Goal: Information Seeking & Learning: Compare options

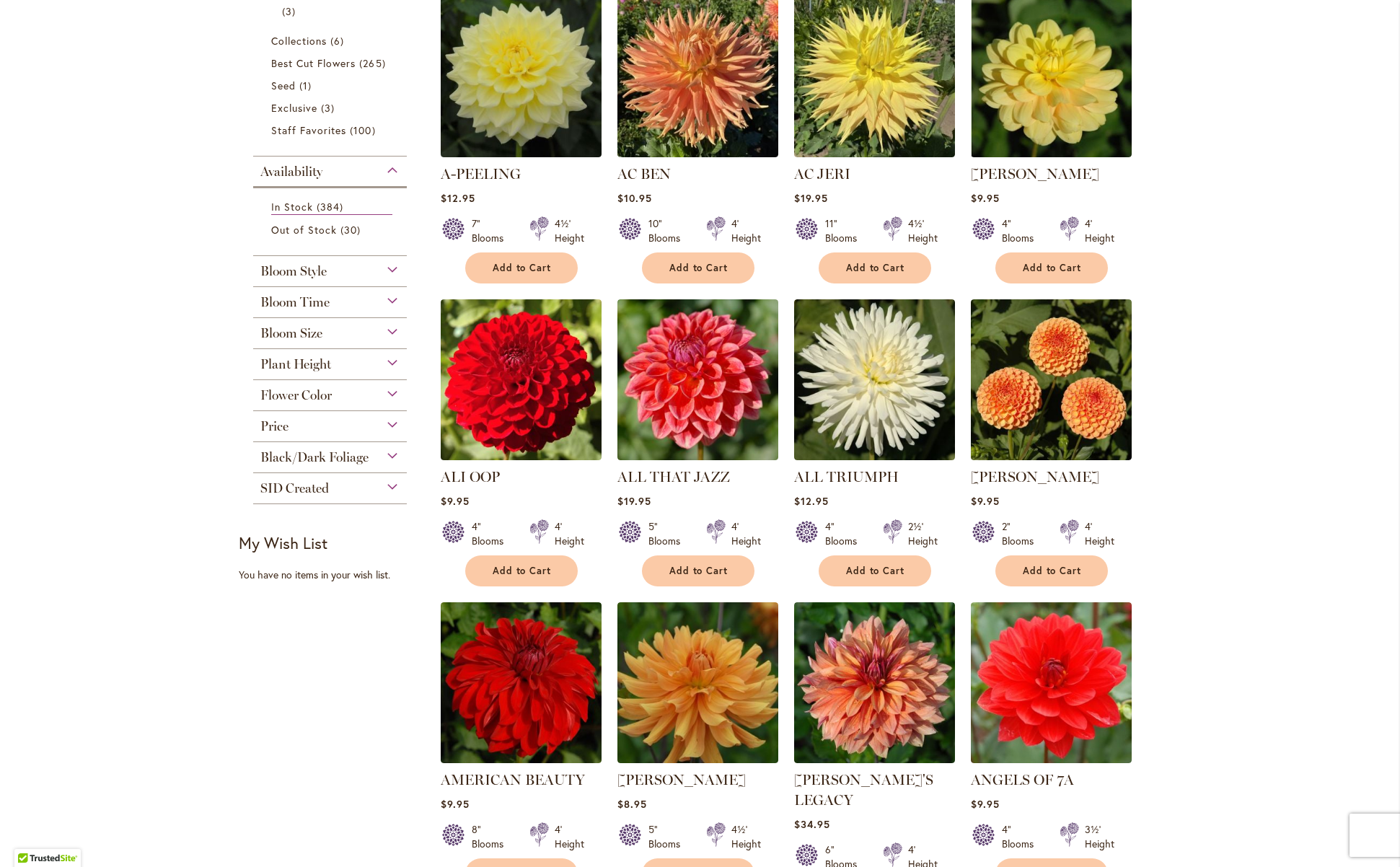
scroll to position [342, 0]
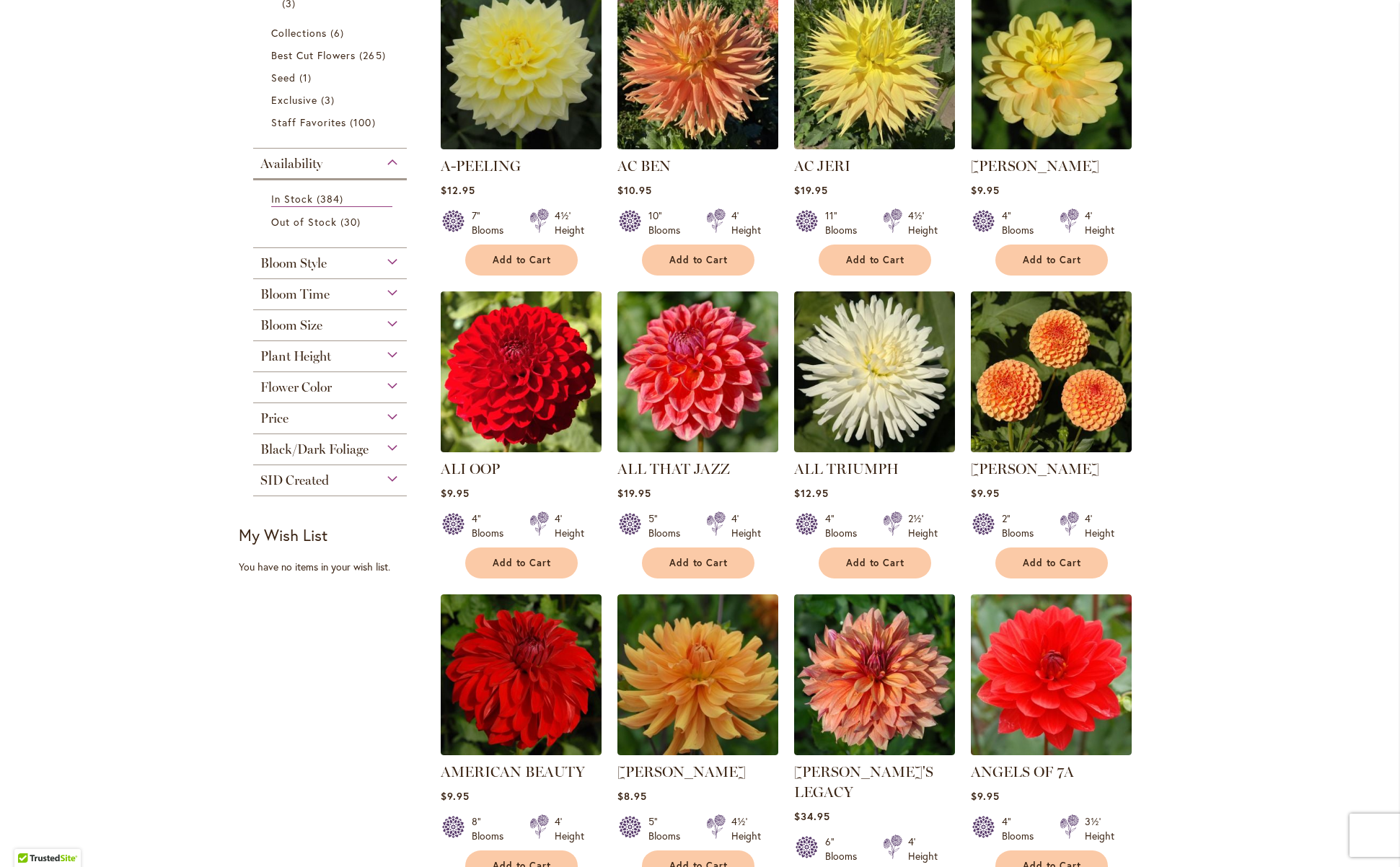
click at [315, 391] on span "Flower Color" at bounding box center [295, 387] width 71 height 16
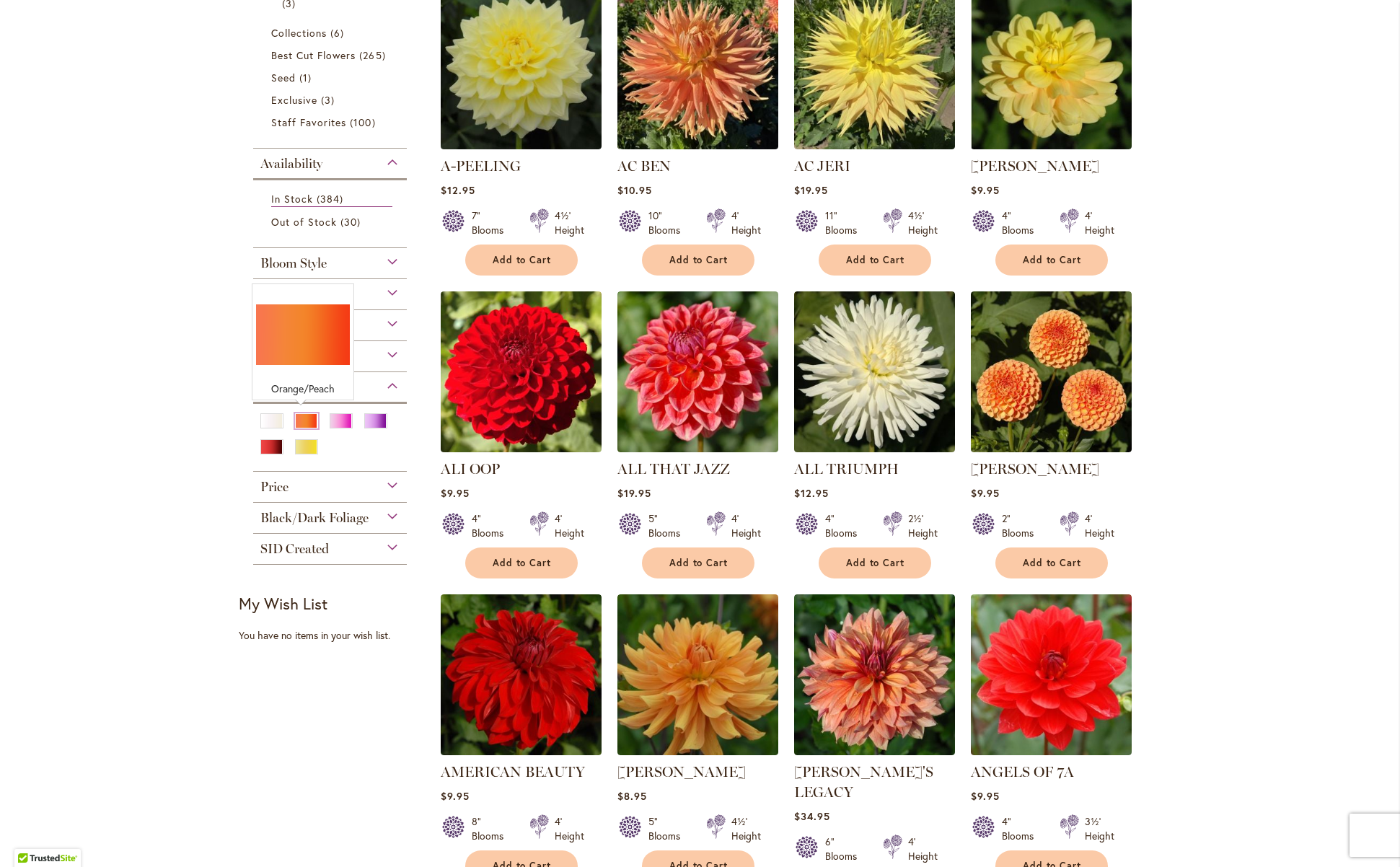
click at [297, 415] on div "Orange/Peach" at bounding box center [306, 421] width 23 height 15
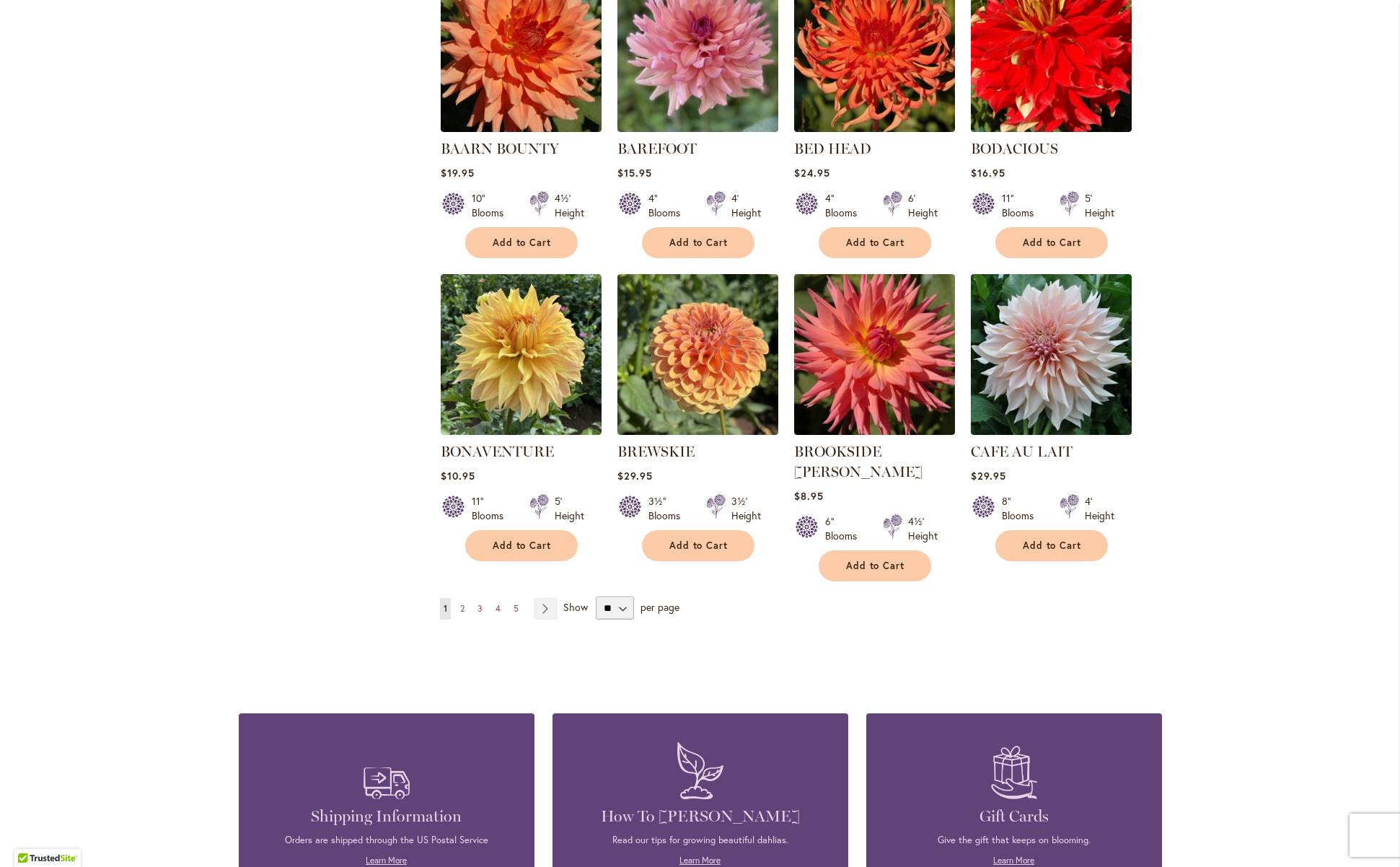
scroll to position [1042, 0]
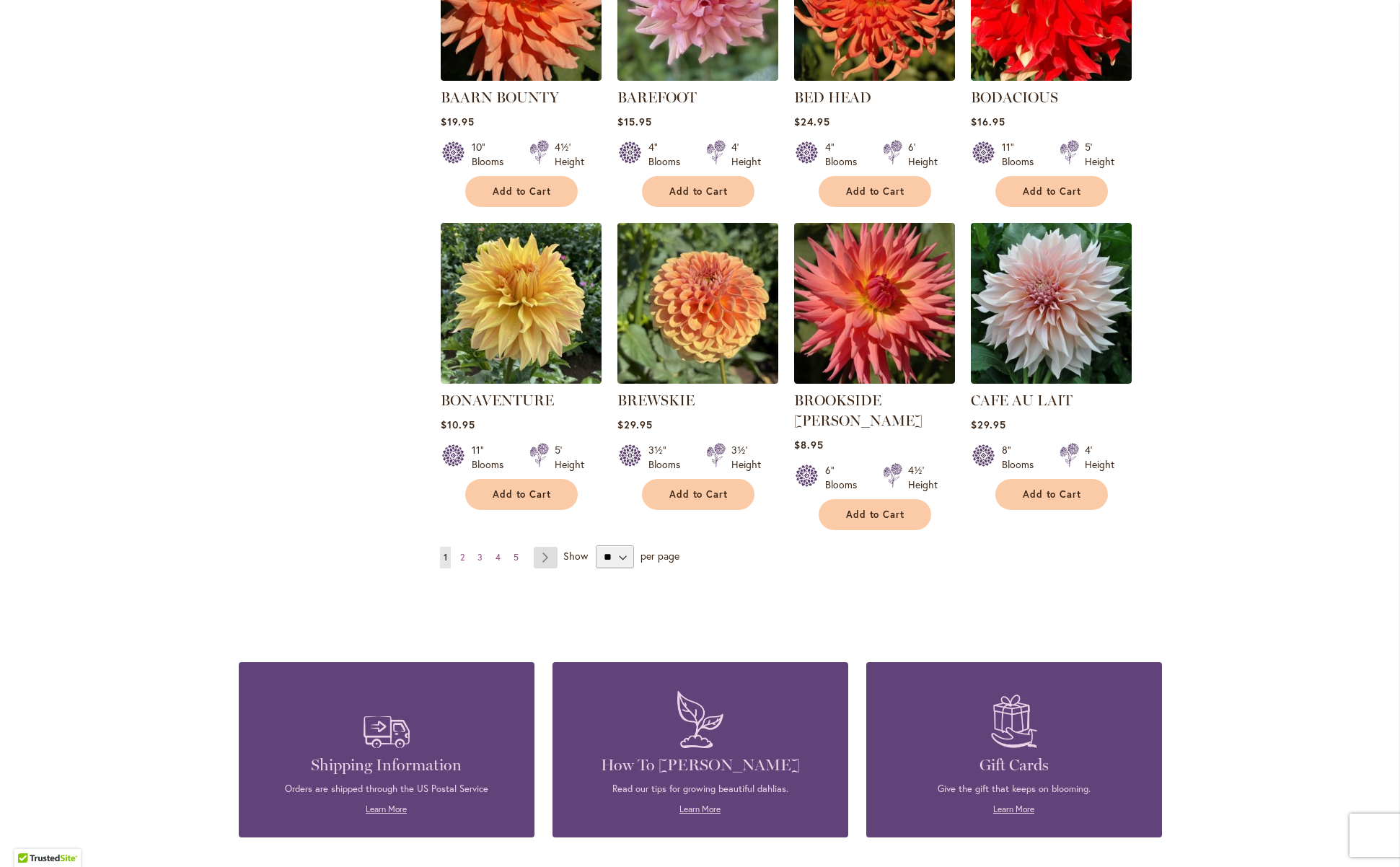
click at [536, 547] on link "Page Next" at bounding box center [545, 557] width 24 height 21
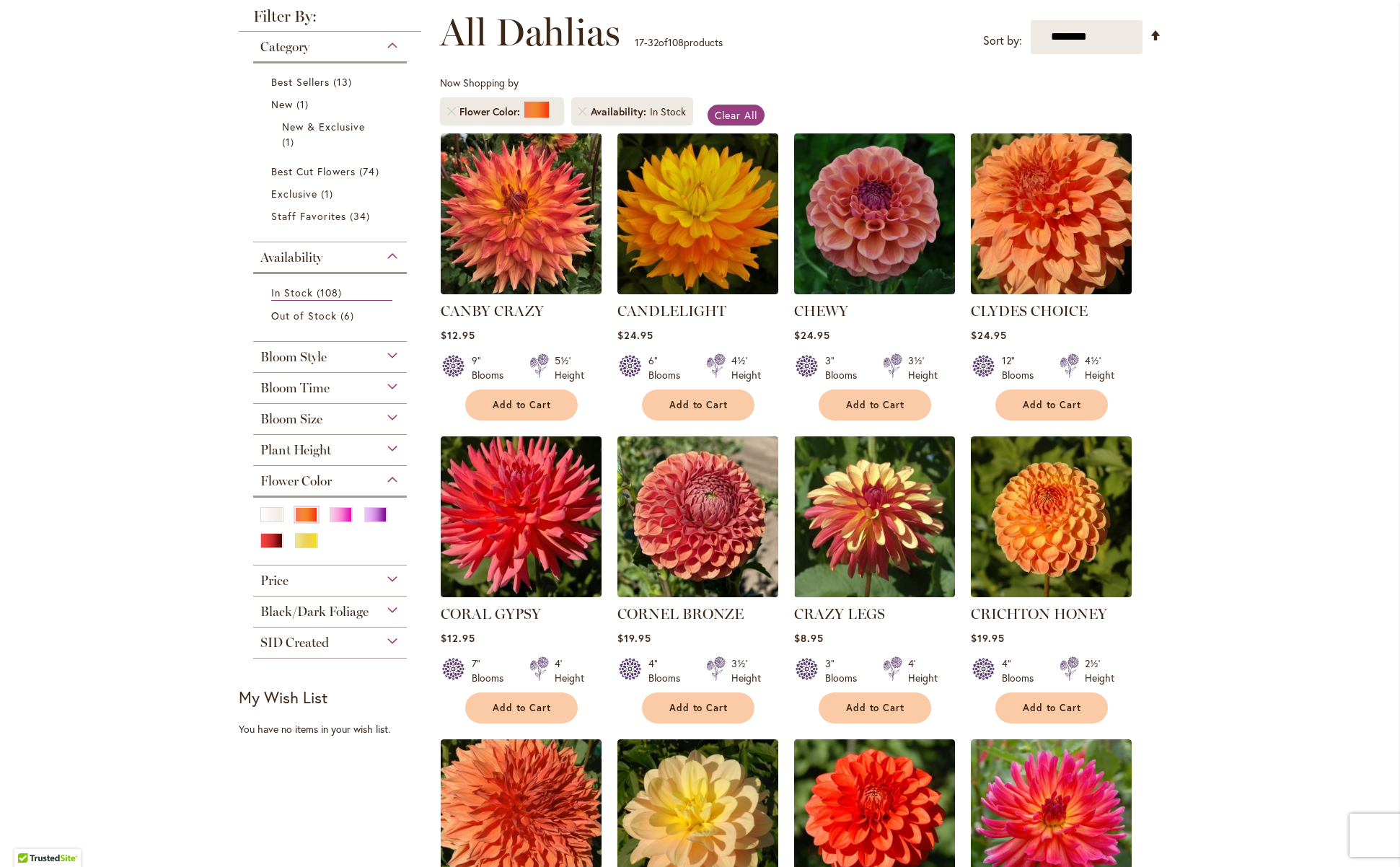
scroll to position [296, 0]
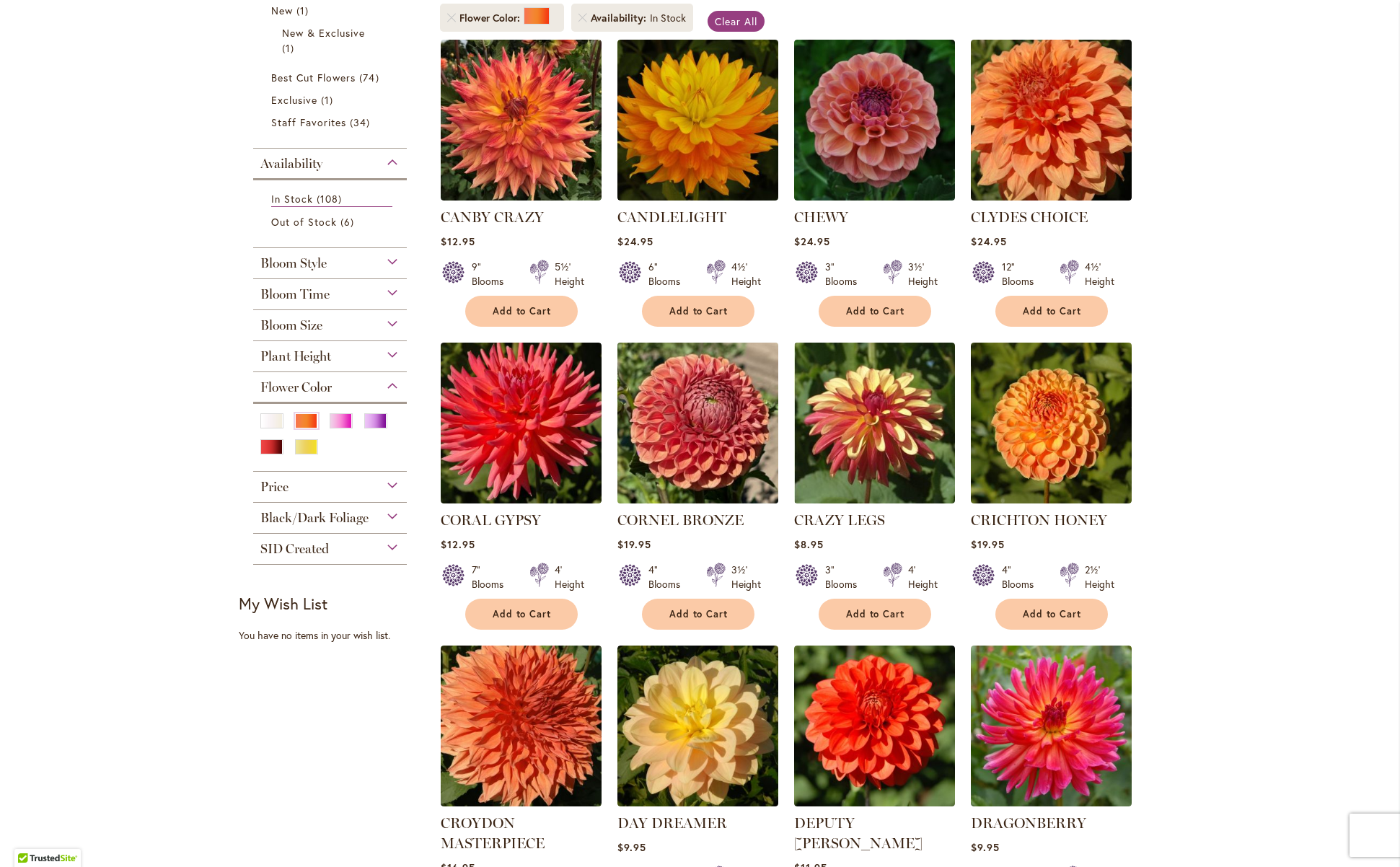
click at [688, 482] on img at bounding box center [697, 422] width 169 height 169
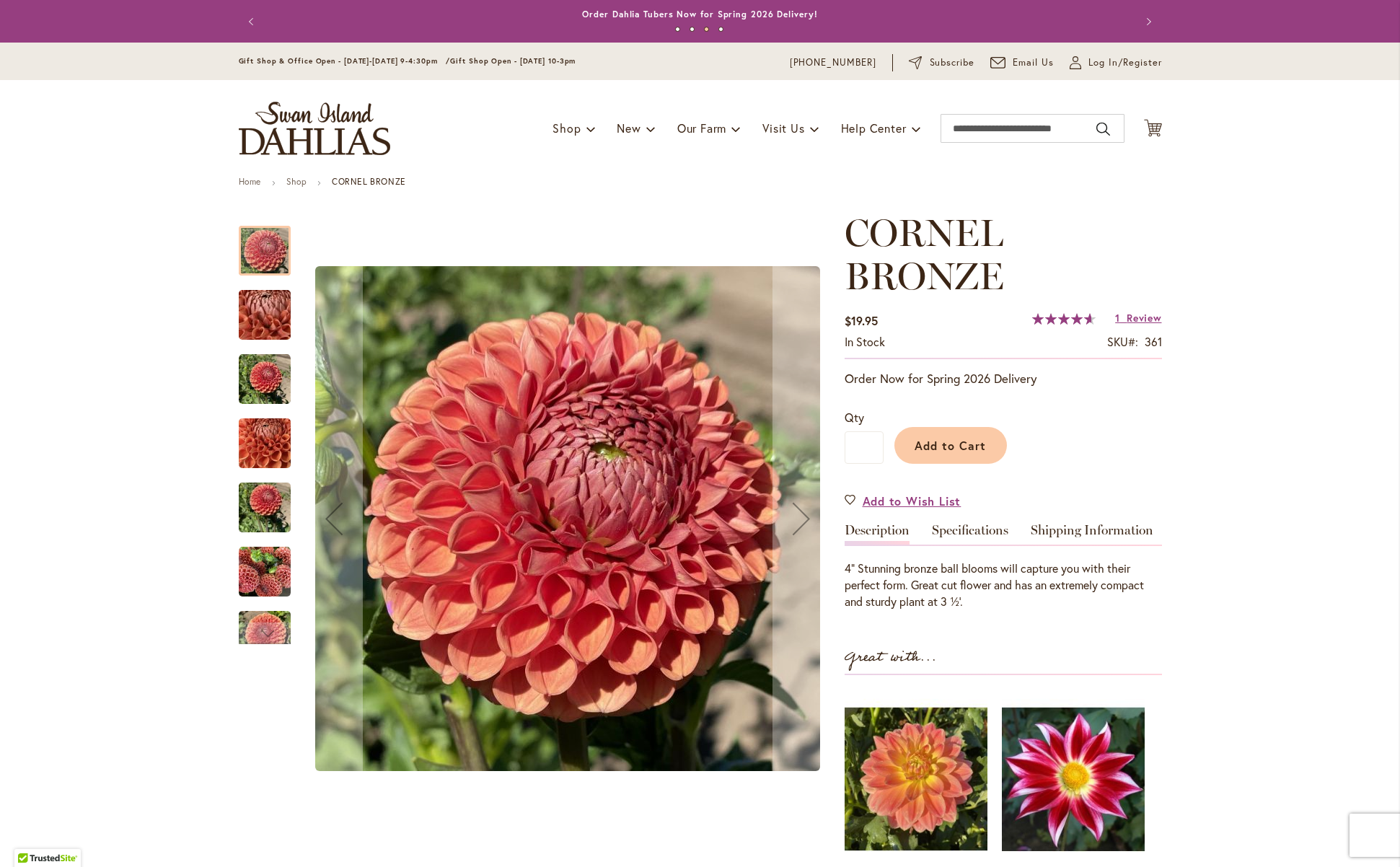
click at [273, 375] on img "CORNEL BRONZE" at bounding box center [265, 379] width 52 height 52
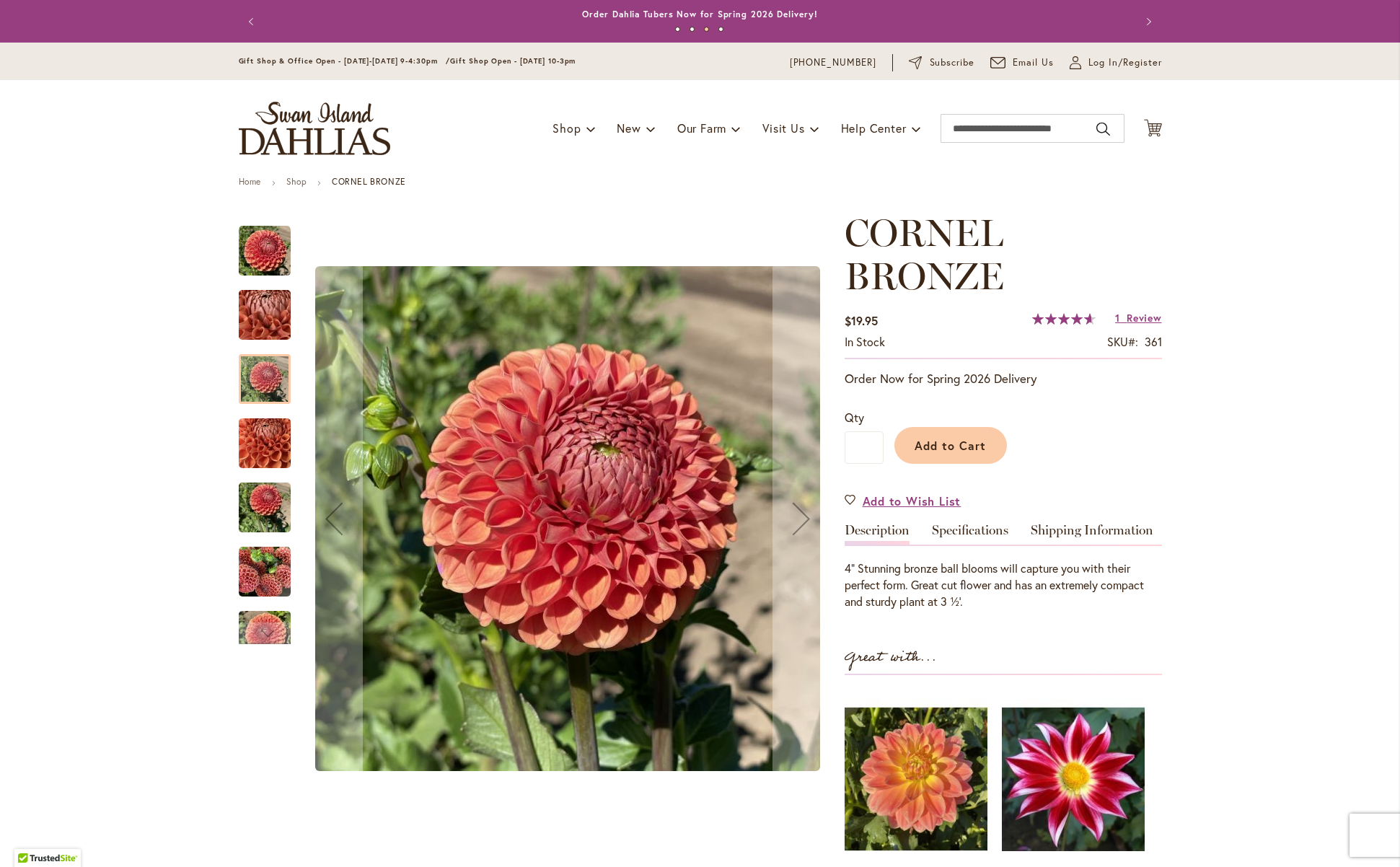
click at [272, 448] on img "CORNEL BRONZE" at bounding box center [265, 443] width 52 height 69
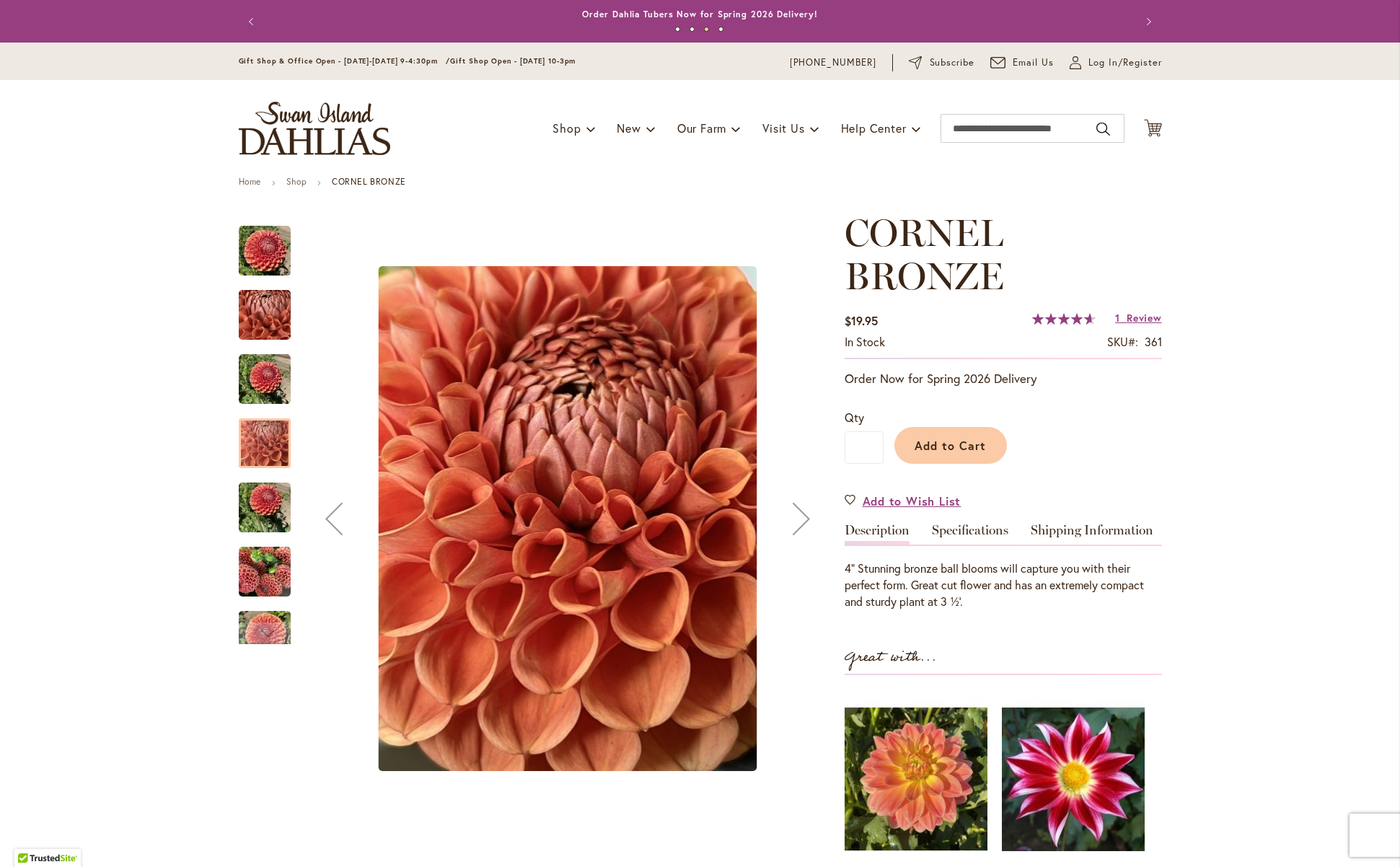
click at [269, 500] on img "CORNEL BRONZE" at bounding box center [265, 508] width 52 height 69
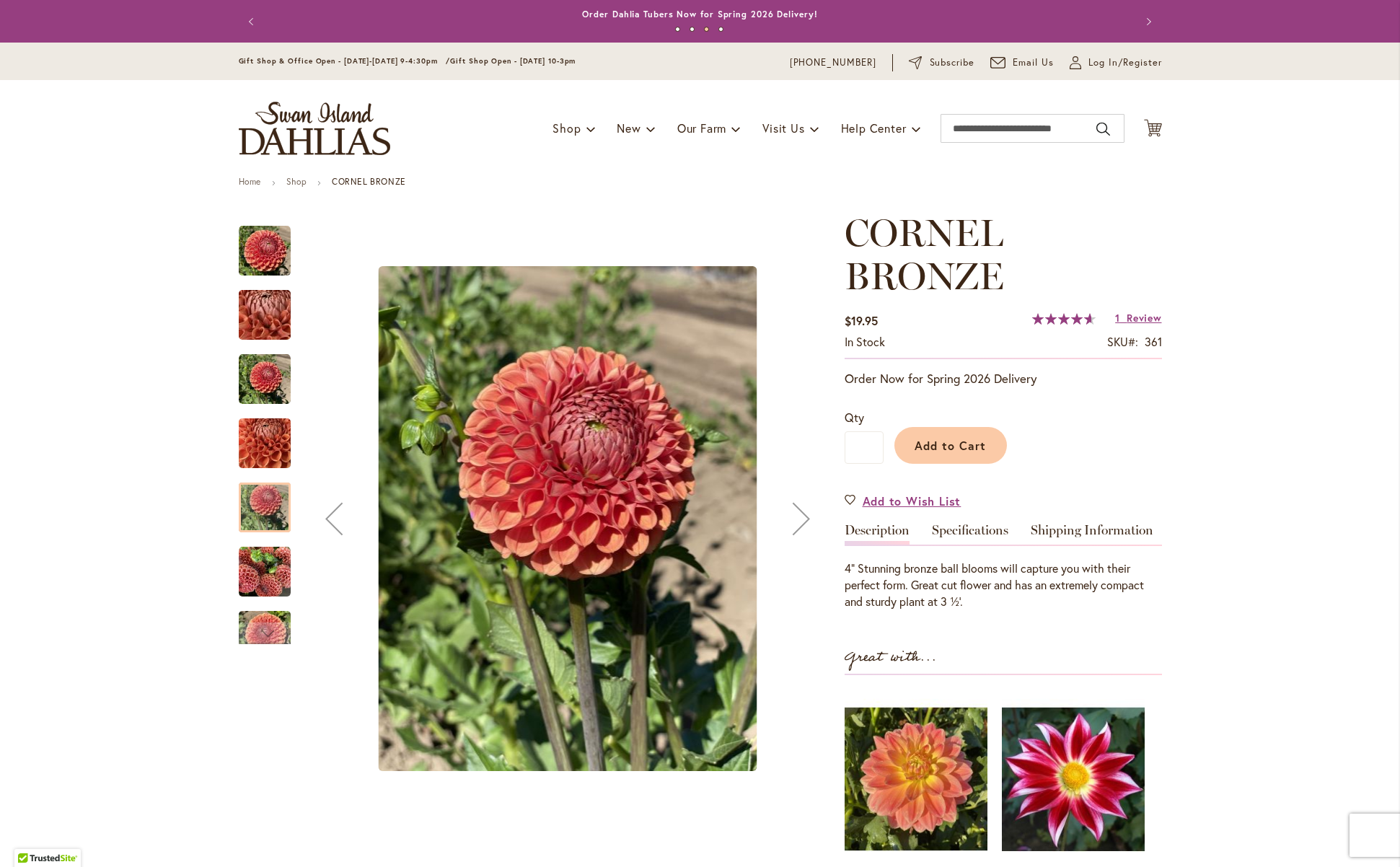
click at [252, 560] on img "CORNEL BRONZE" at bounding box center [265, 572] width 52 height 52
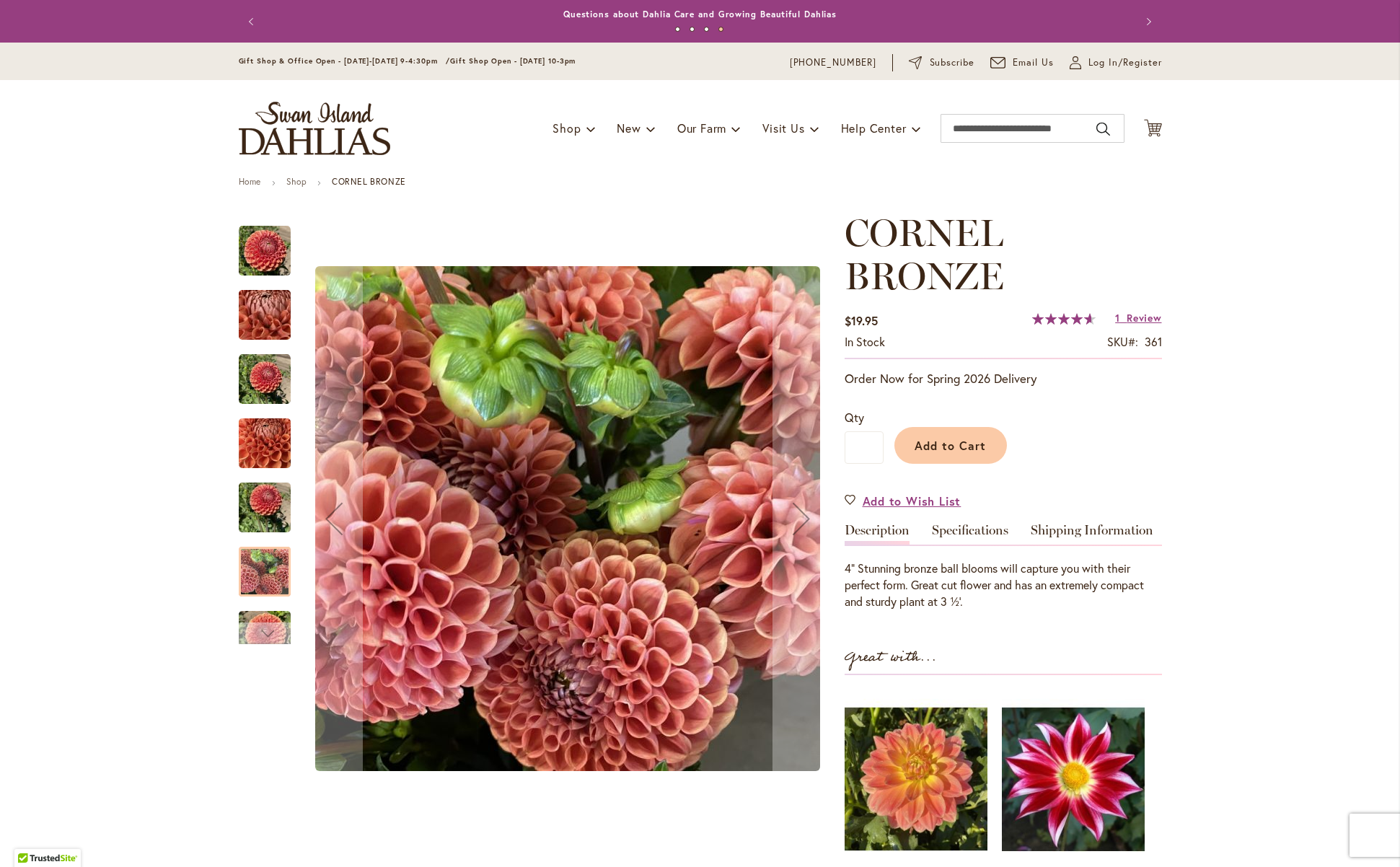
click at [257, 629] on div "Next" at bounding box center [264, 632] width 21 height 21
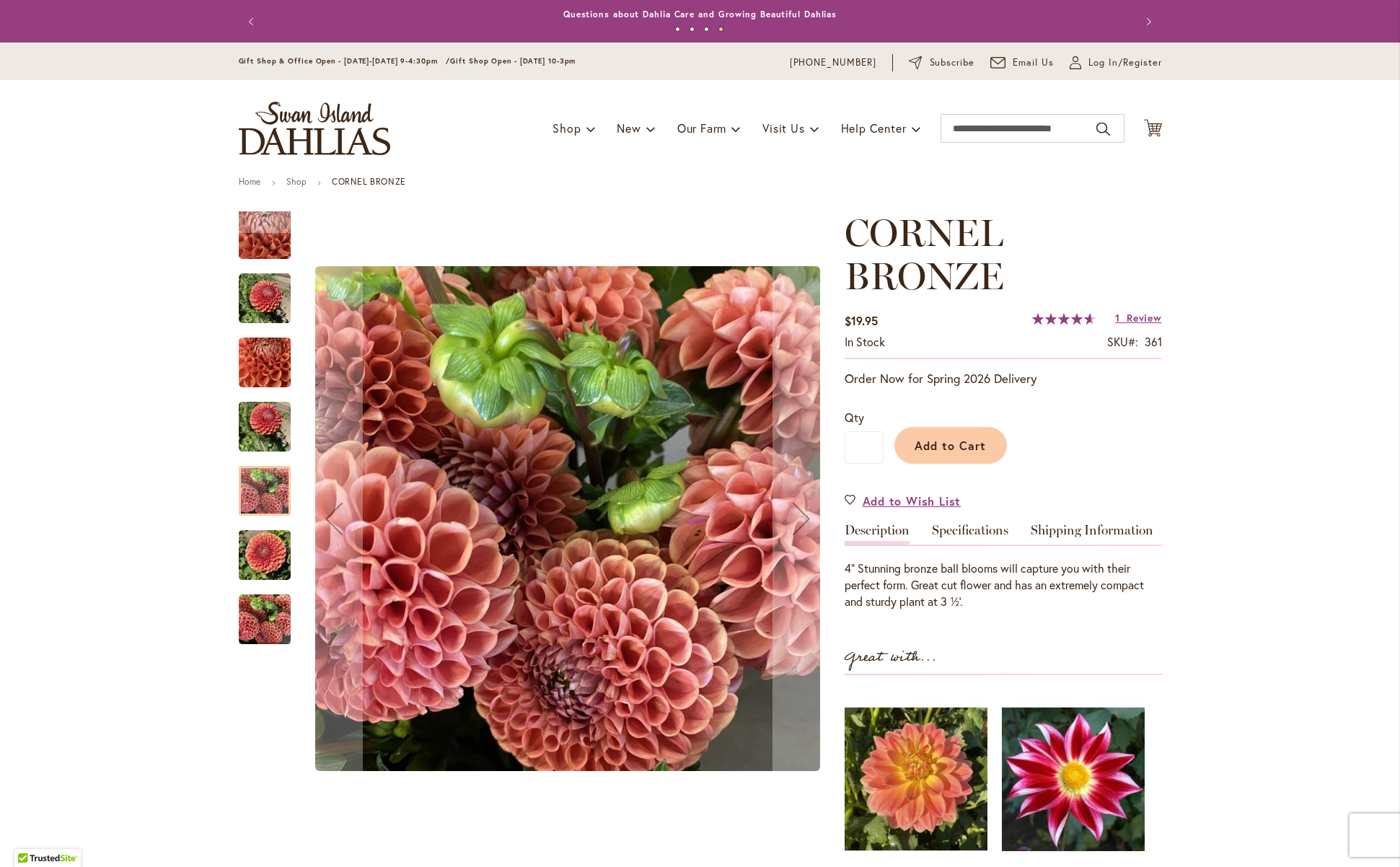
click at [252, 295] on img "CORNEL BRONZE" at bounding box center [265, 298] width 52 height 52
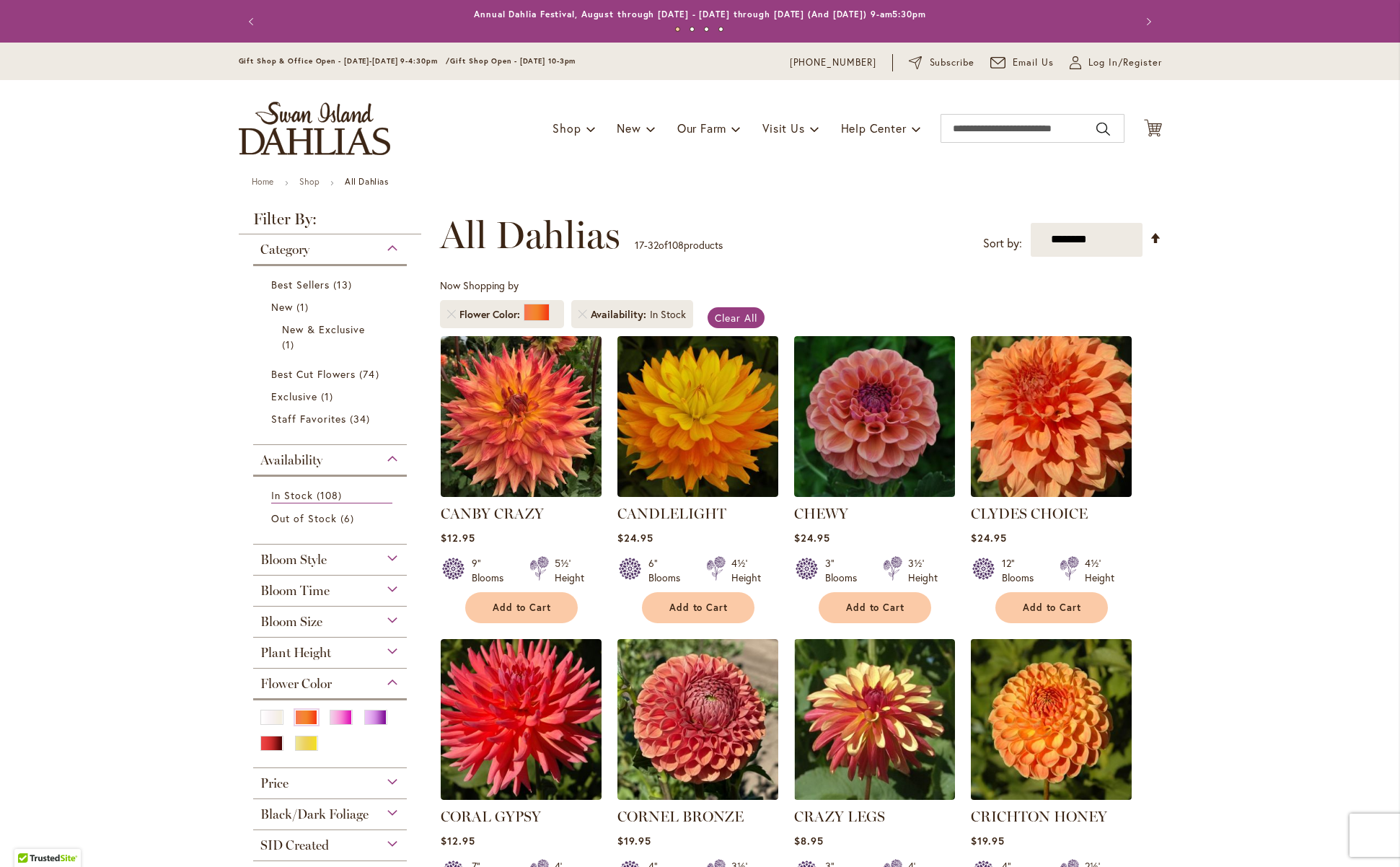
click at [1054, 746] on img at bounding box center [1050, 719] width 169 height 169
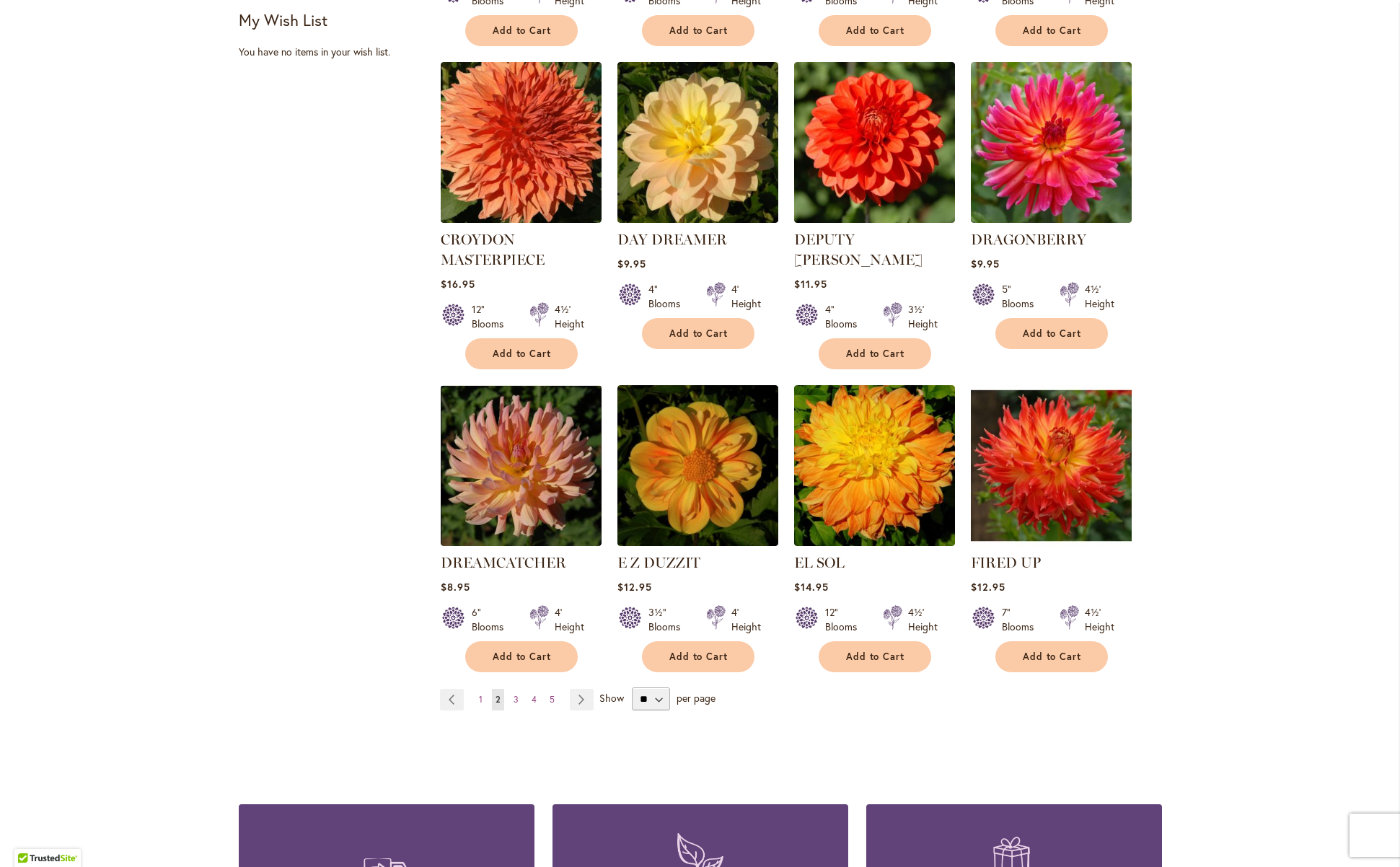
scroll to position [907, 0]
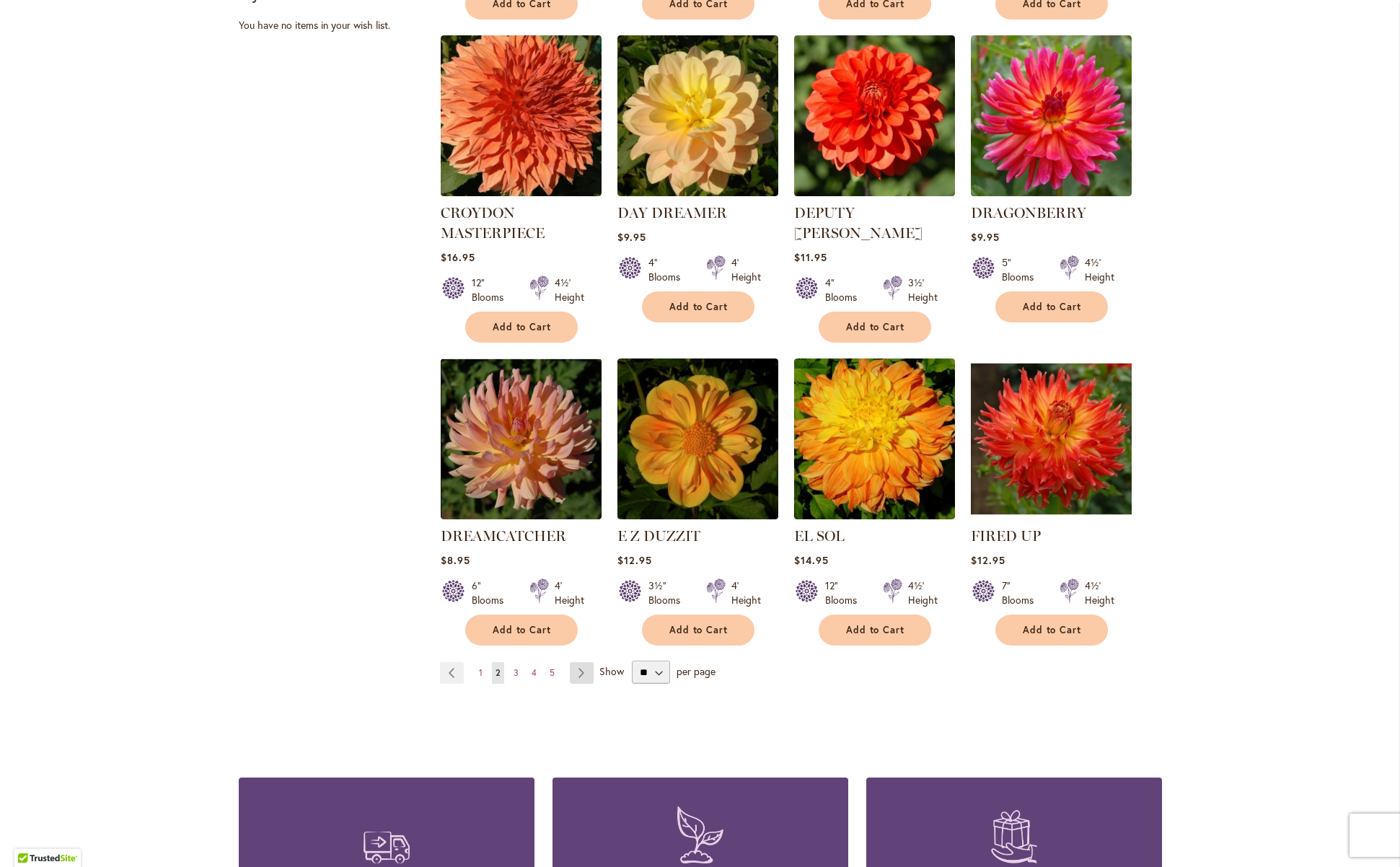
click at [576, 668] on link "Page Next" at bounding box center [581, 672] width 24 height 21
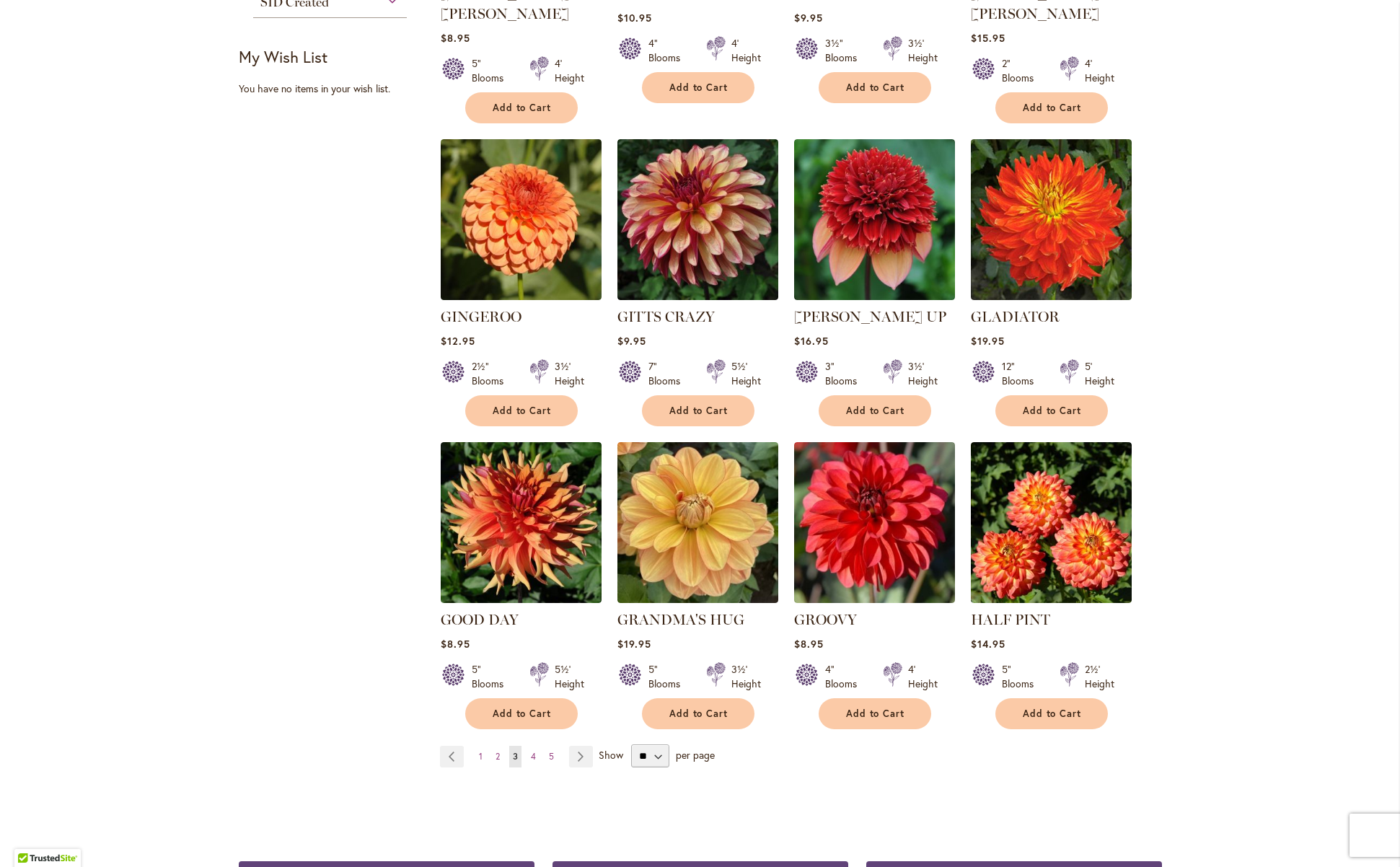
scroll to position [1002, 0]
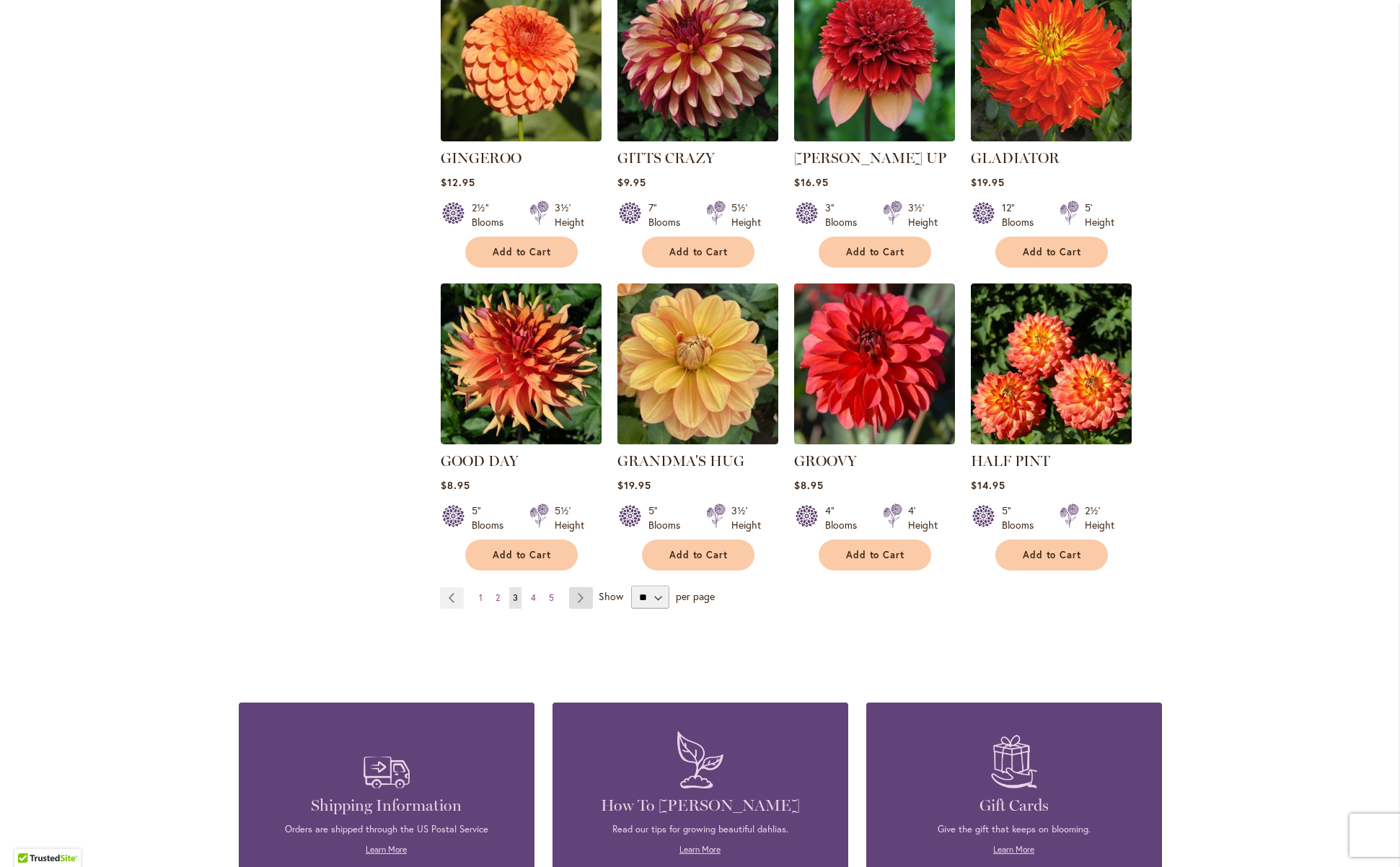
click at [575, 587] on link "Page Next" at bounding box center [581, 597] width 24 height 21
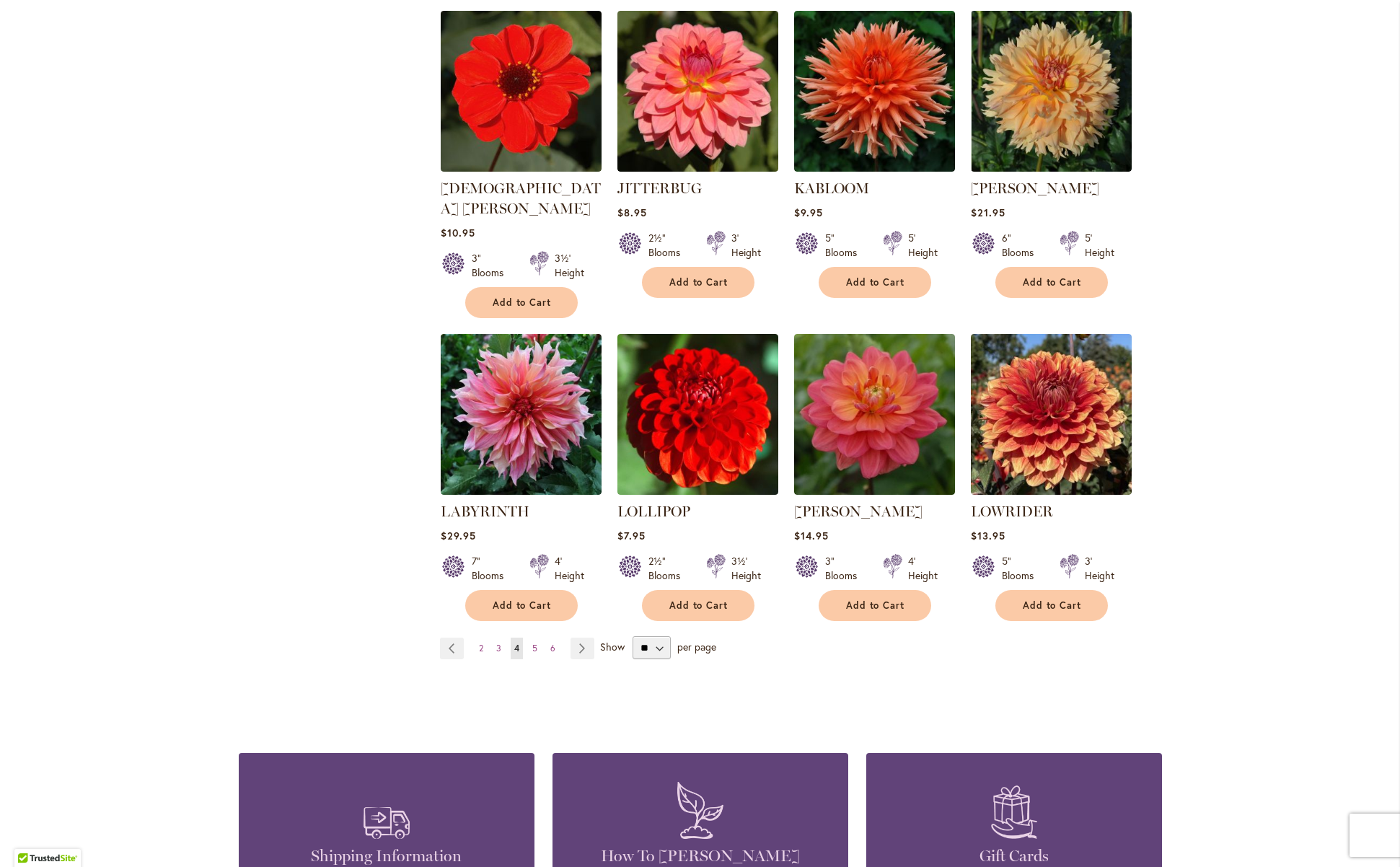
scroll to position [952, 0]
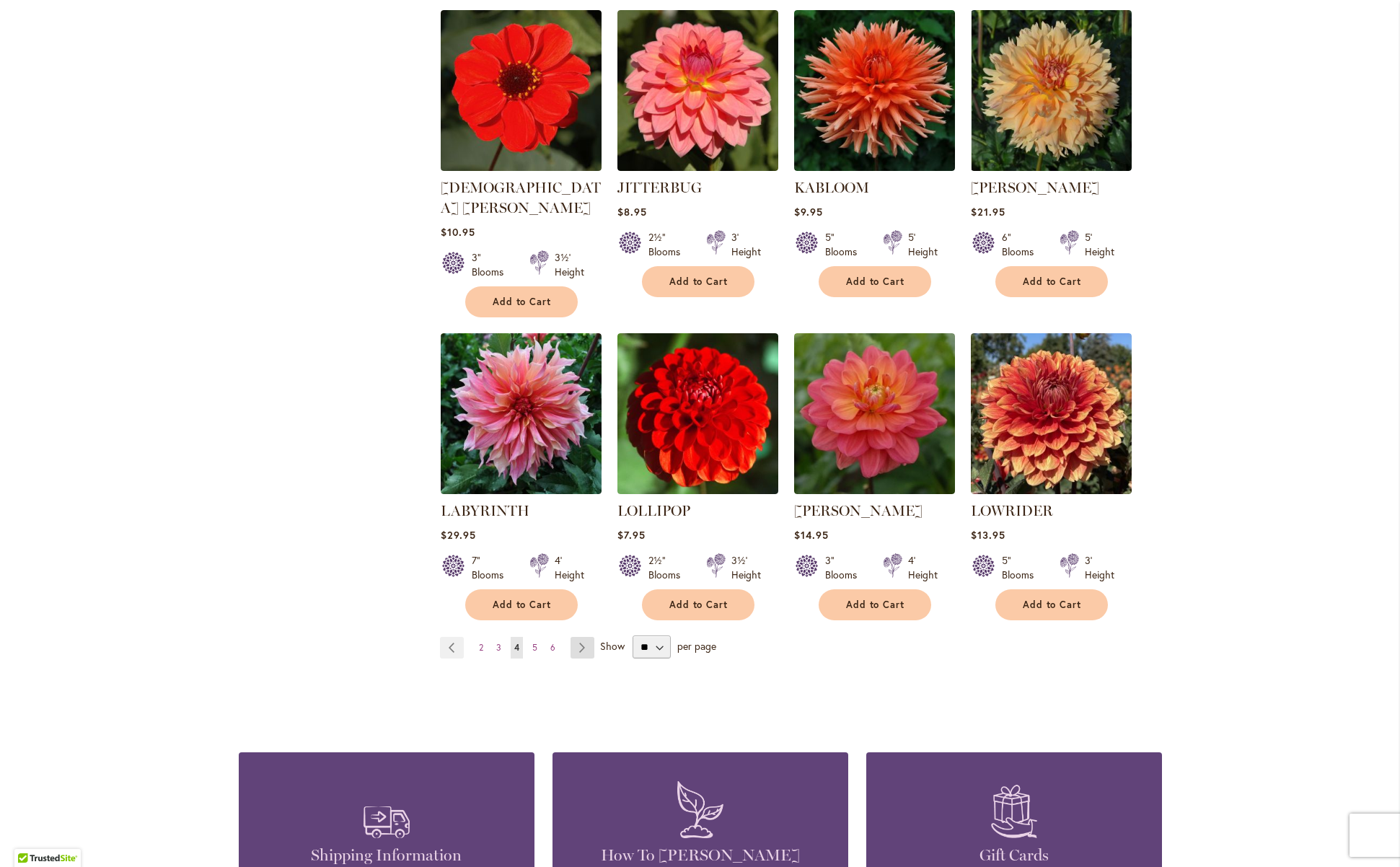
click at [574, 637] on link "Page Next" at bounding box center [582, 647] width 24 height 21
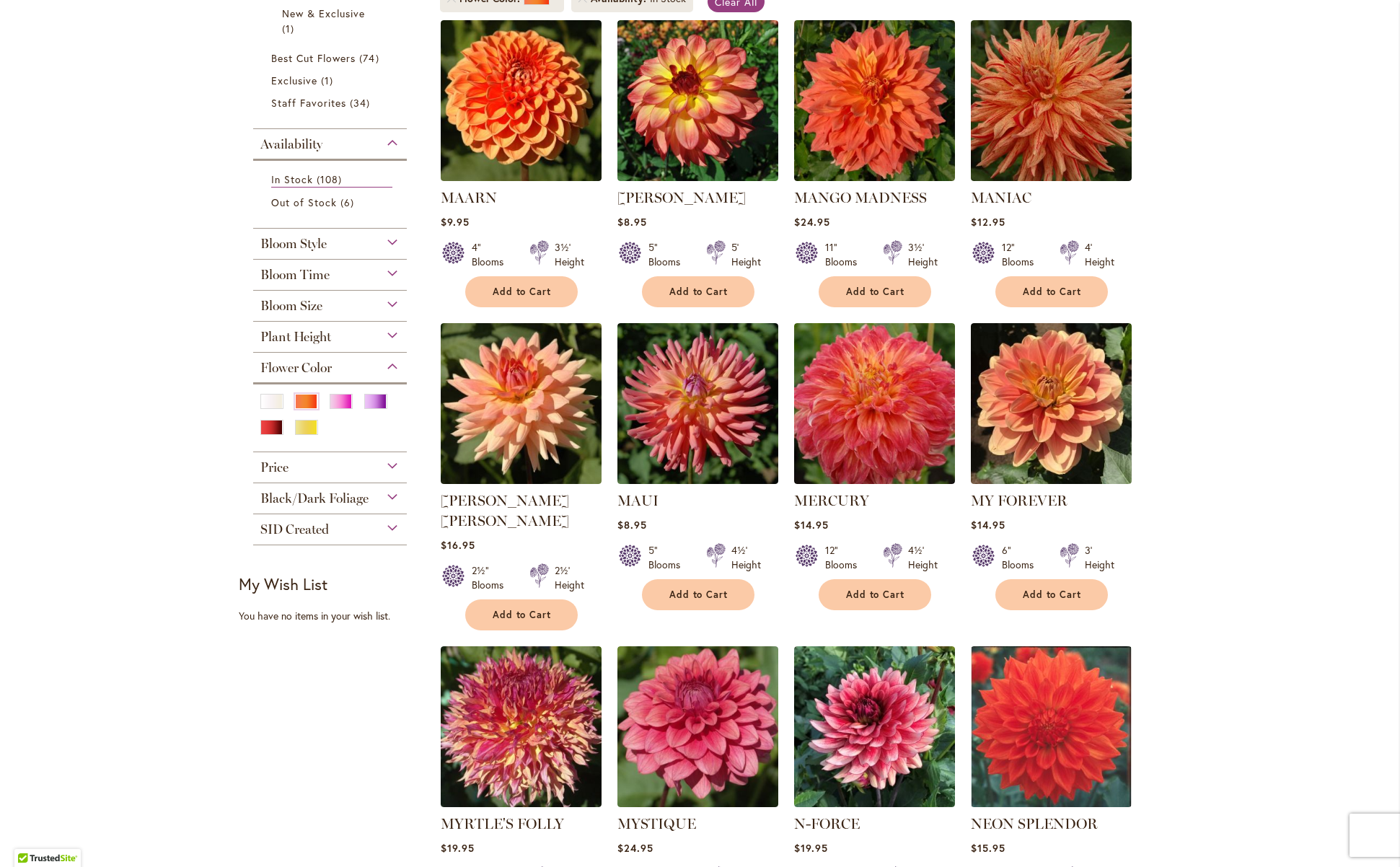
scroll to position [371, 0]
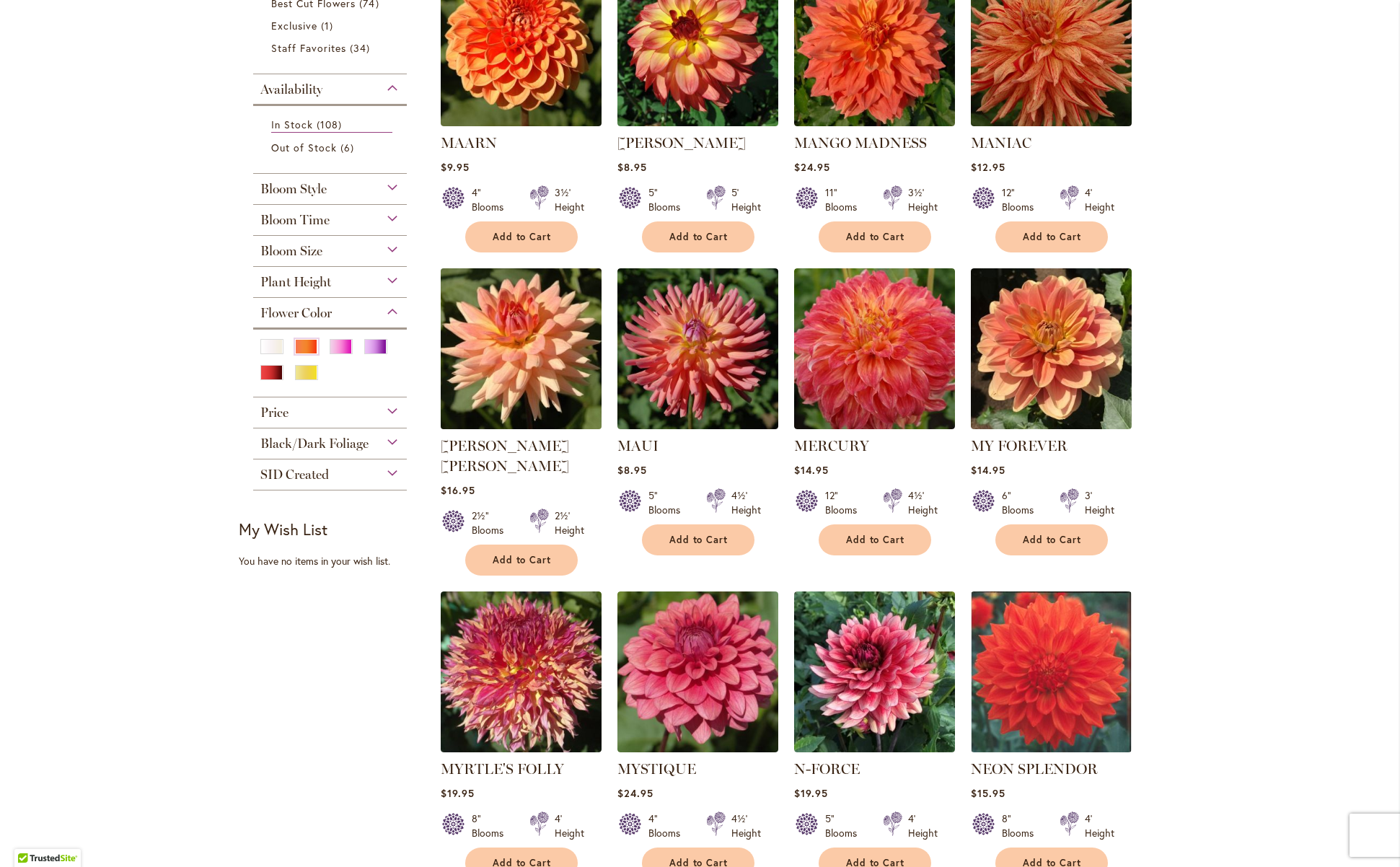
click at [513, 357] on img at bounding box center [521, 348] width 169 height 169
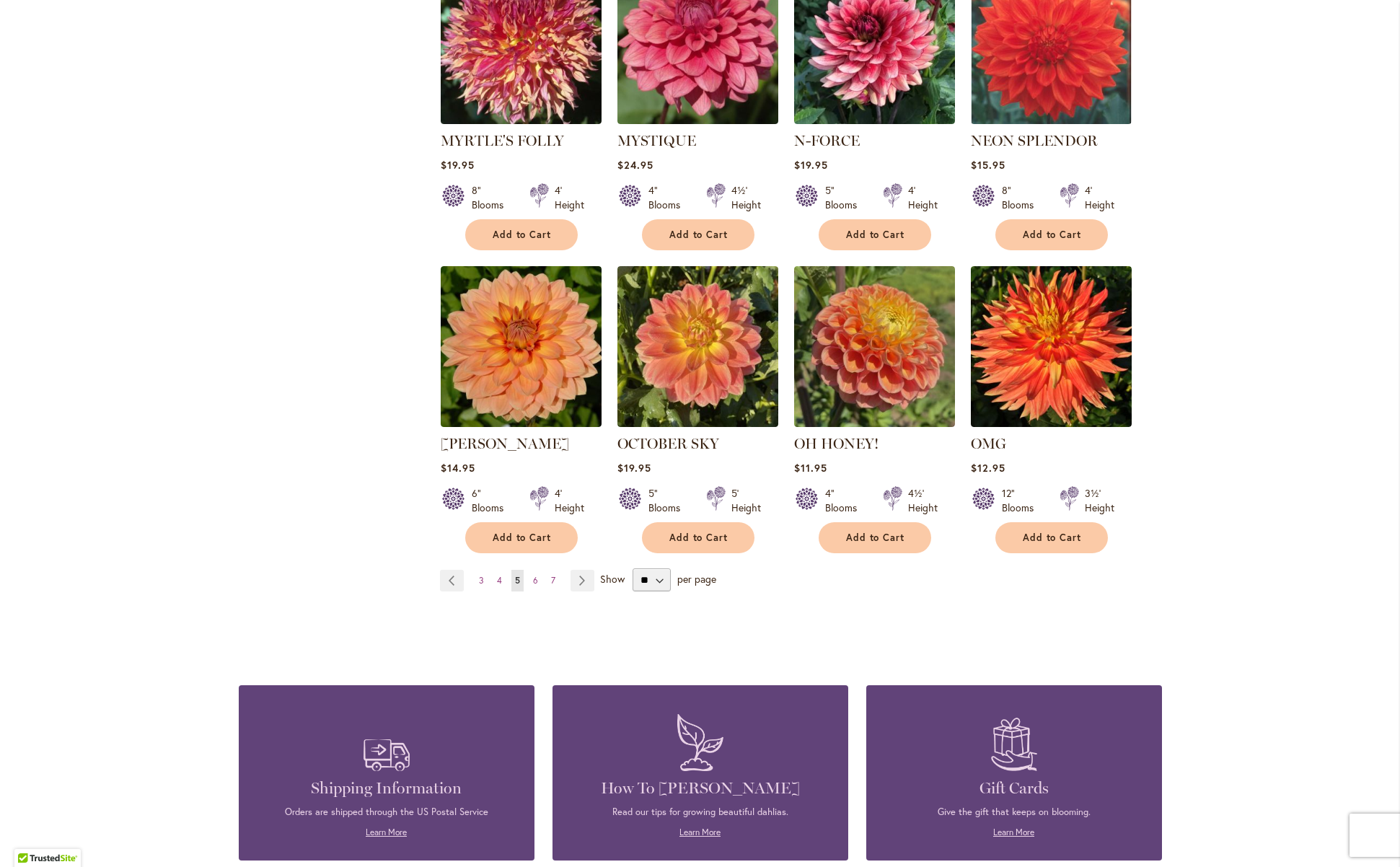
scroll to position [1021, 0]
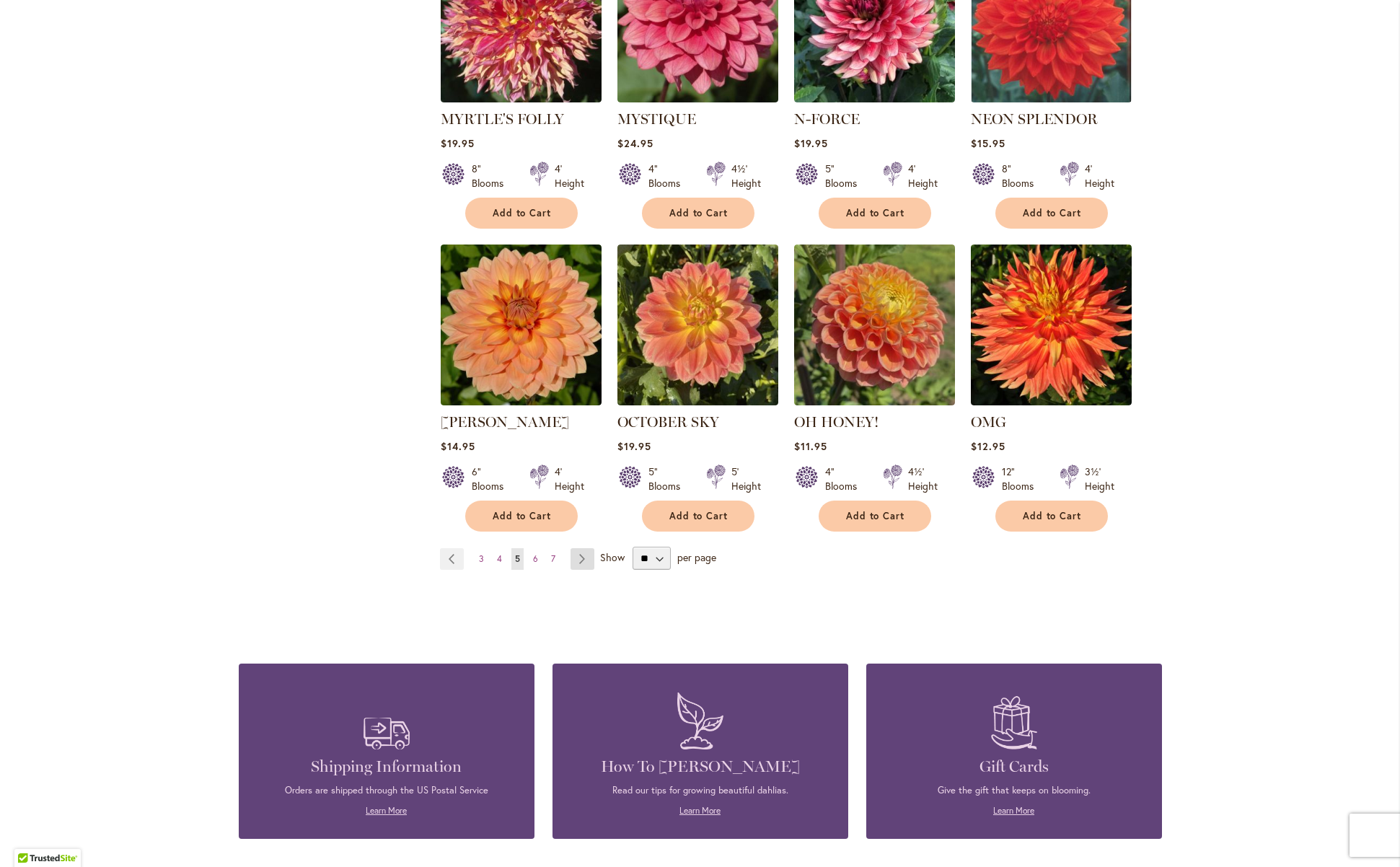
click at [578, 548] on link "Page Next" at bounding box center [582, 559] width 24 height 21
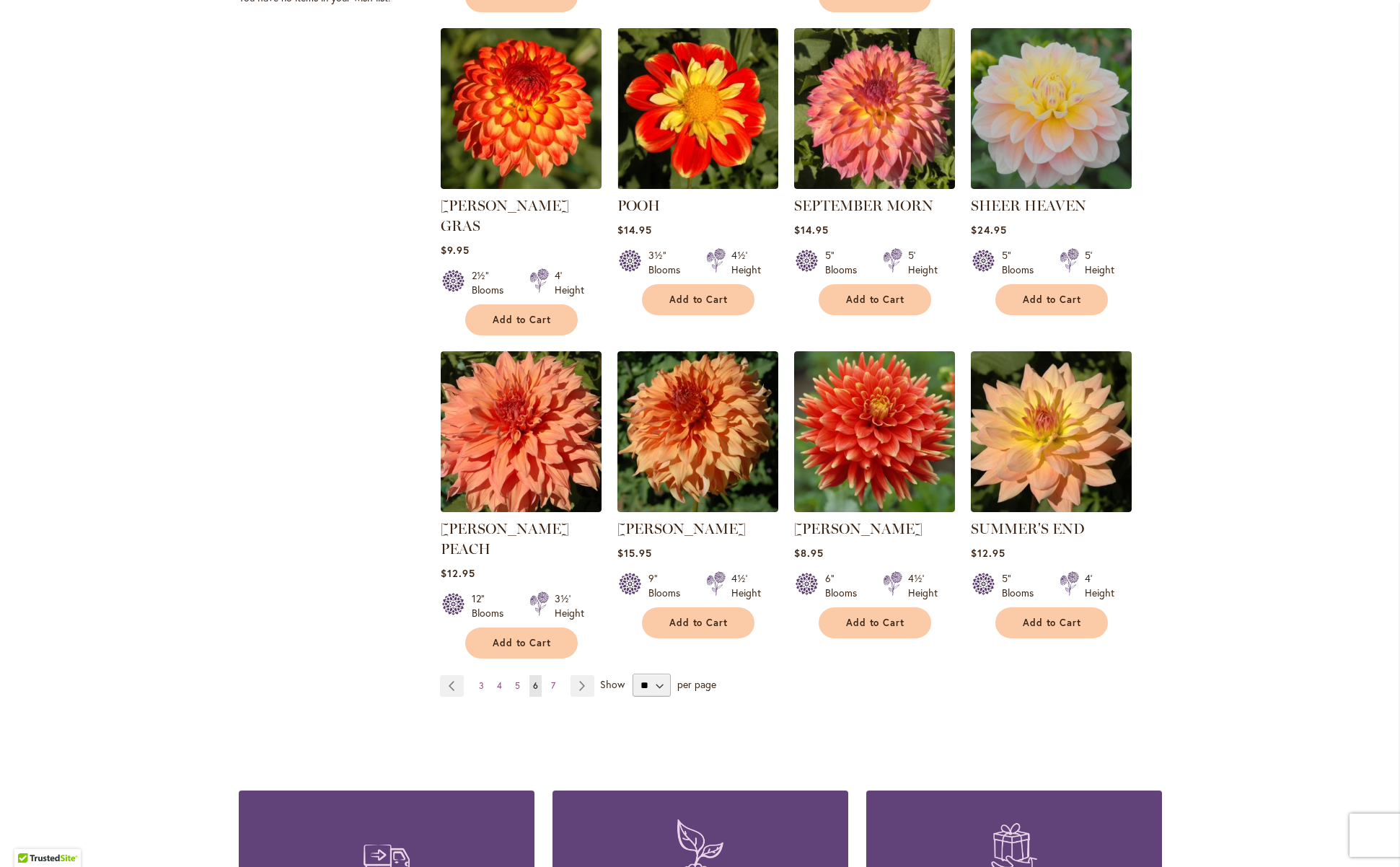
scroll to position [946, 0]
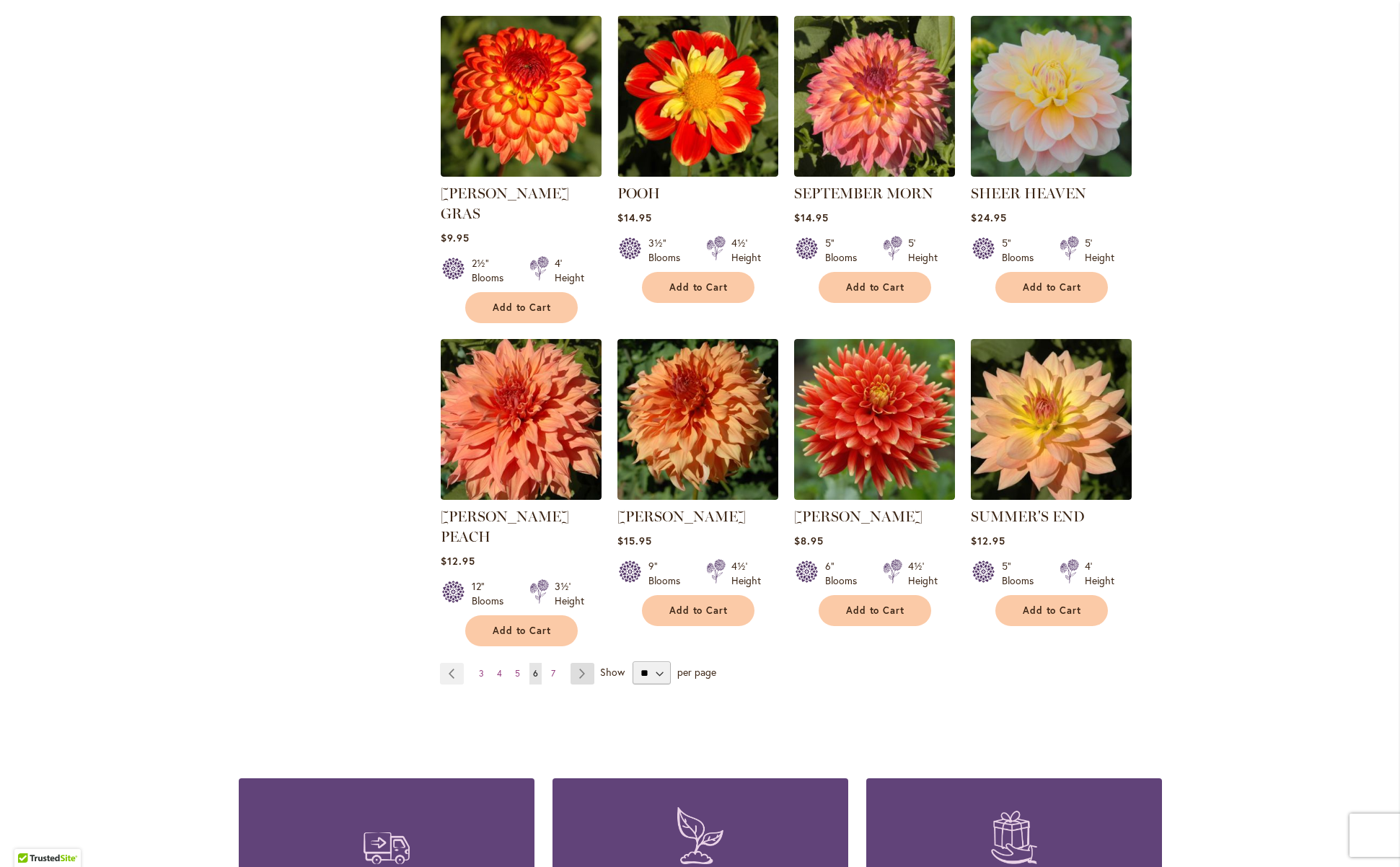
click at [574, 663] on link "Page Next" at bounding box center [582, 673] width 24 height 21
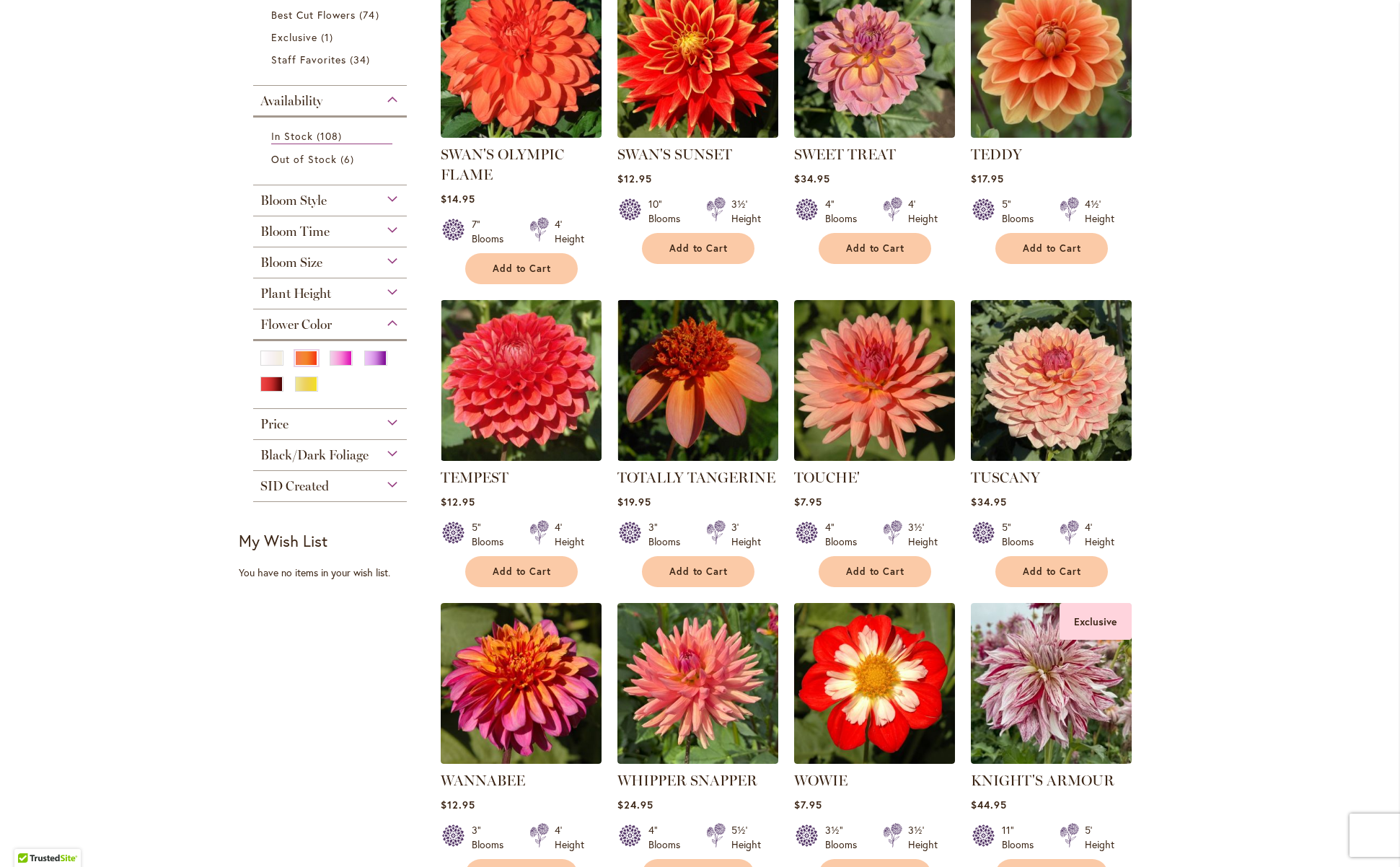
scroll to position [81, 0]
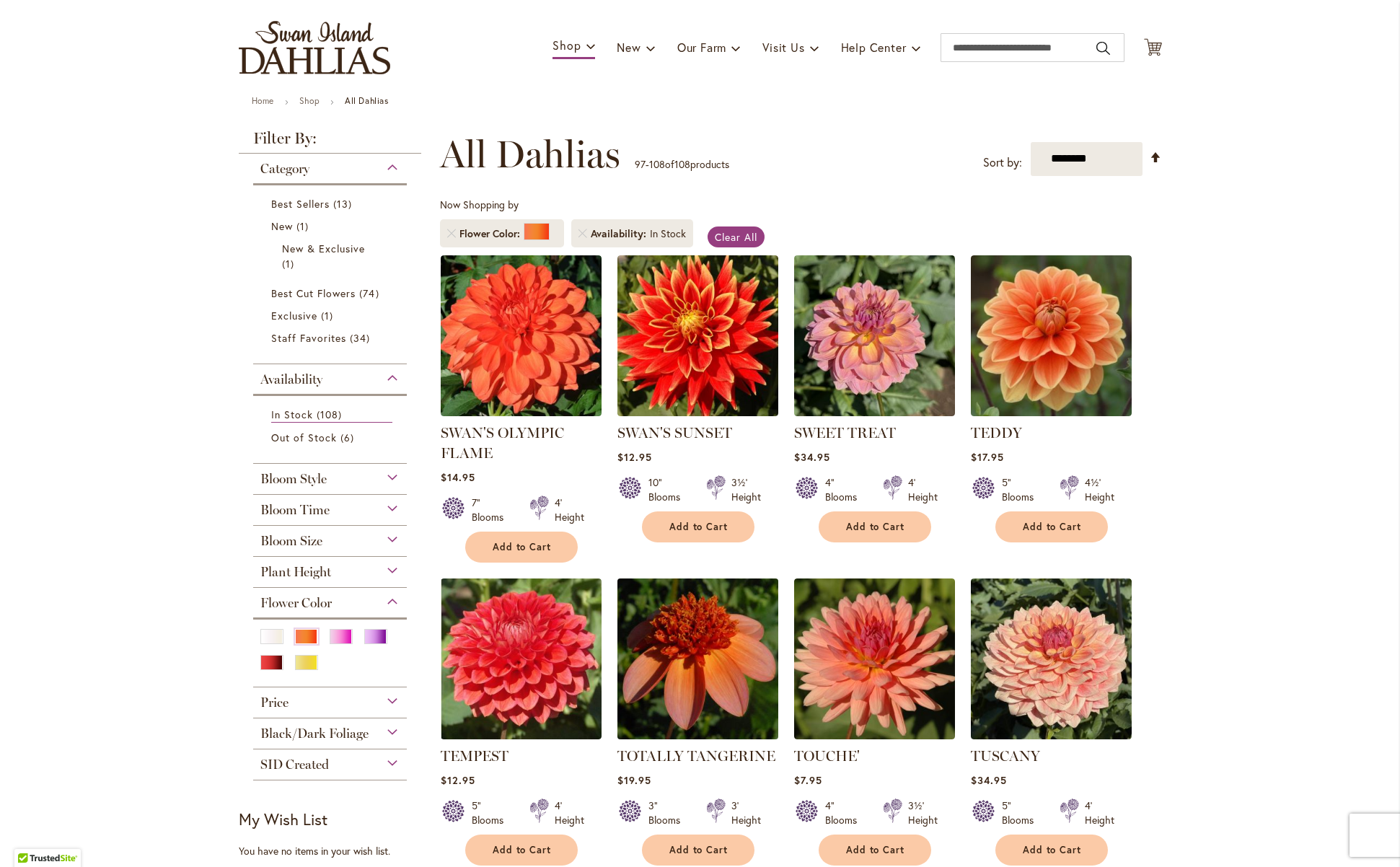
click at [699, 666] on img at bounding box center [697, 658] width 169 height 169
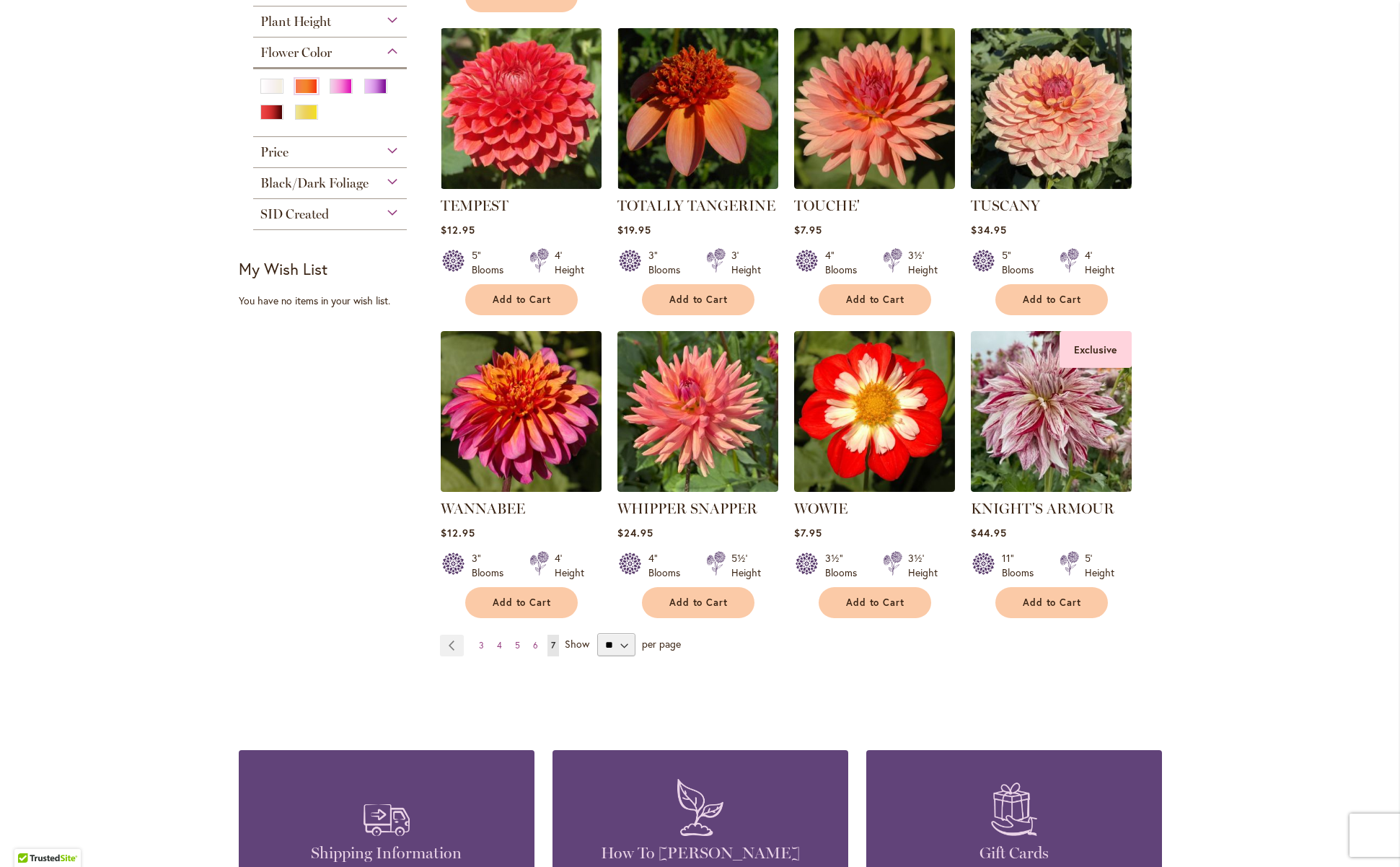
scroll to position [677, 0]
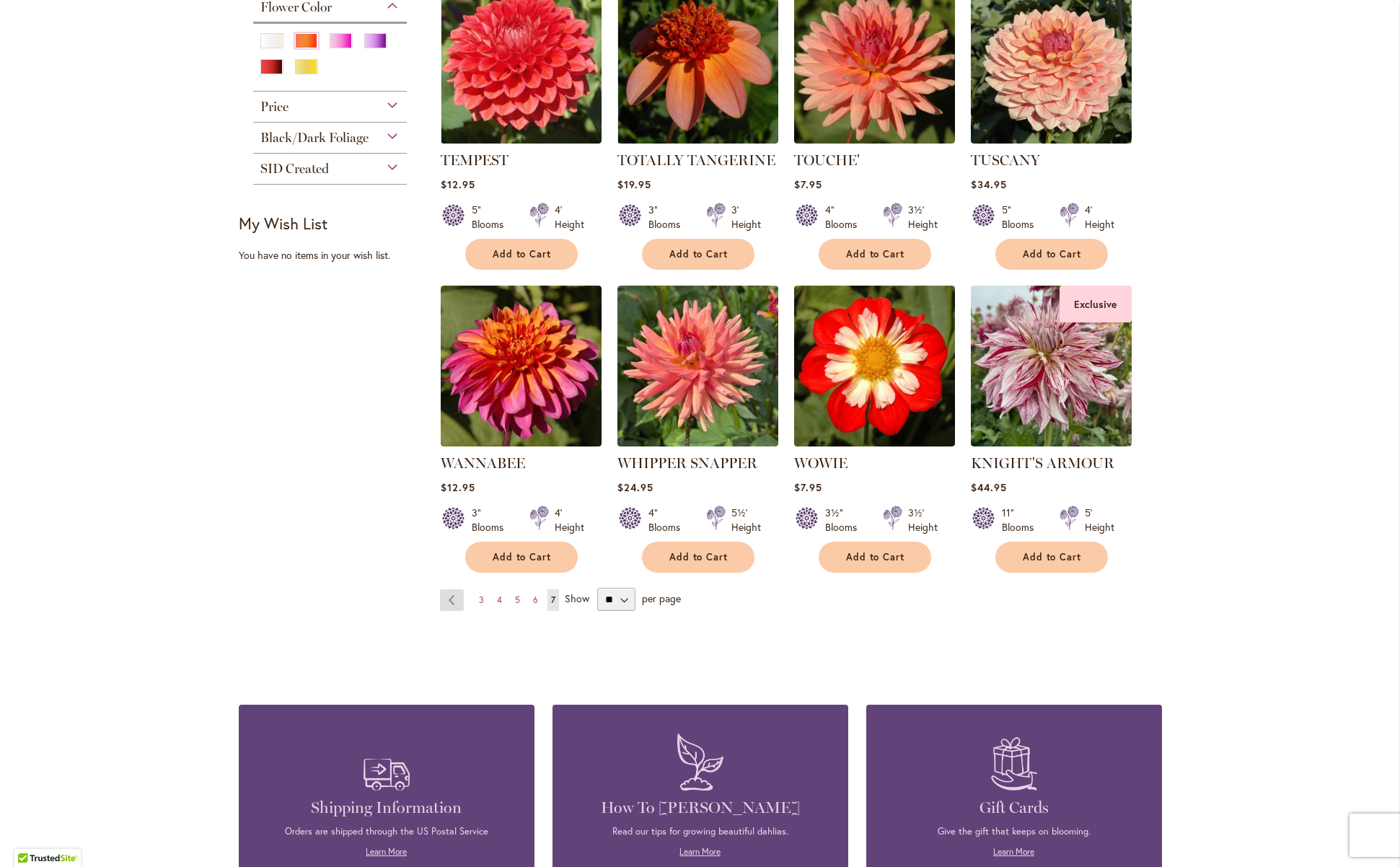
click at [440, 600] on link "Page Previous" at bounding box center [452, 599] width 24 height 21
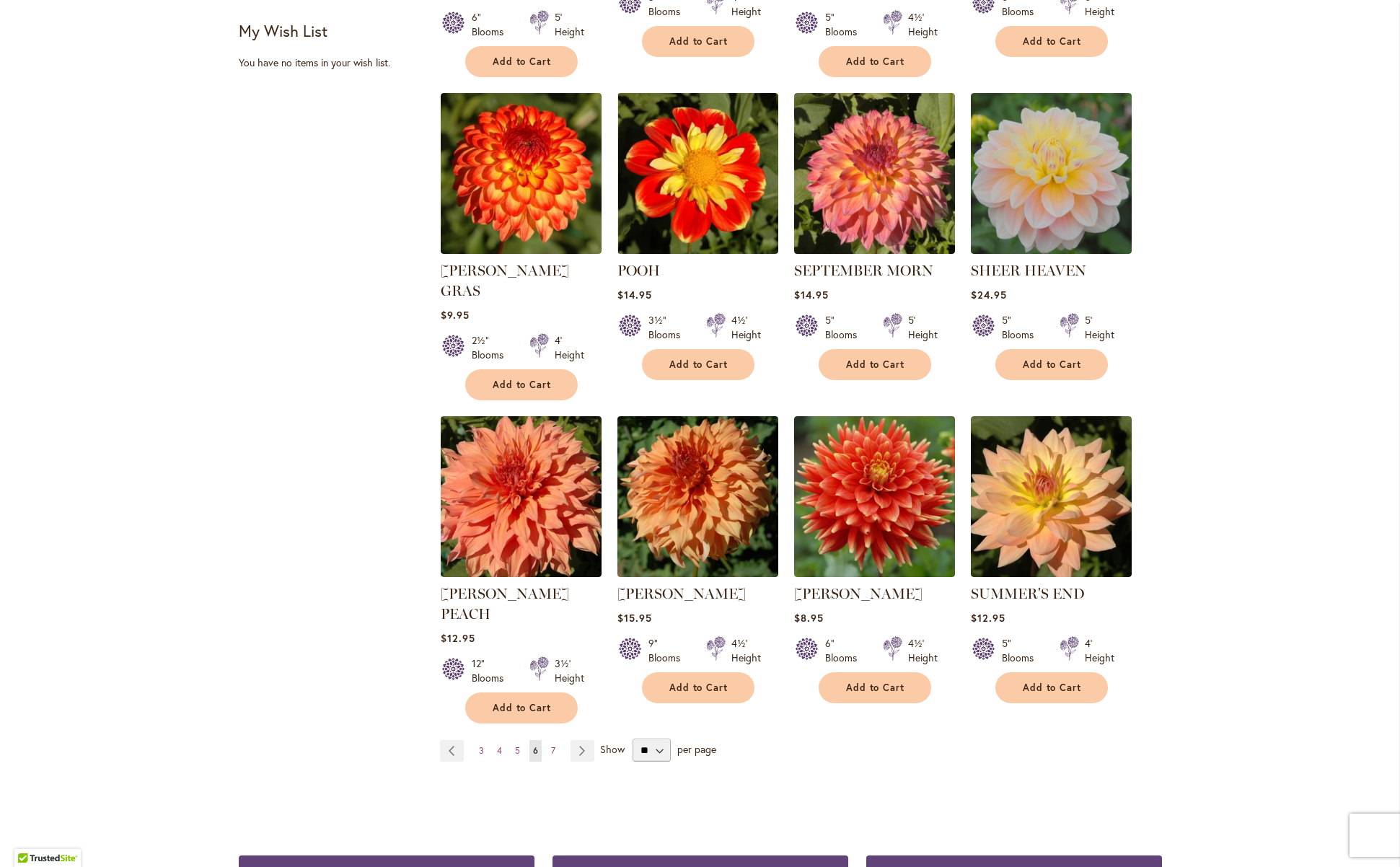
scroll to position [873, 0]
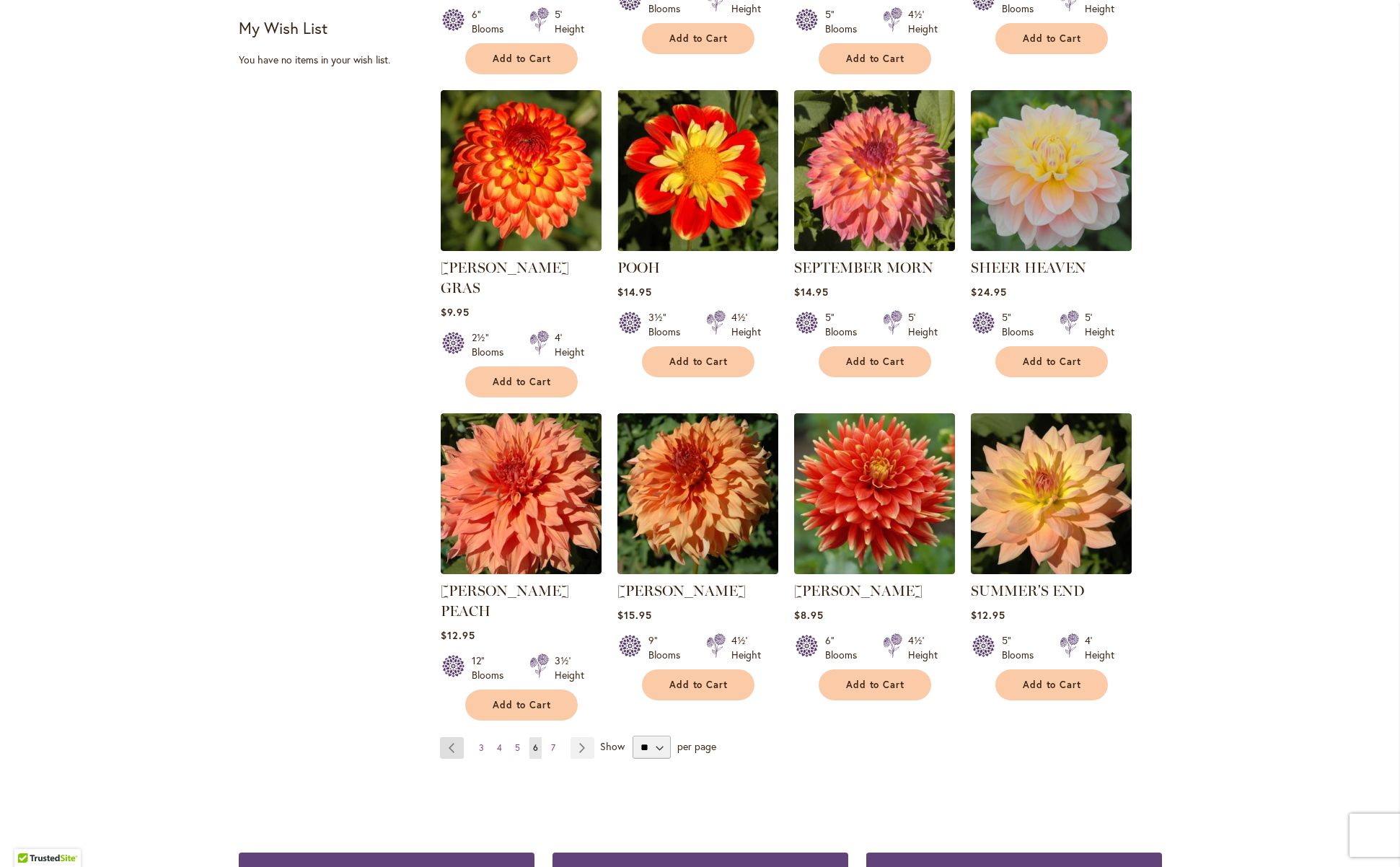
click at [447, 738] on link "Page Previous" at bounding box center [452, 748] width 24 height 21
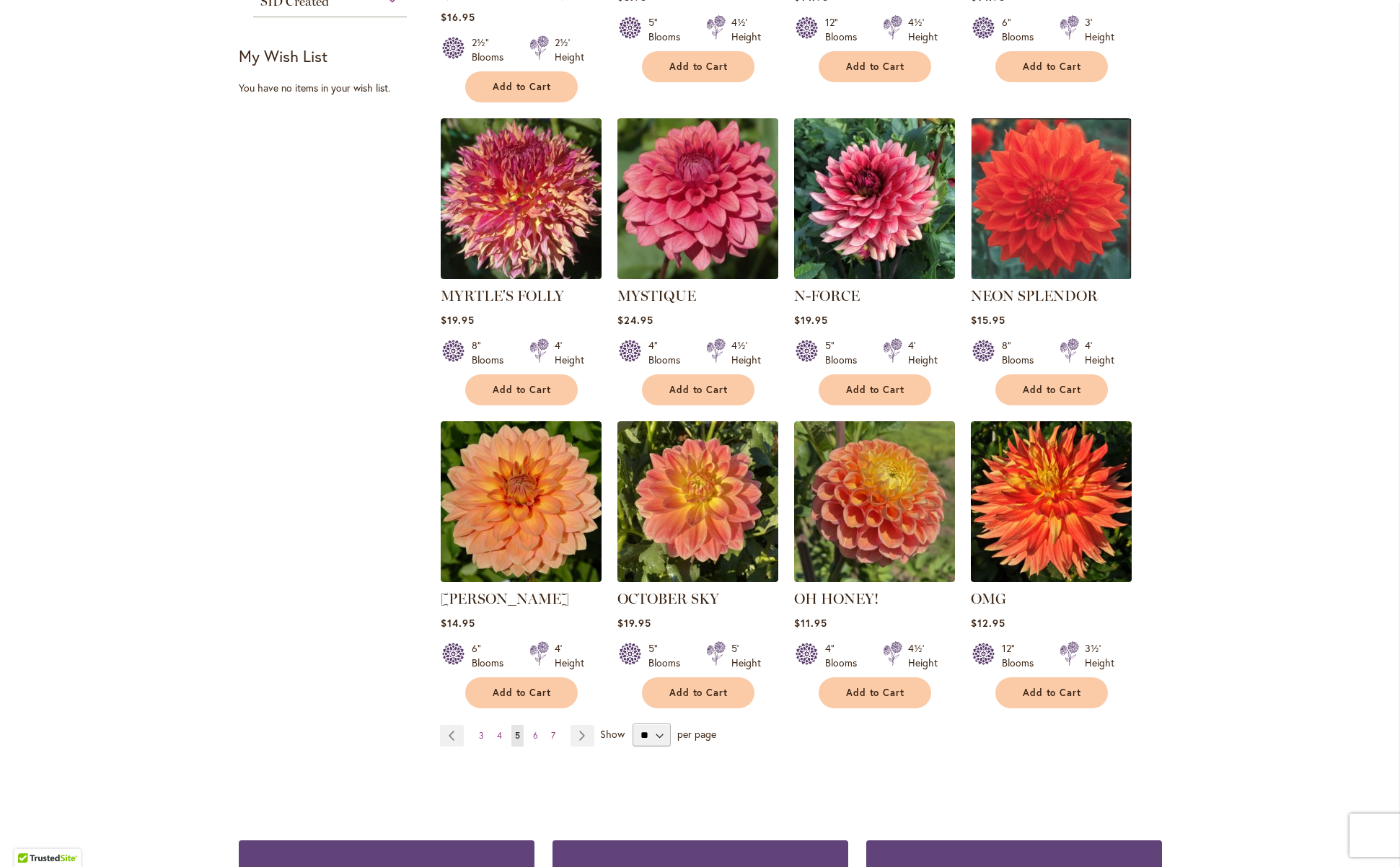
scroll to position [845, 0]
click at [446, 725] on link "Page Previous" at bounding box center [452, 735] width 24 height 21
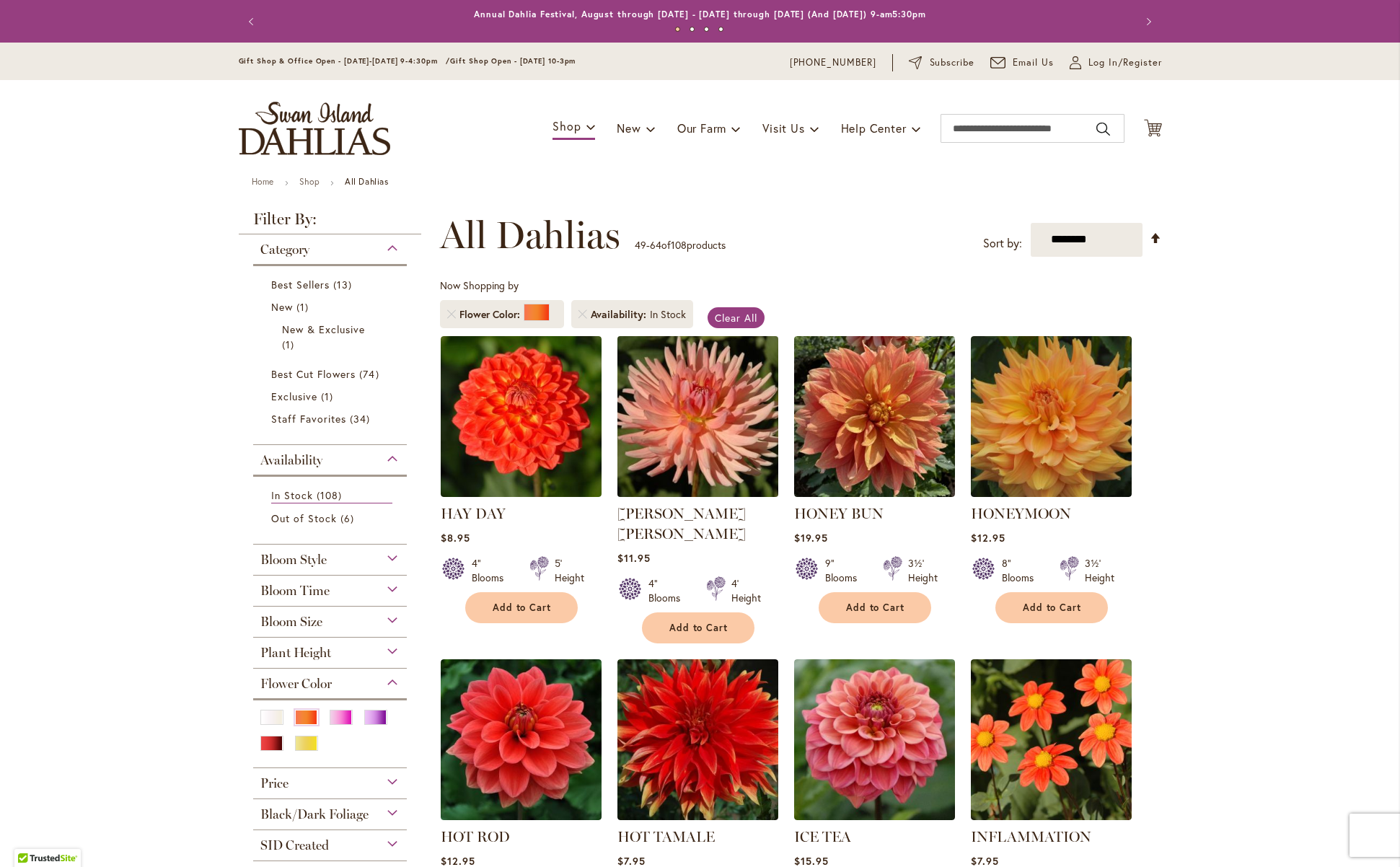
click at [704, 484] on img at bounding box center [697, 415] width 169 height 169
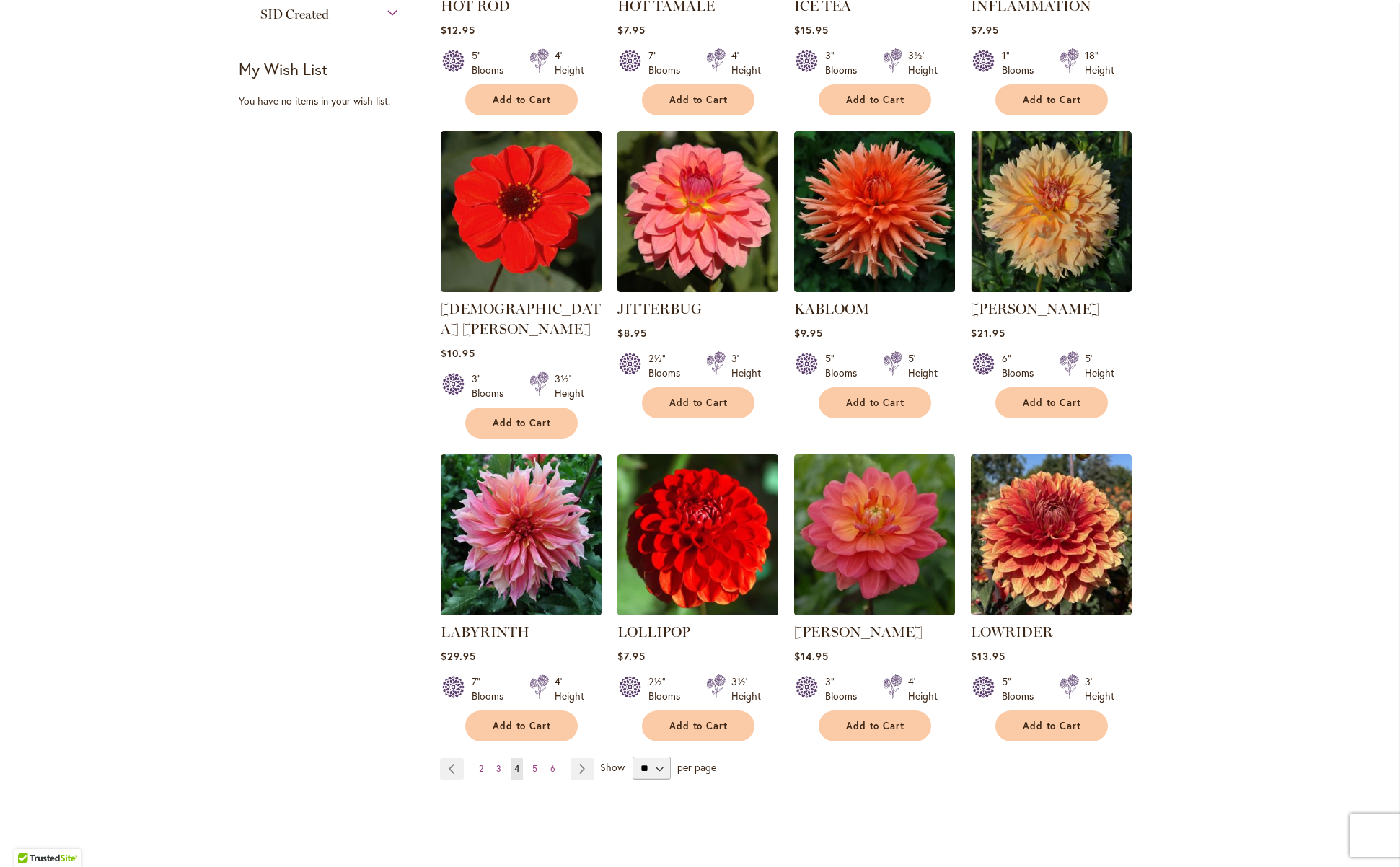
scroll to position [833, 0]
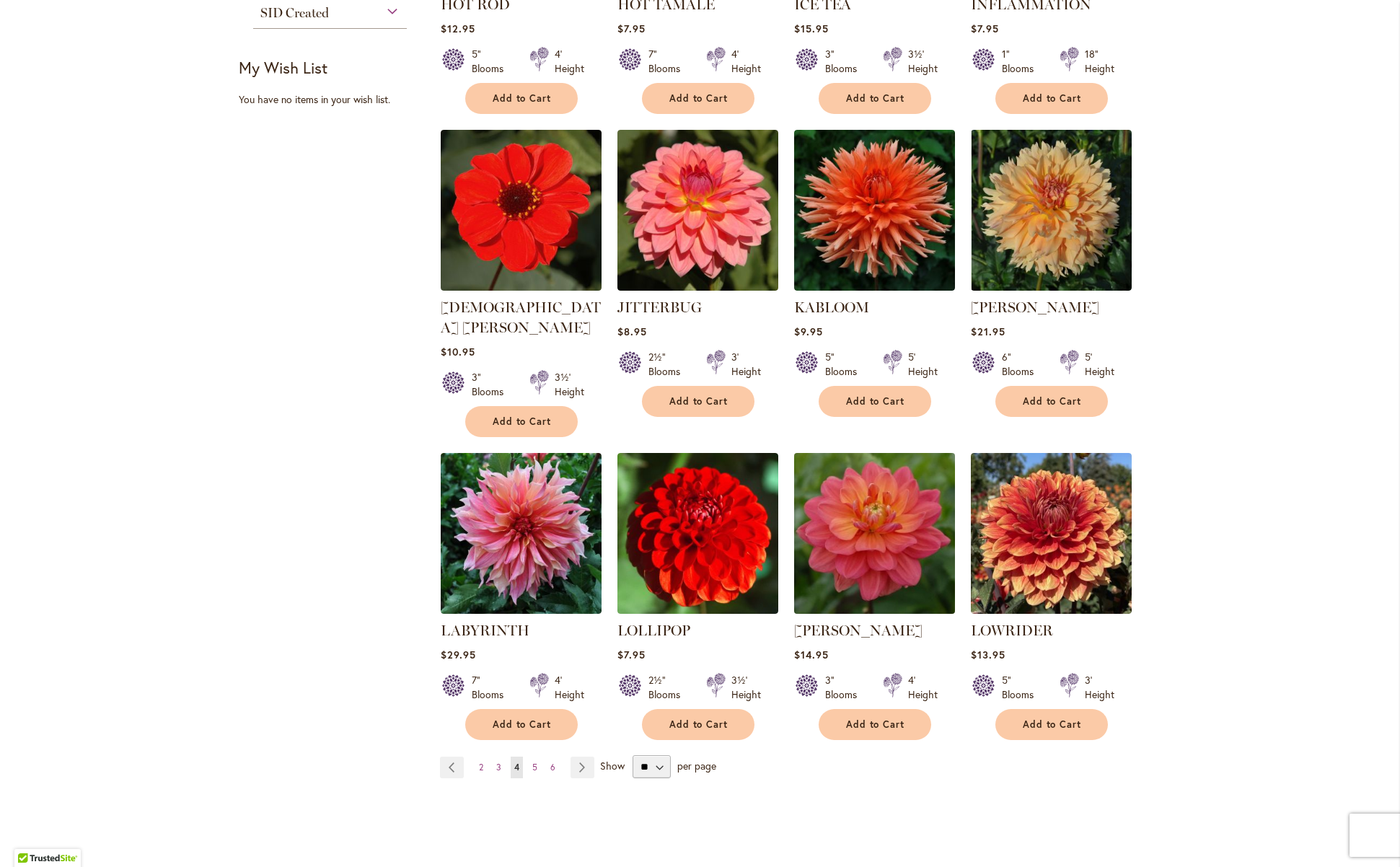
click at [844, 528] on img at bounding box center [874, 533] width 169 height 169
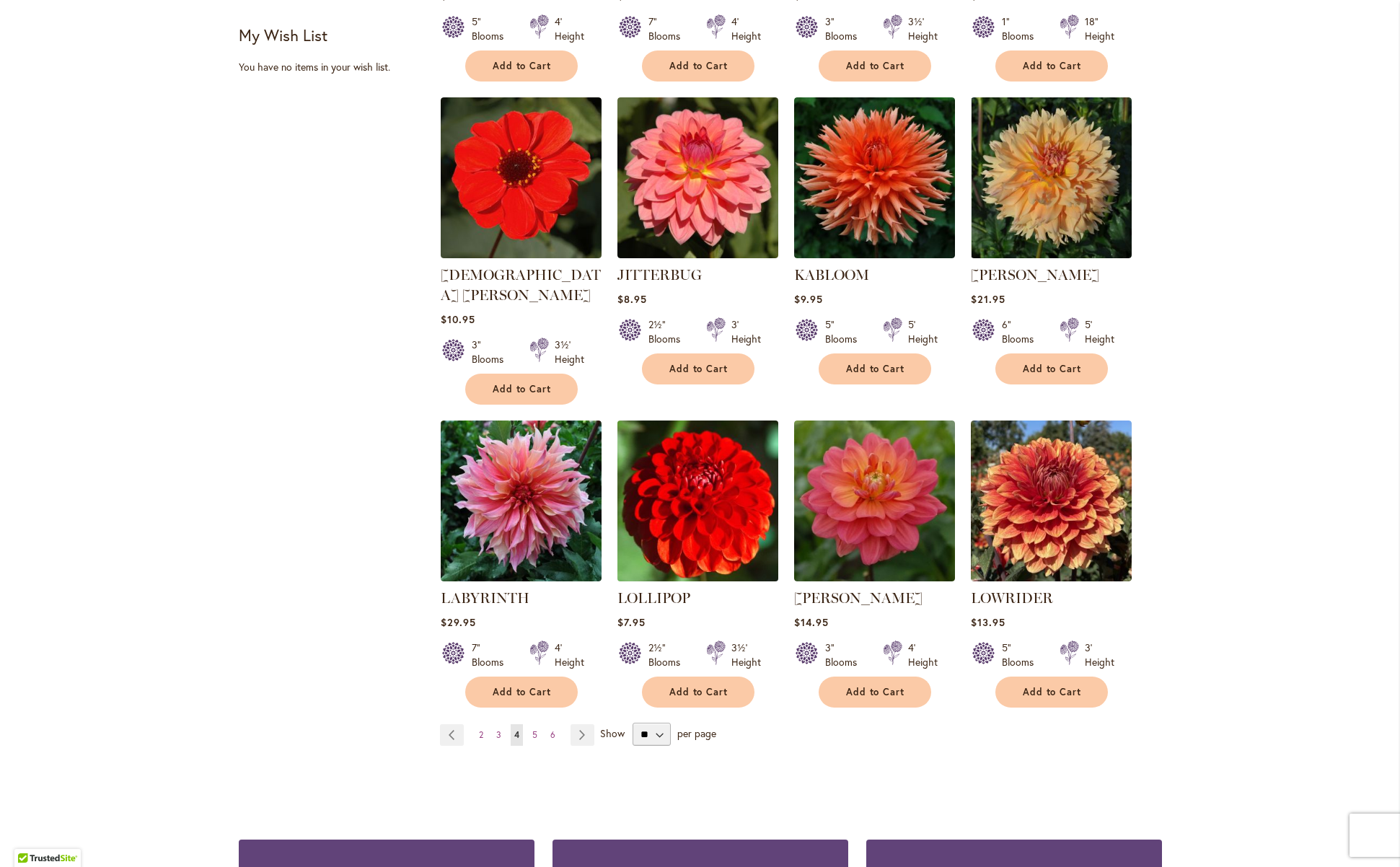
scroll to position [867, 0]
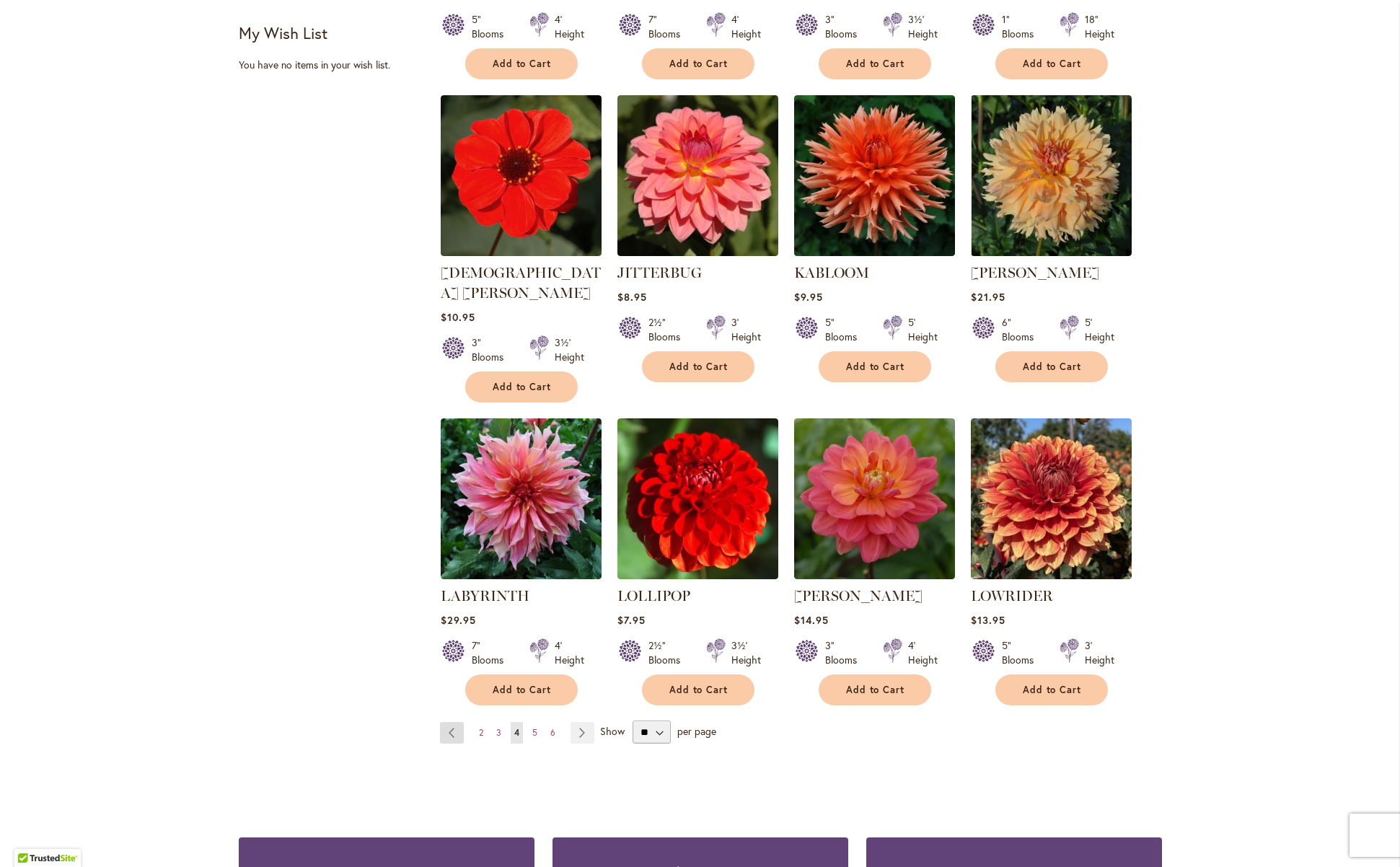
click at [444, 722] on link "Page Previous" at bounding box center [452, 732] width 24 height 21
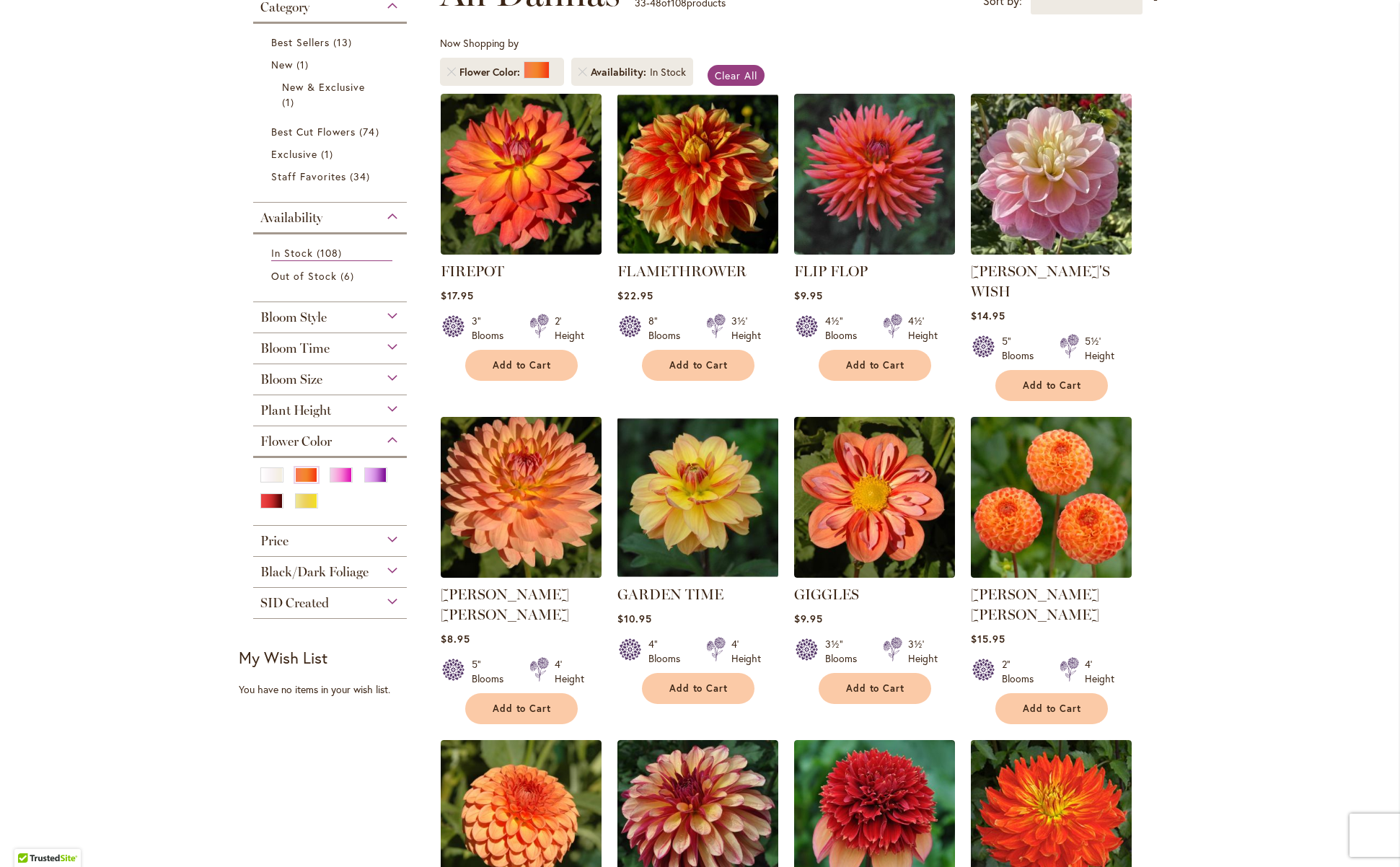
scroll to position [263, 0]
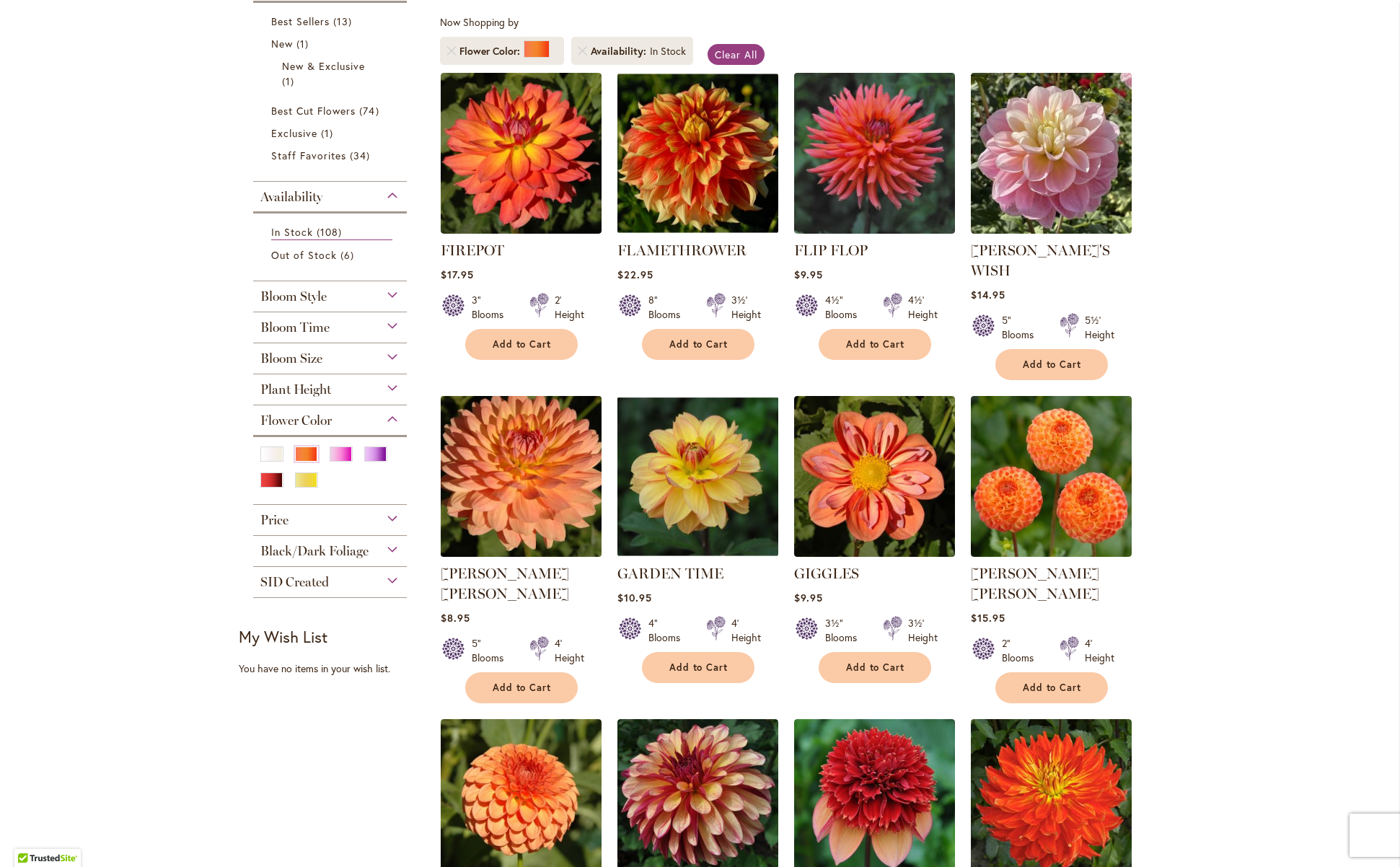
click at [492, 523] on img at bounding box center [521, 476] width 169 height 169
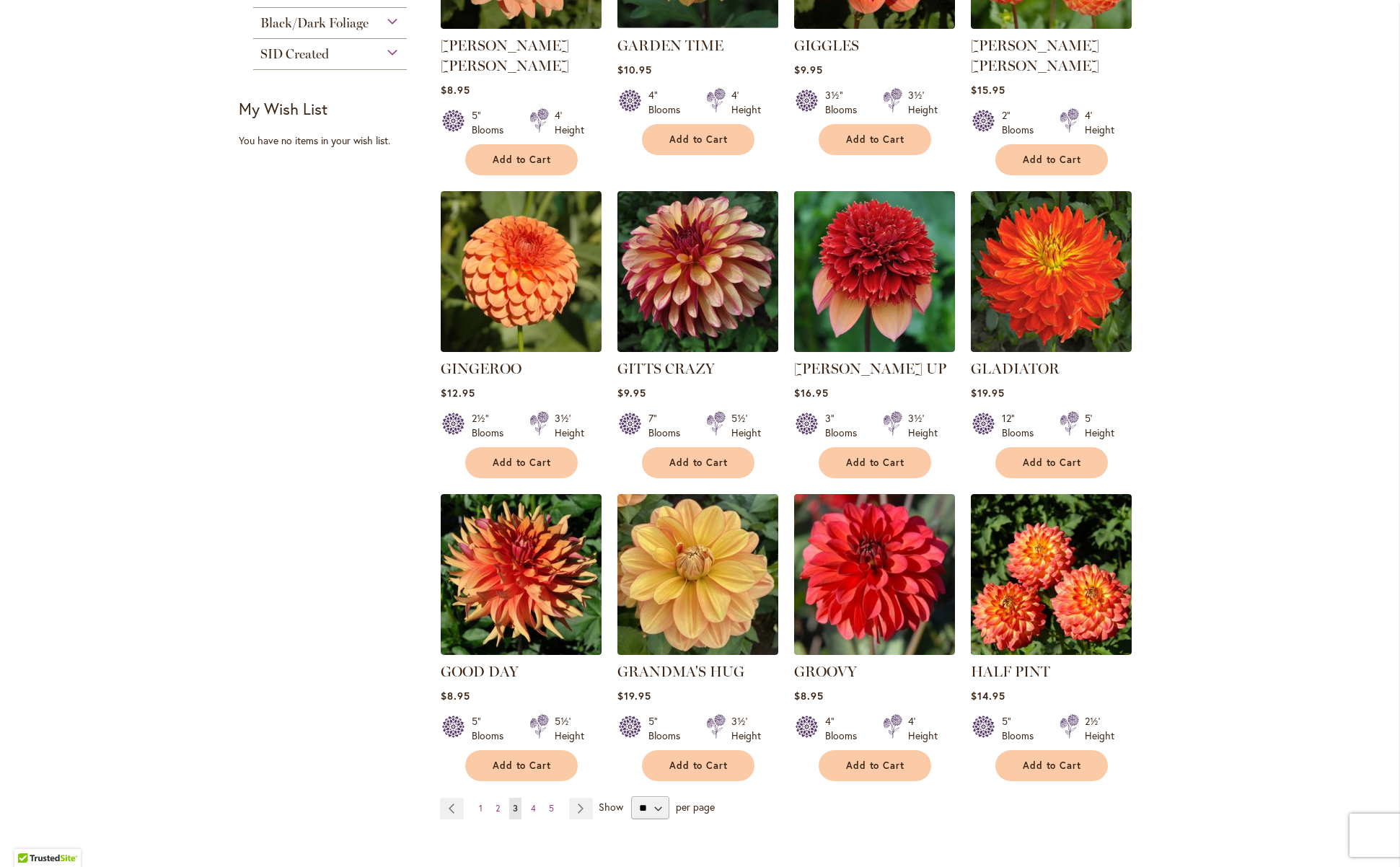
scroll to position [861, 0]
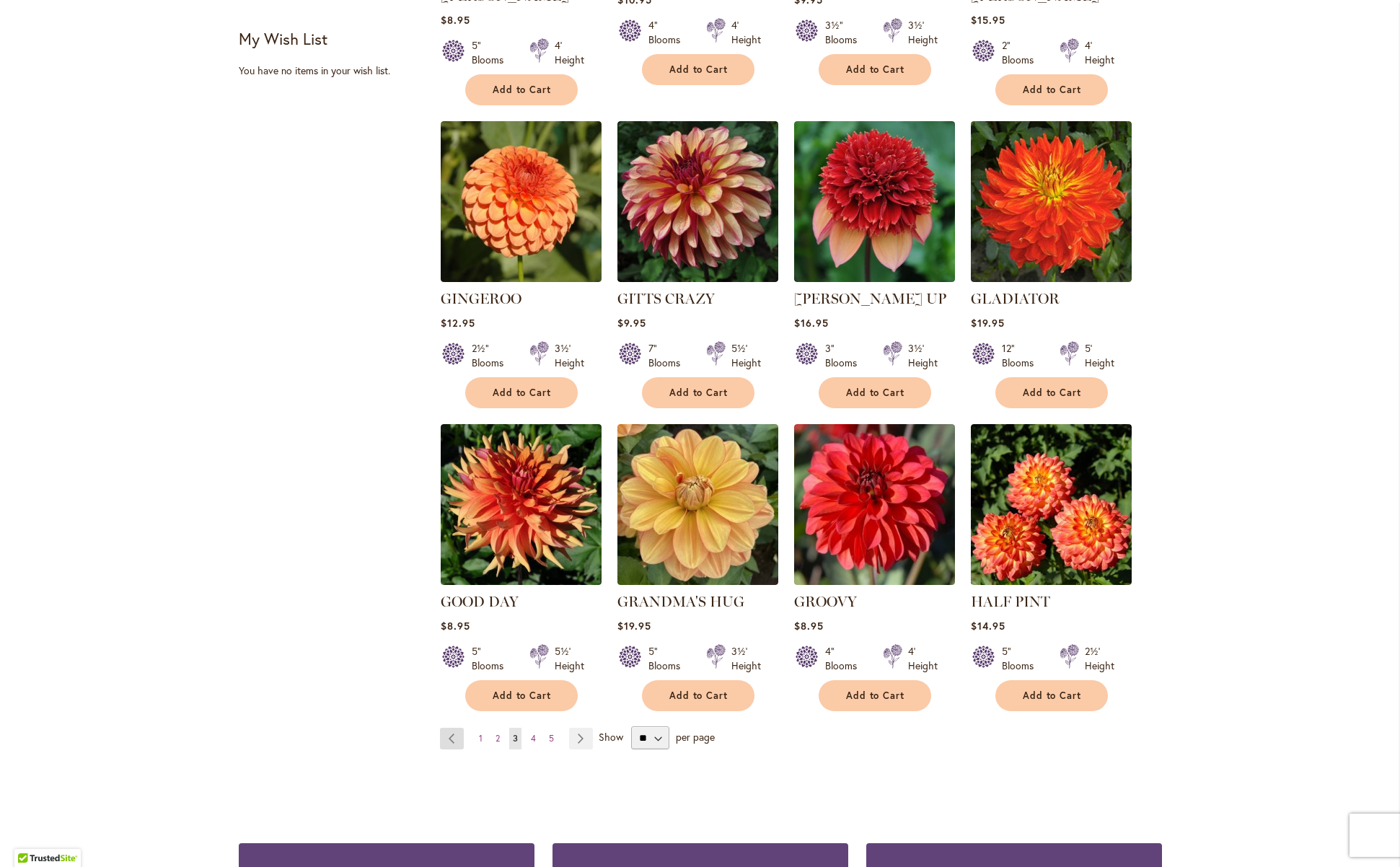
click at [450, 728] on link "Page Previous" at bounding box center [452, 738] width 24 height 21
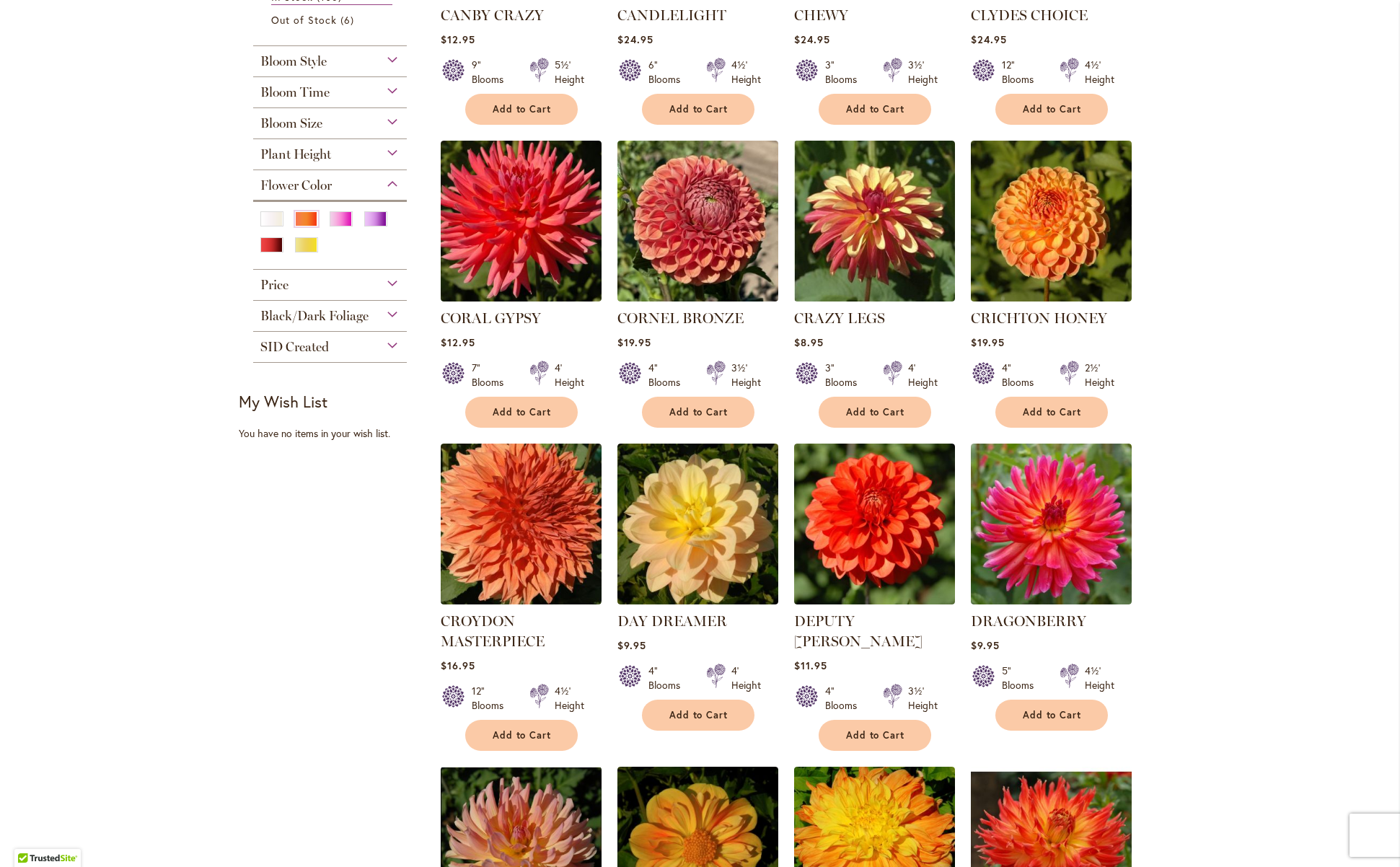
scroll to position [502, 0]
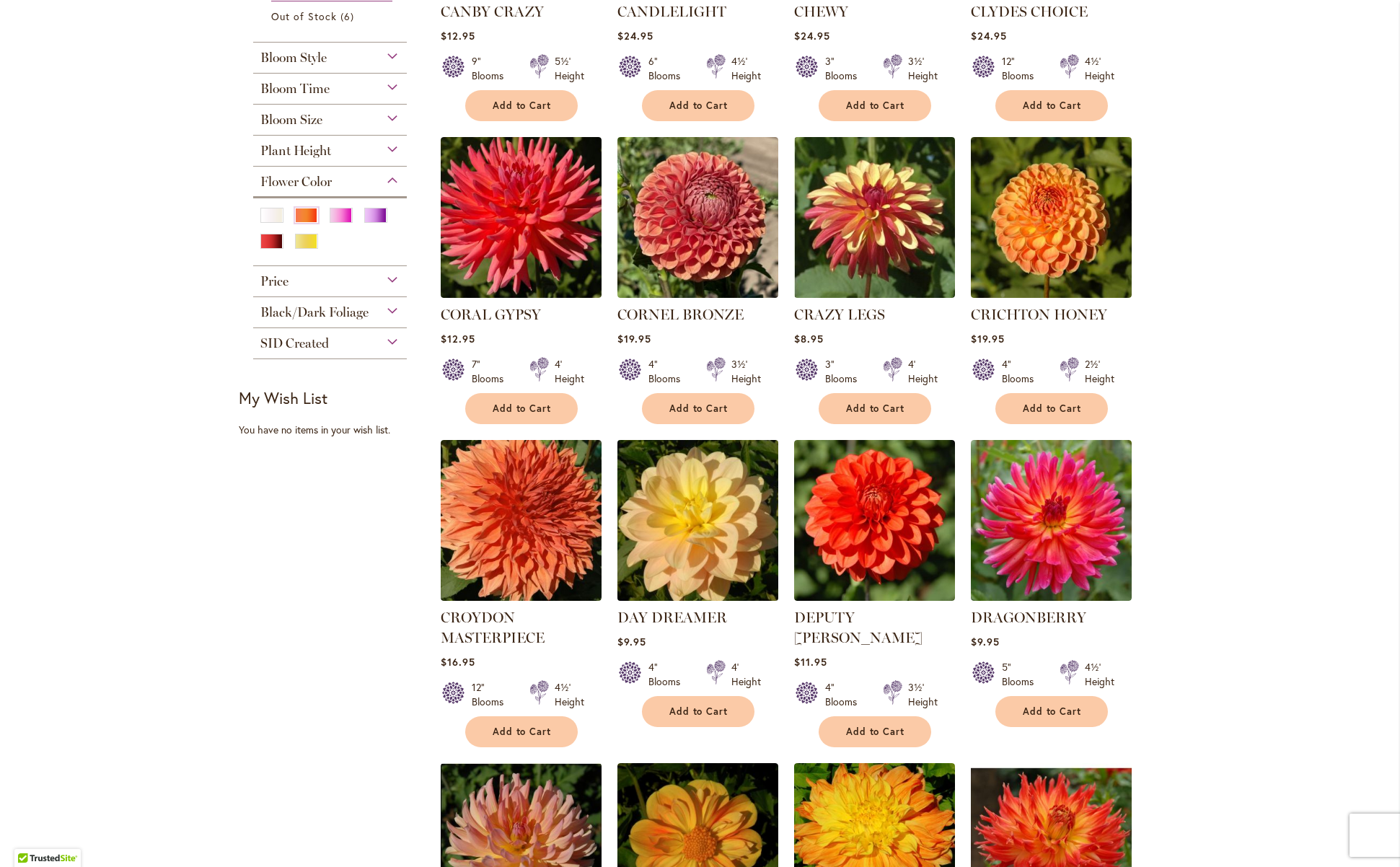
click at [698, 582] on img at bounding box center [697, 520] width 169 height 169
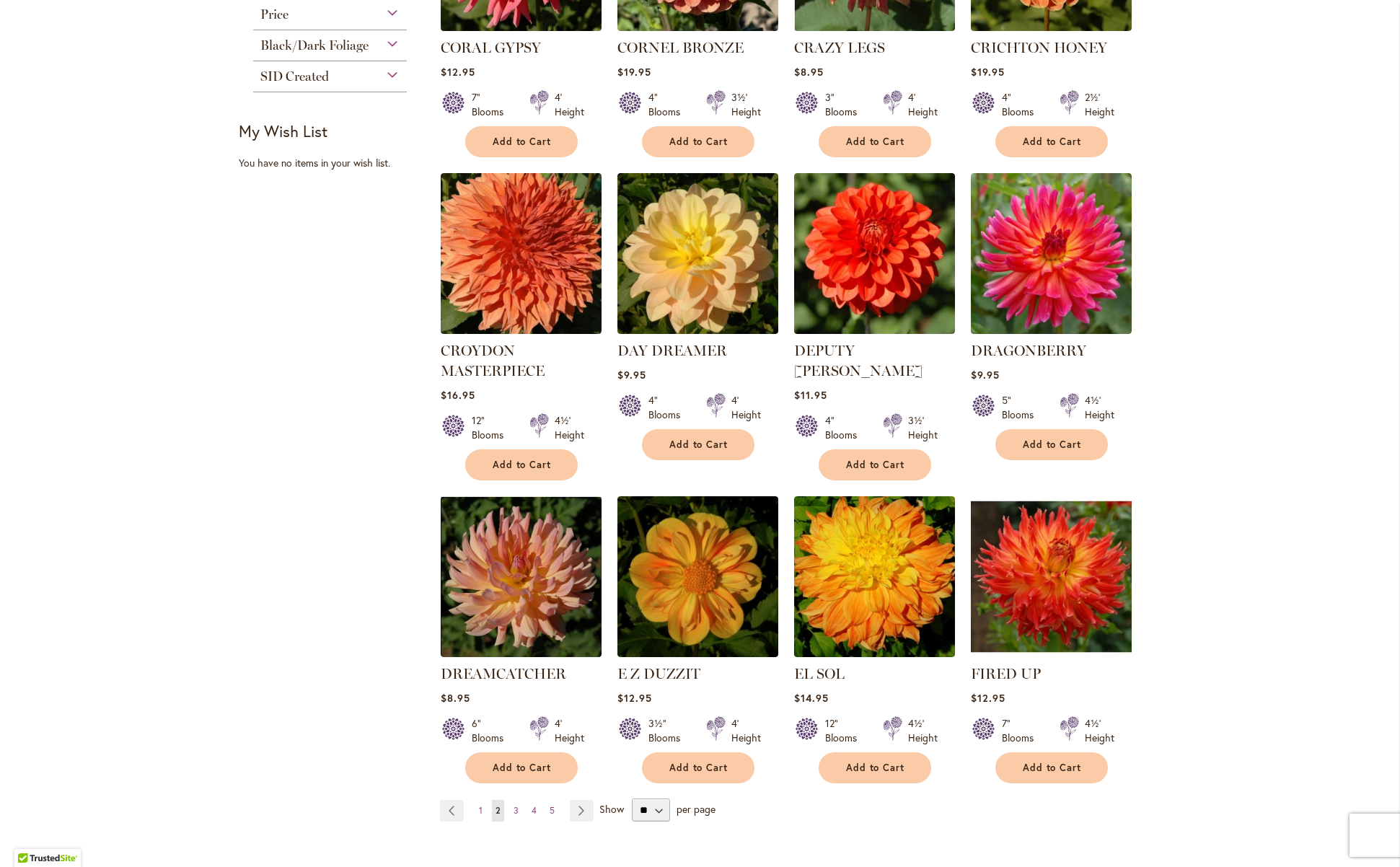
scroll to position [811, 0]
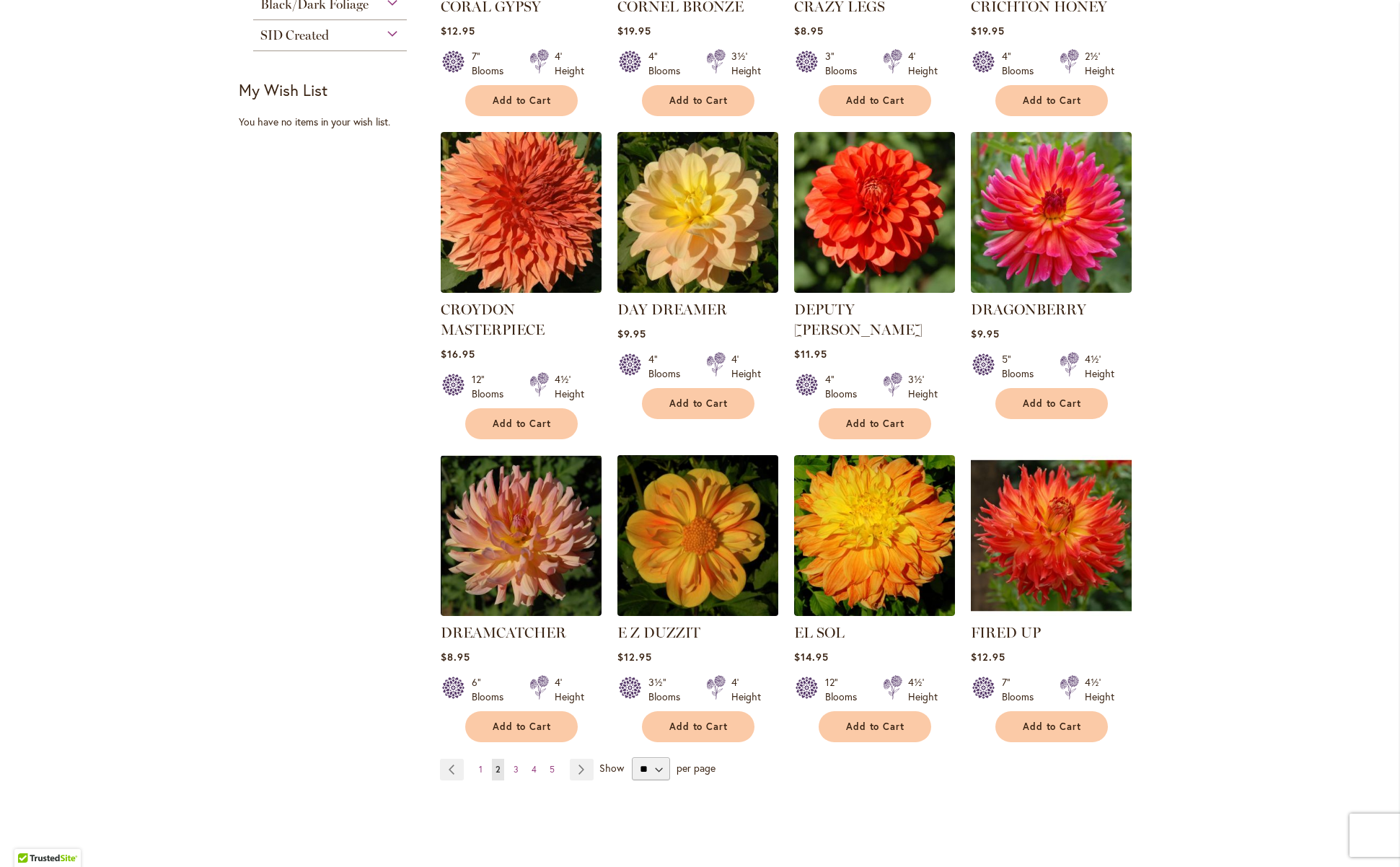
click at [727, 583] on img at bounding box center [697, 535] width 169 height 169
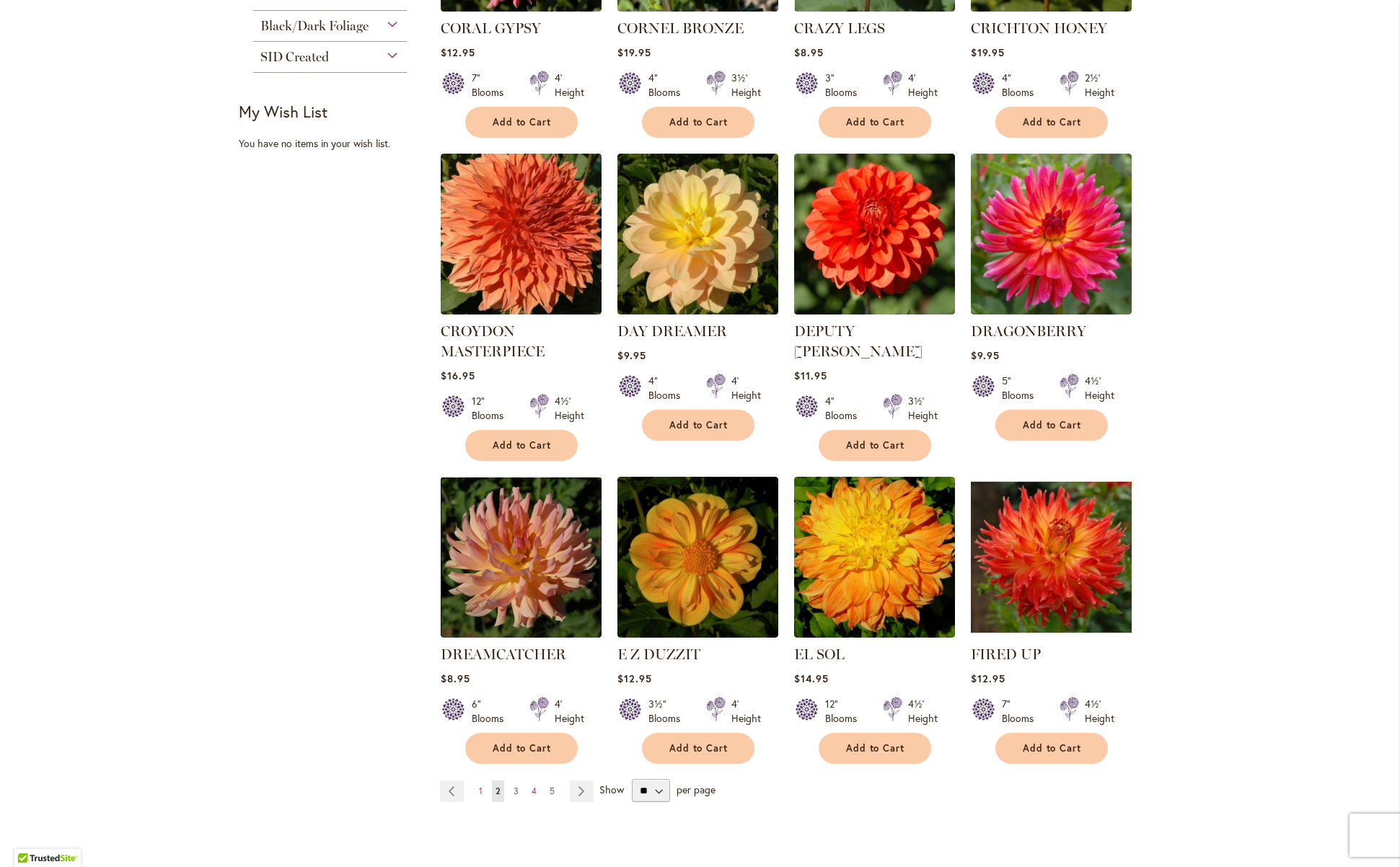
scroll to position [862, 0]
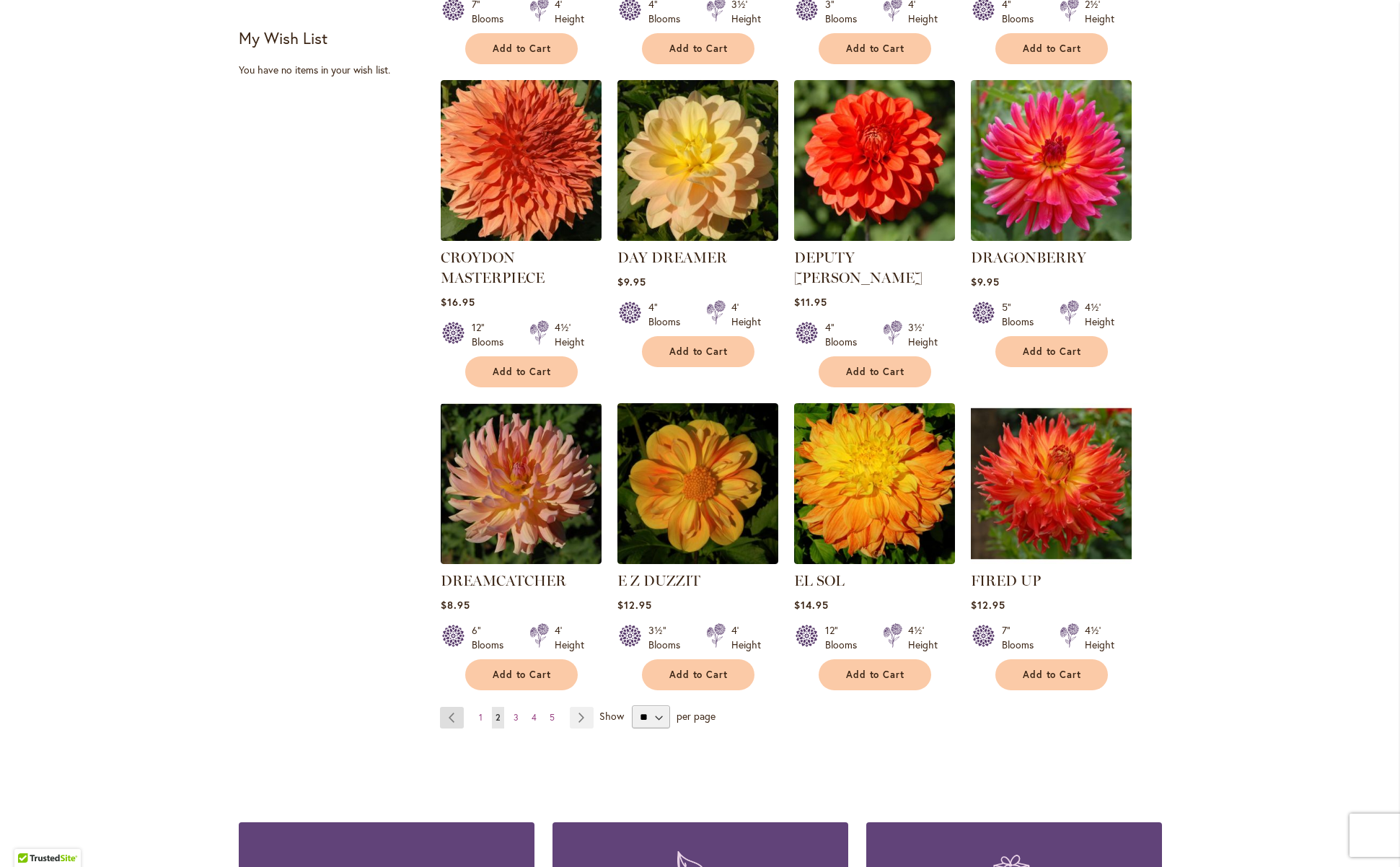
click at [447, 719] on link "Page Previous" at bounding box center [452, 717] width 24 height 21
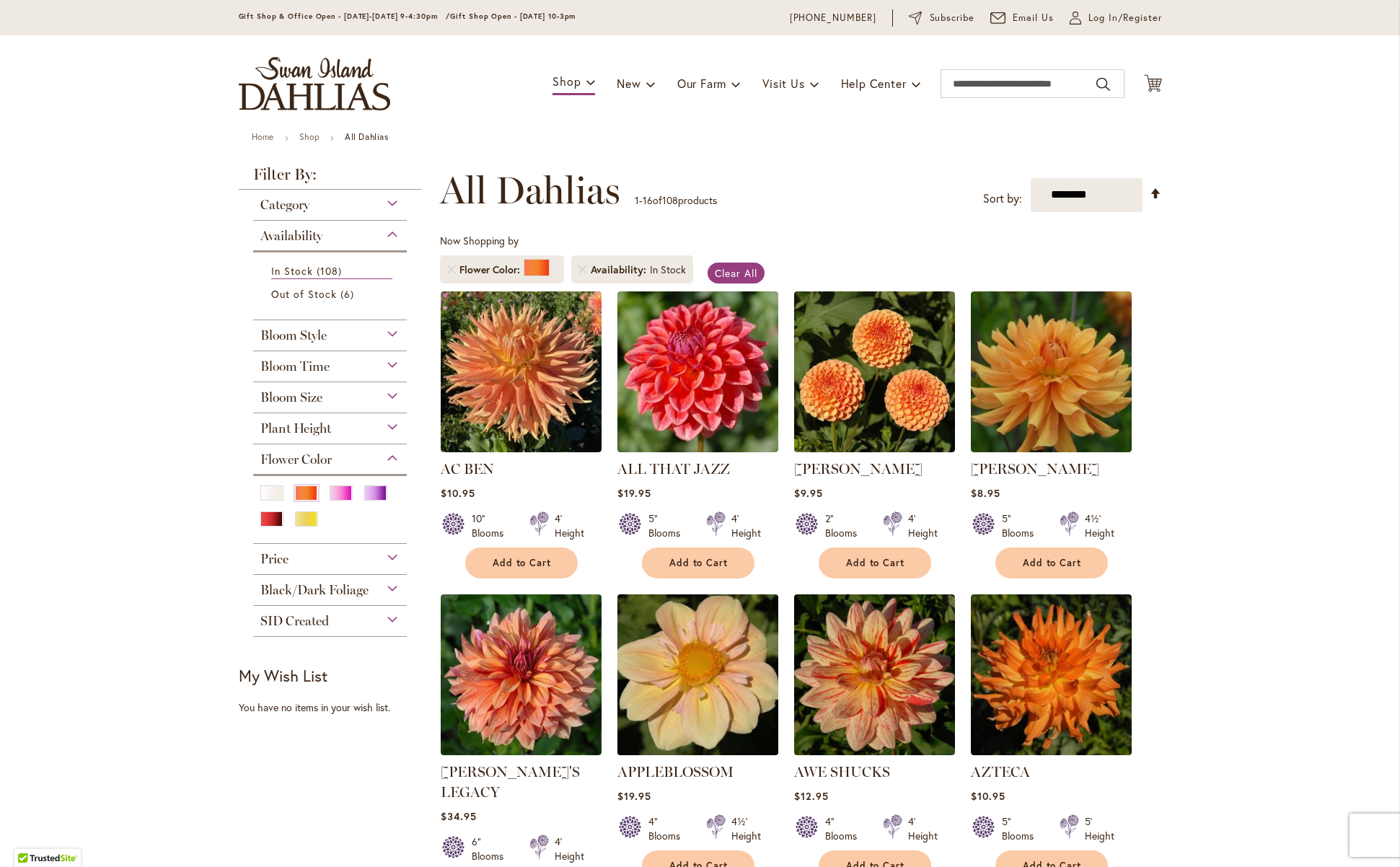
scroll to position [237, 0]
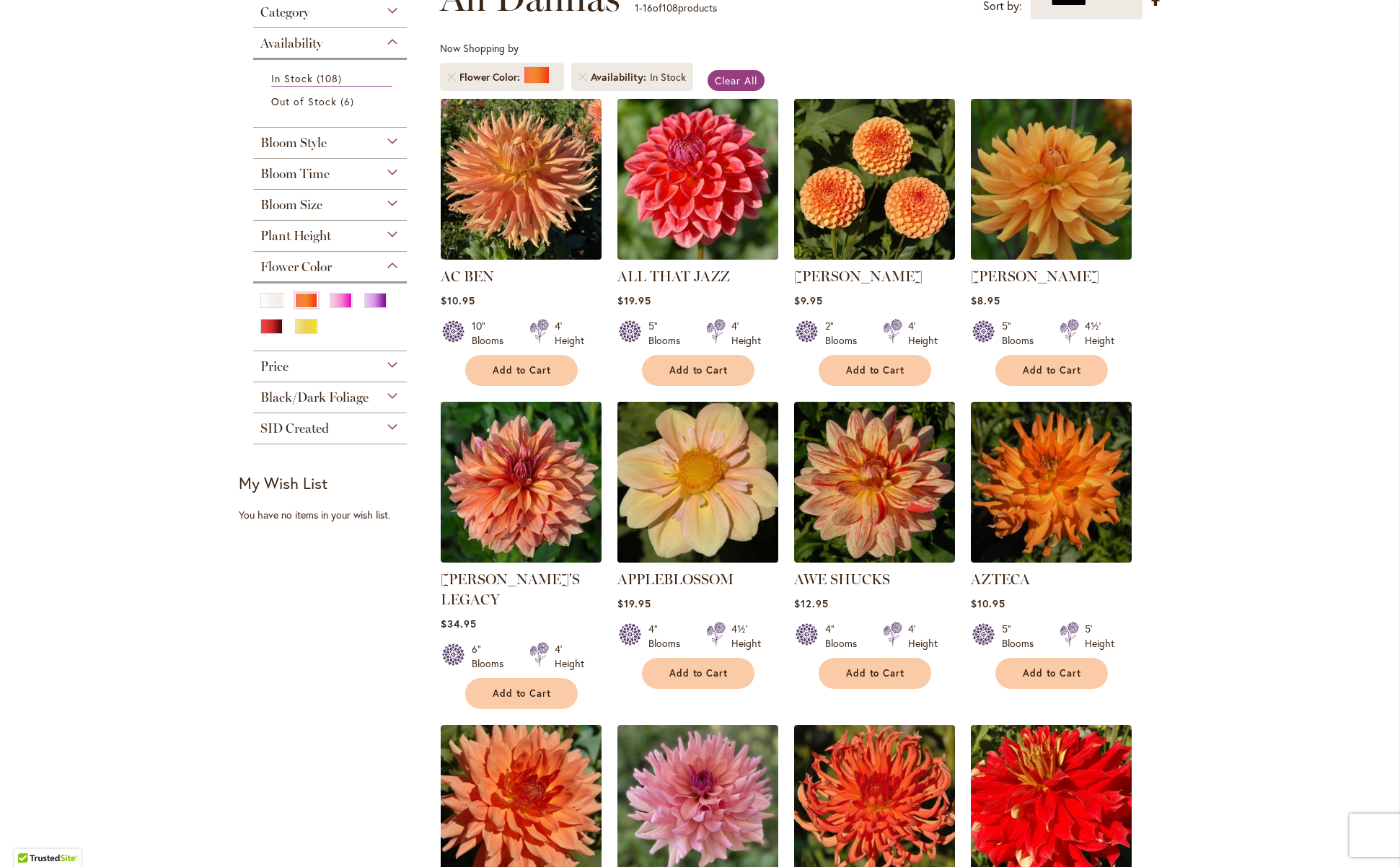
click at [708, 524] on img at bounding box center [697, 482] width 169 height 169
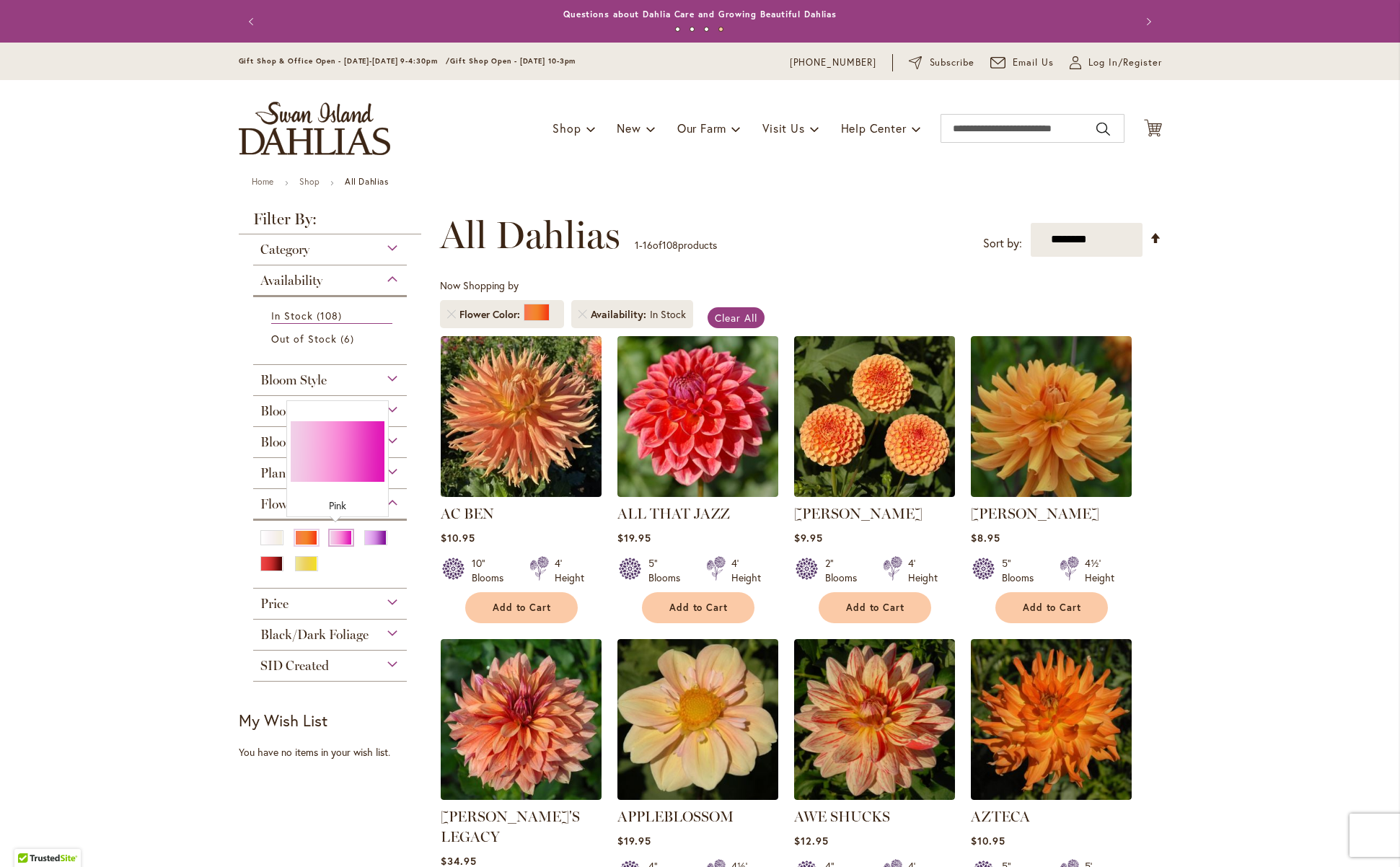
click at [338, 532] on div "Pink" at bounding box center [341, 537] width 23 height 15
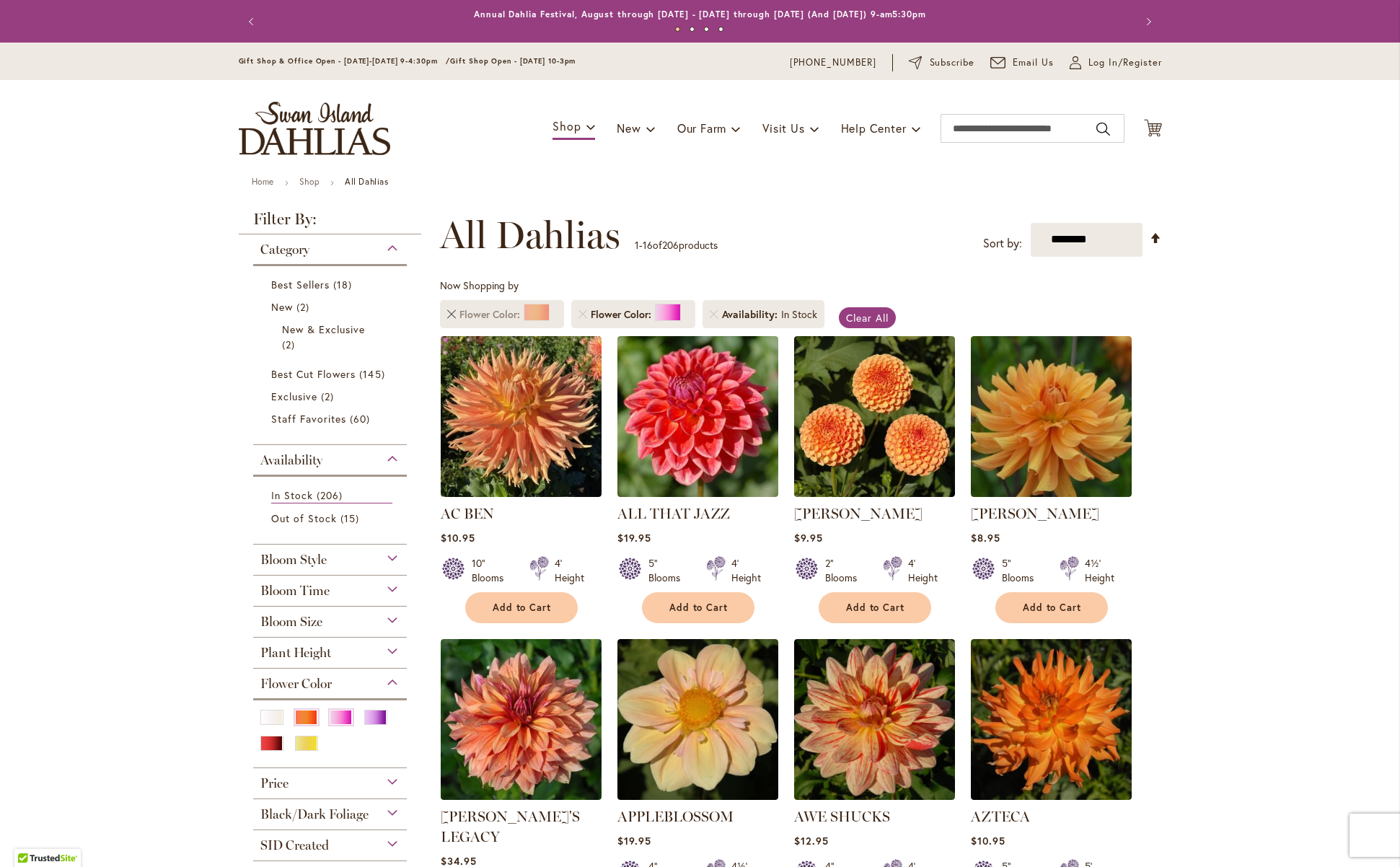
click at [447, 314] on link "Remove Flower Color Orange/Peach" at bounding box center [450, 314] width 8 height 8
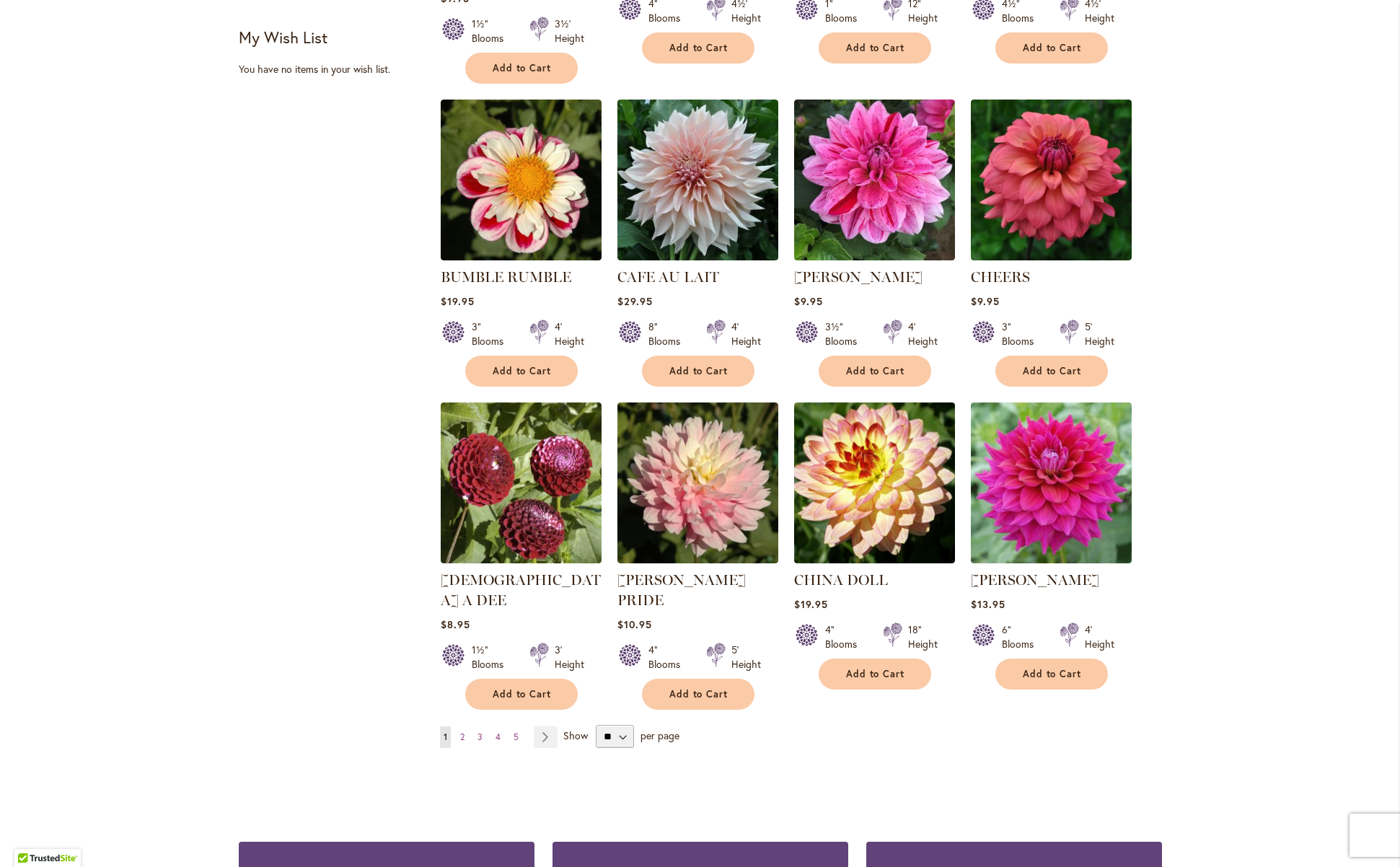
scroll to position [889, 0]
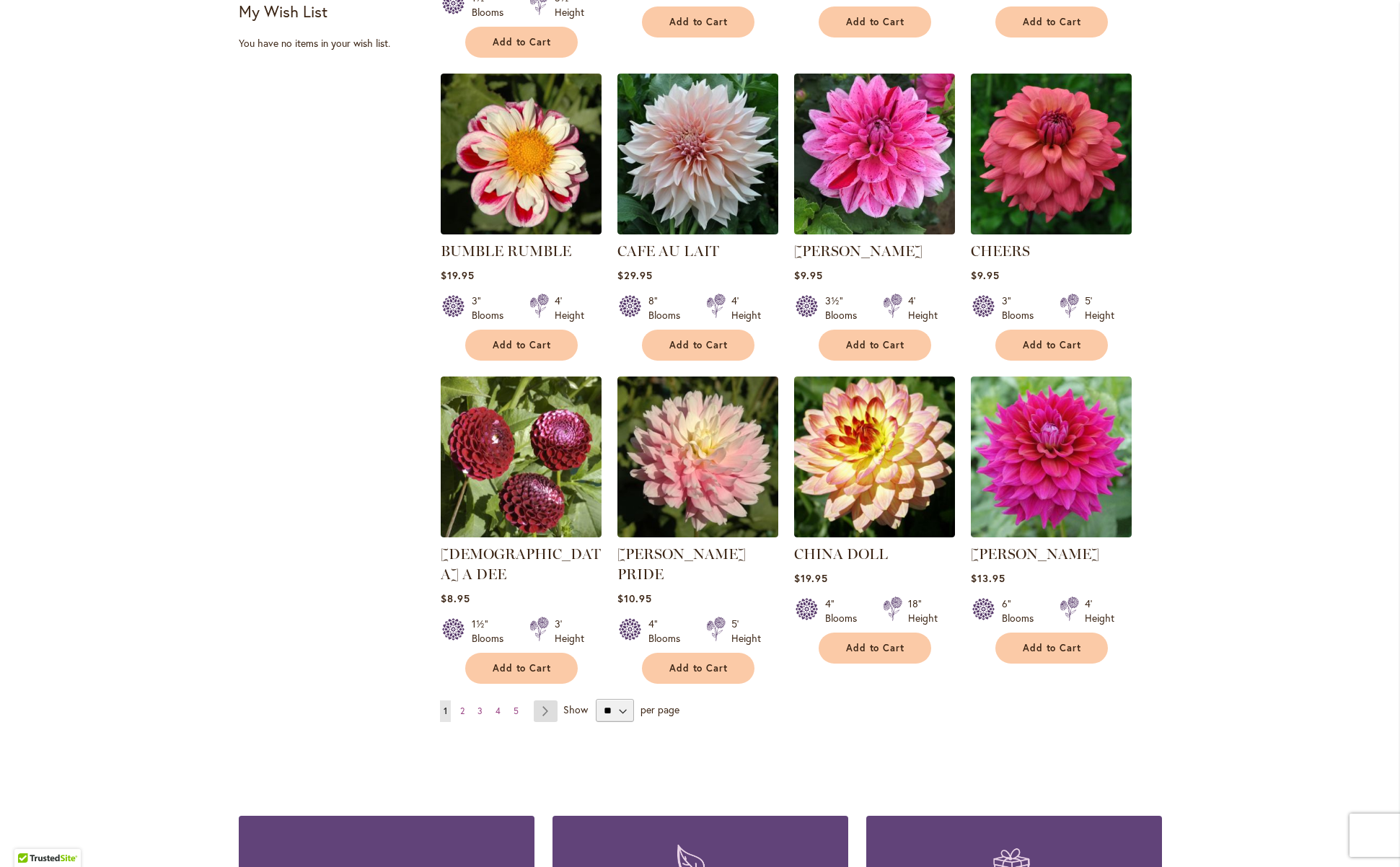
click at [543, 701] on link "Page Next" at bounding box center [545, 711] width 24 height 21
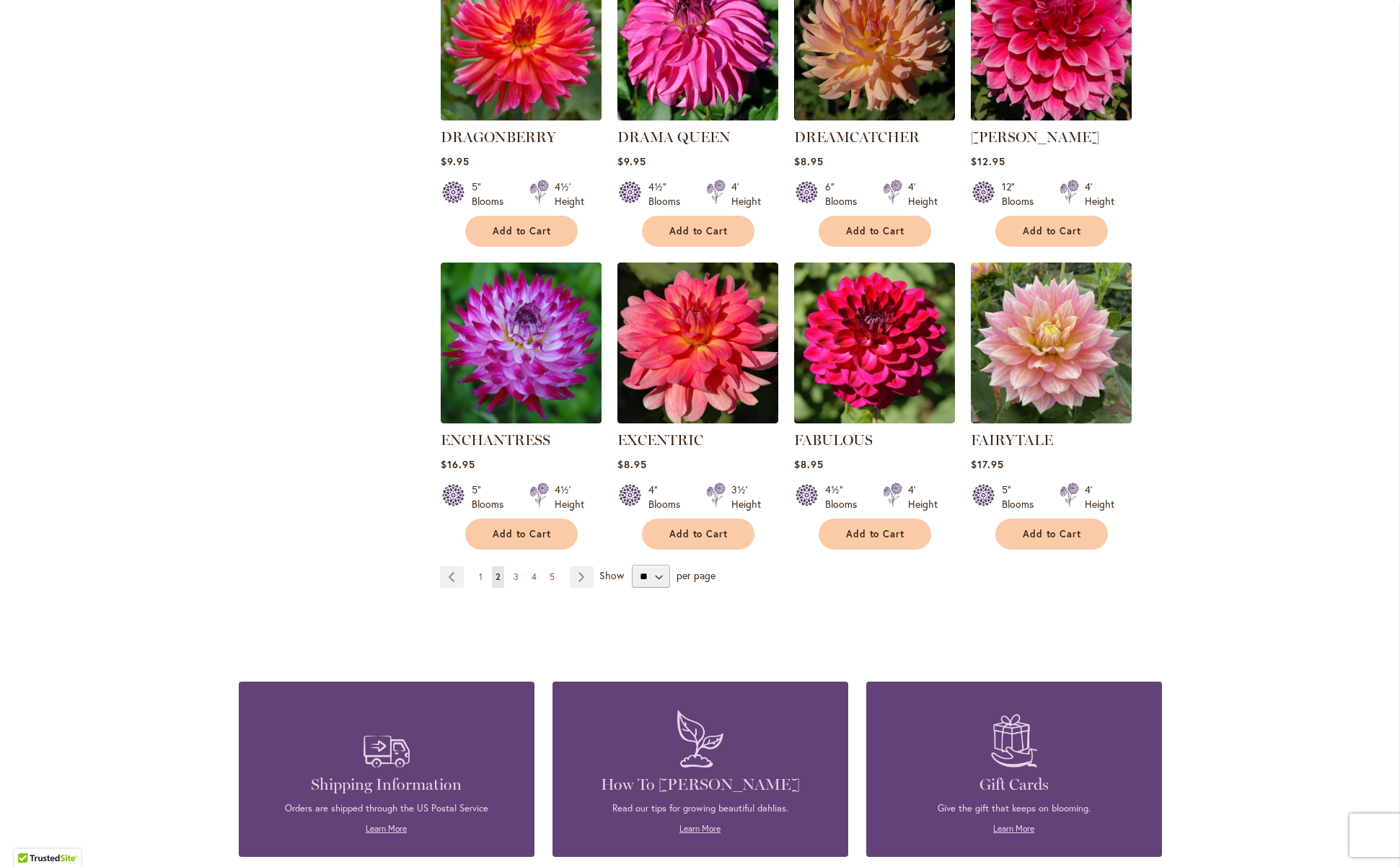
scroll to position [1026, 0]
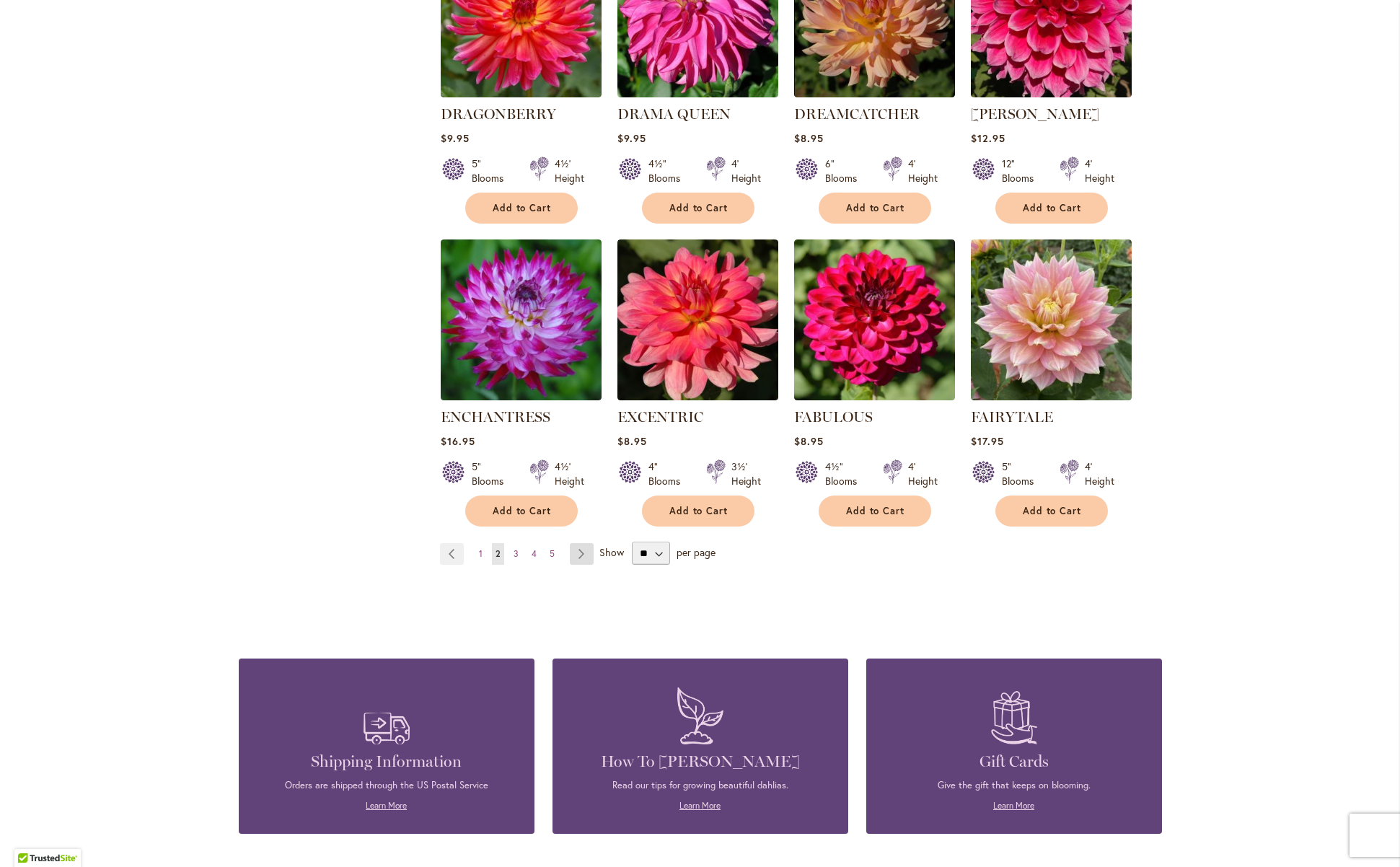
click at [571, 543] on link "Page Next" at bounding box center [581, 553] width 24 height 21
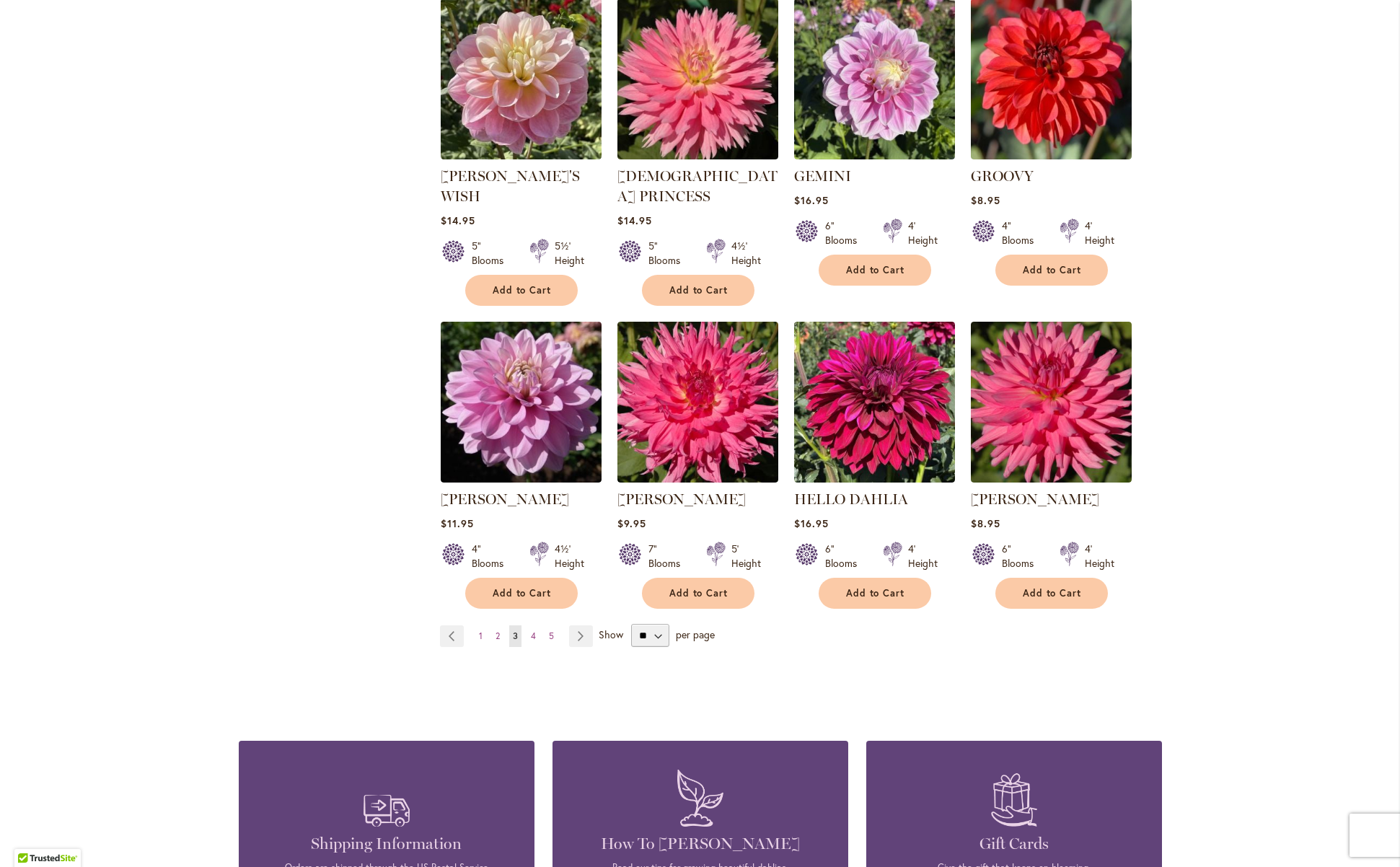
scroll to position [1015, 0]
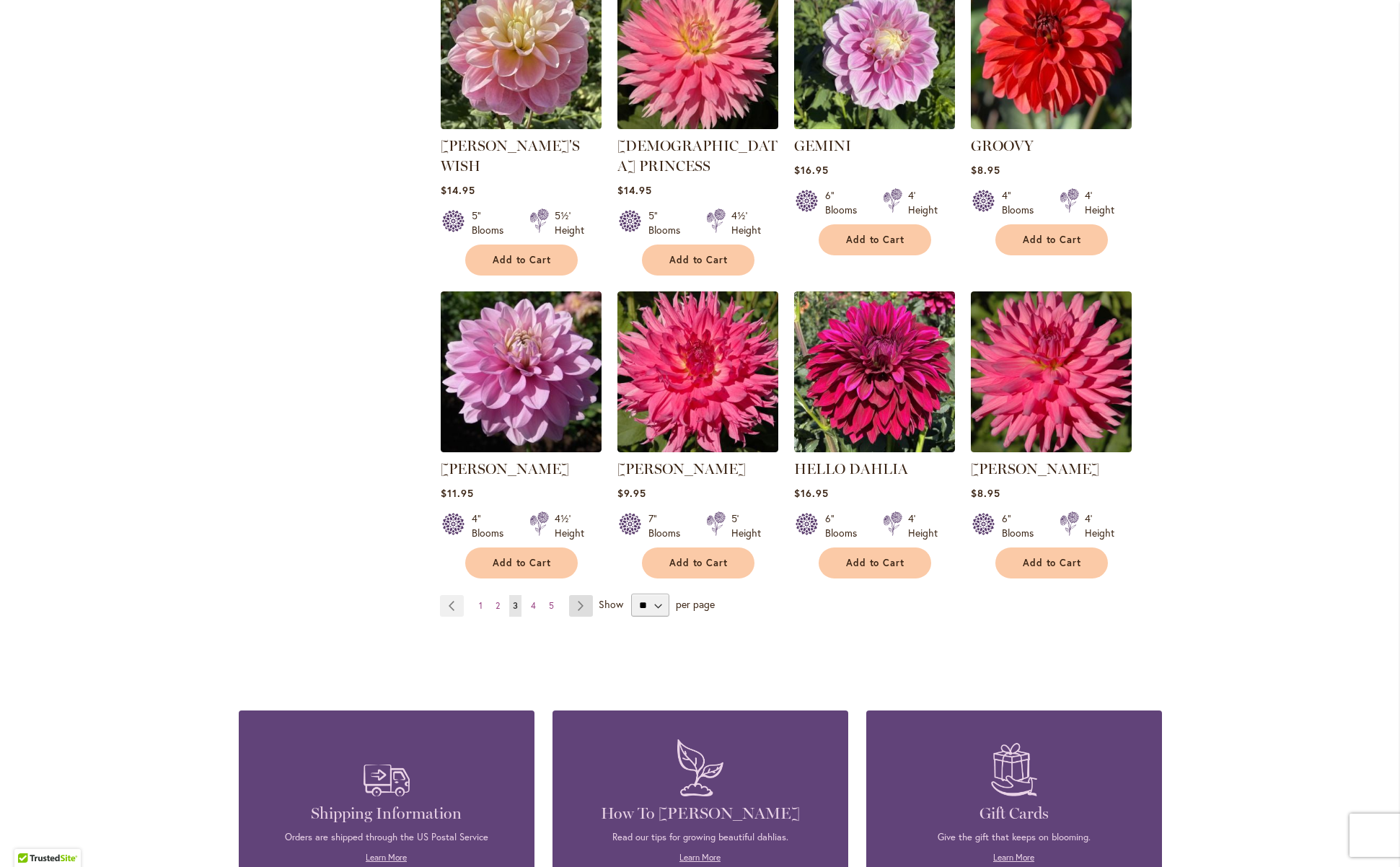
click at [574, 596] on link "Page Next" at bounding box center [581, 606] width 24 height 21
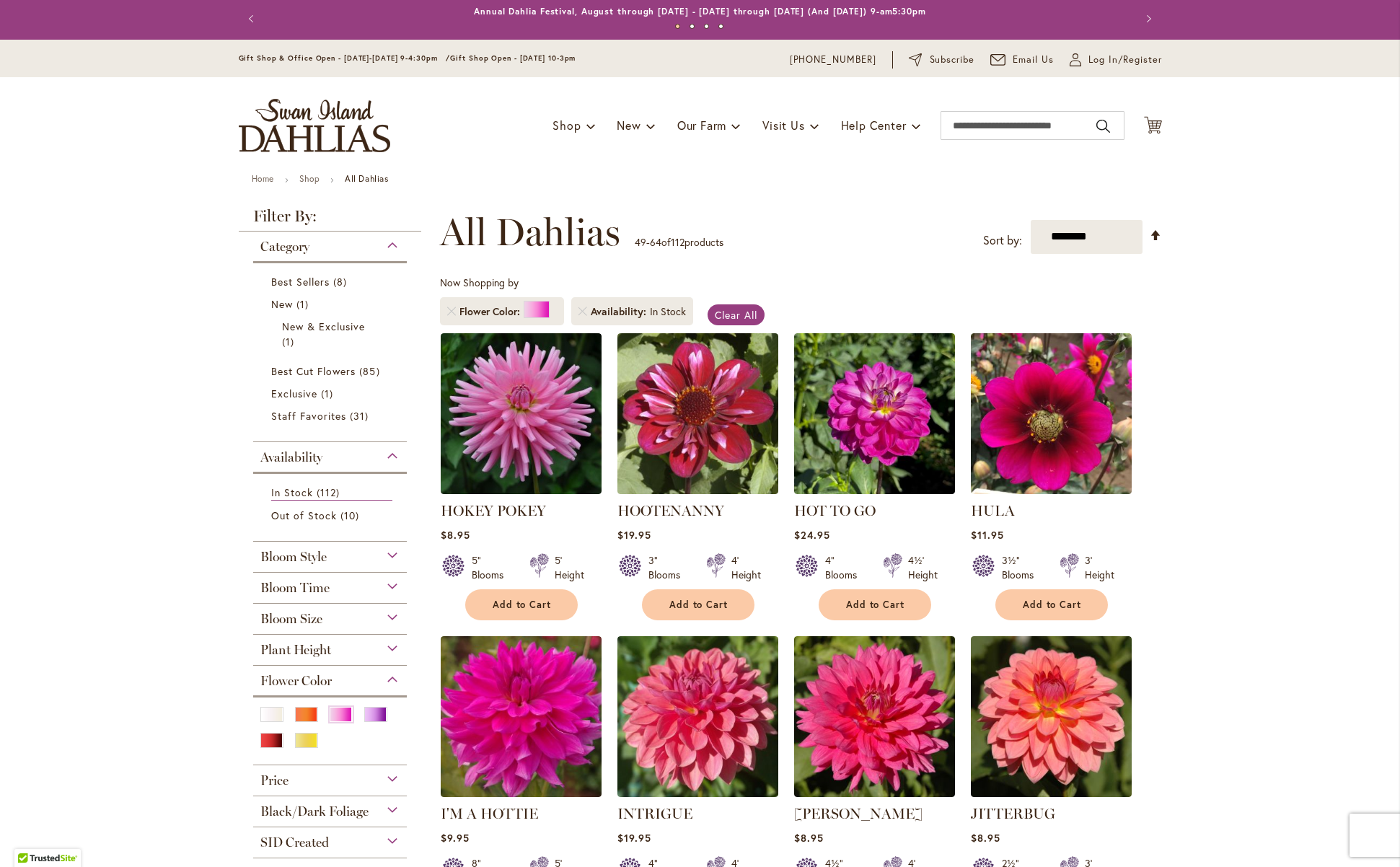
scroll to position [30, 0]
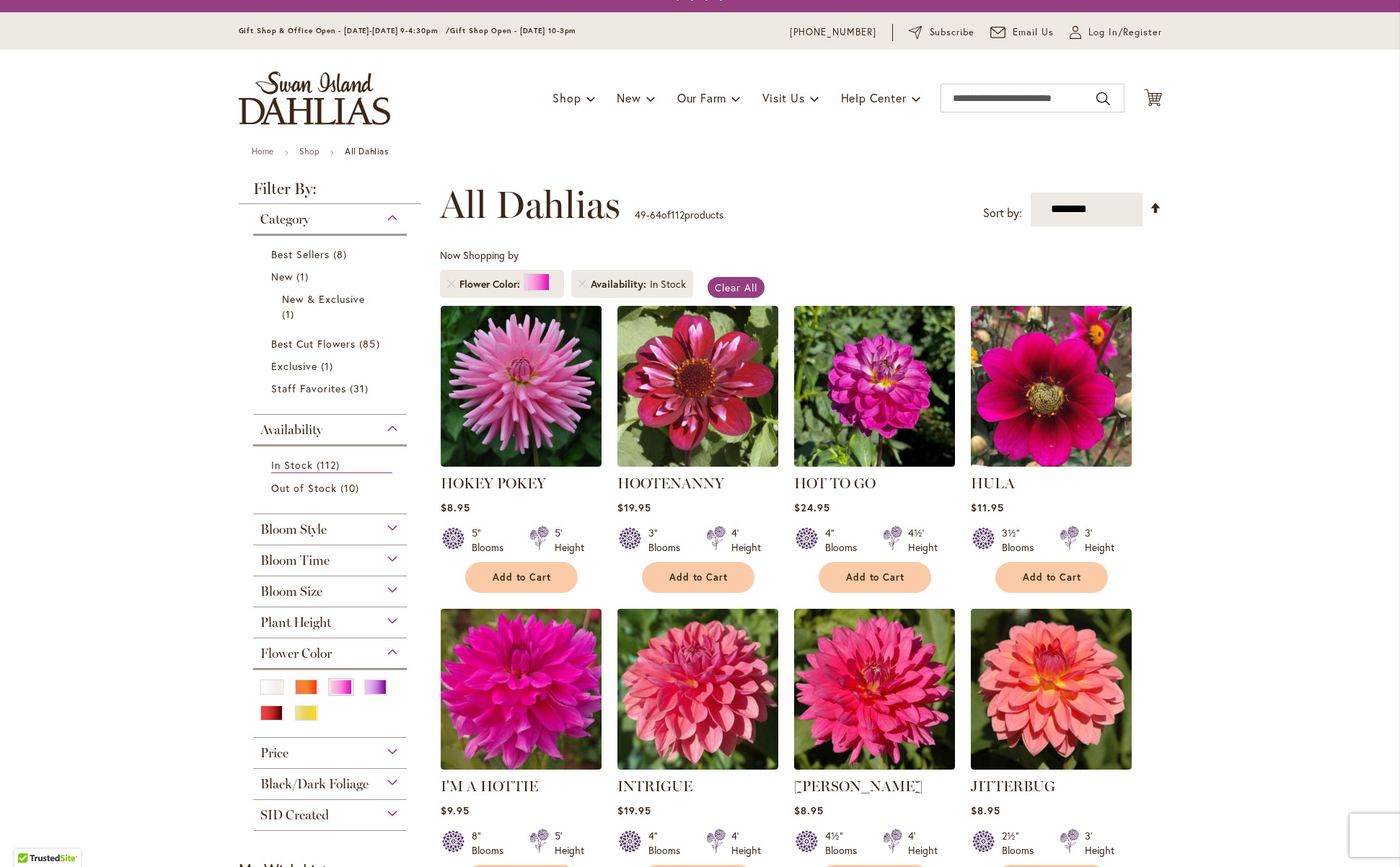
click at [1059, 452] on img at bounding box center [1050, 386] width 169 height 169
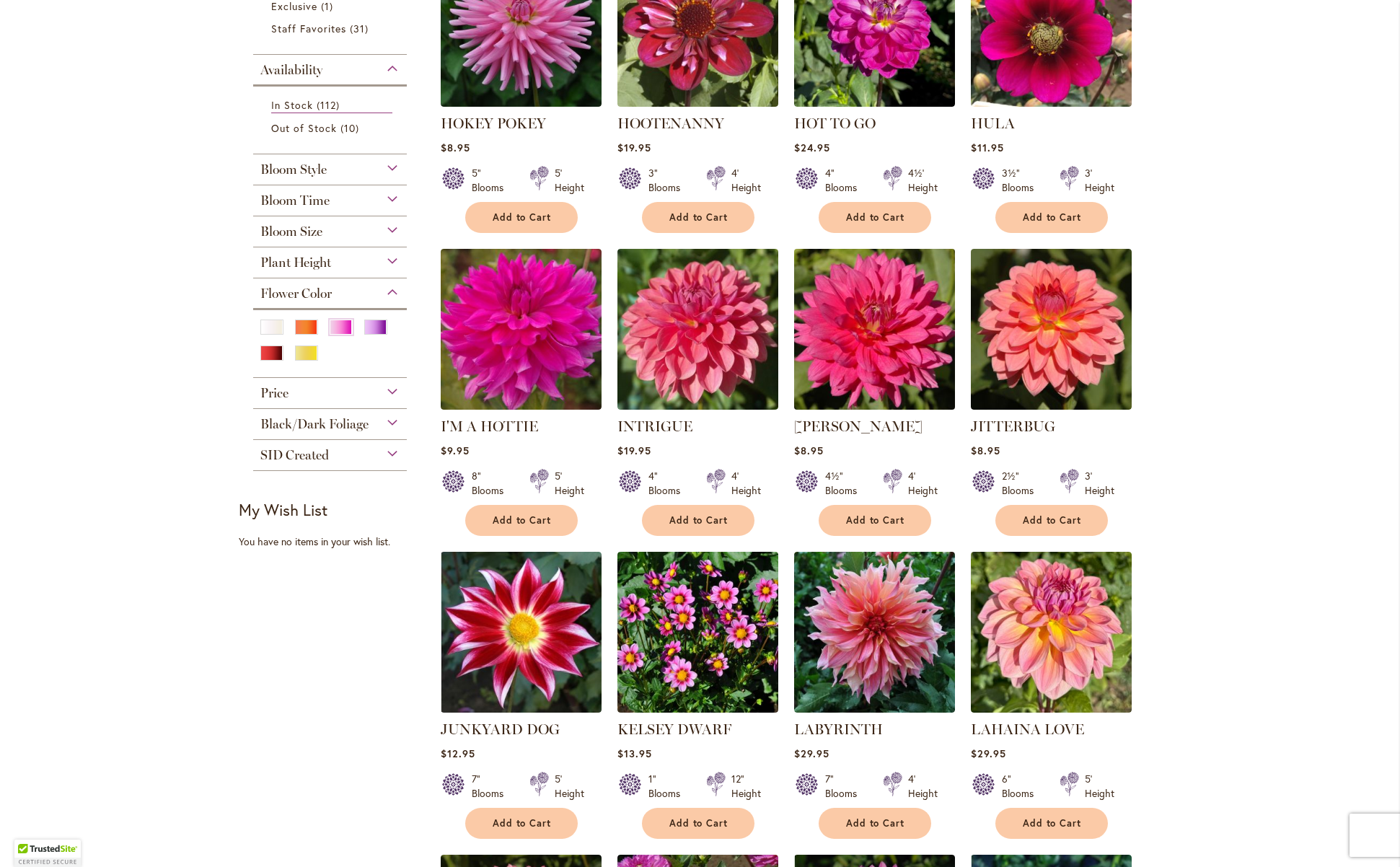
scroll to position [411, 0]
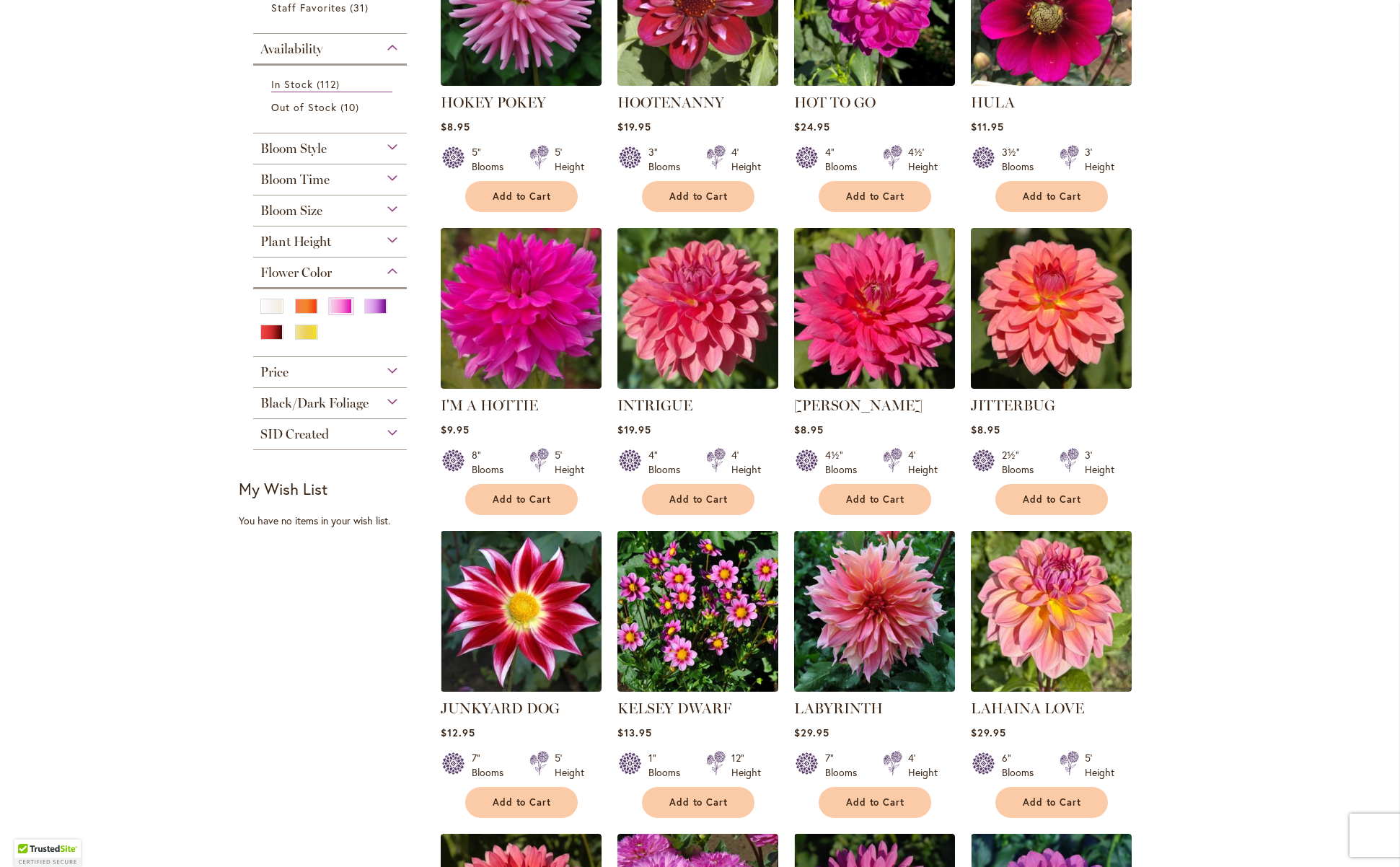
click at [865, 335] on img at bounding box center [874, 307] width 169 height 169
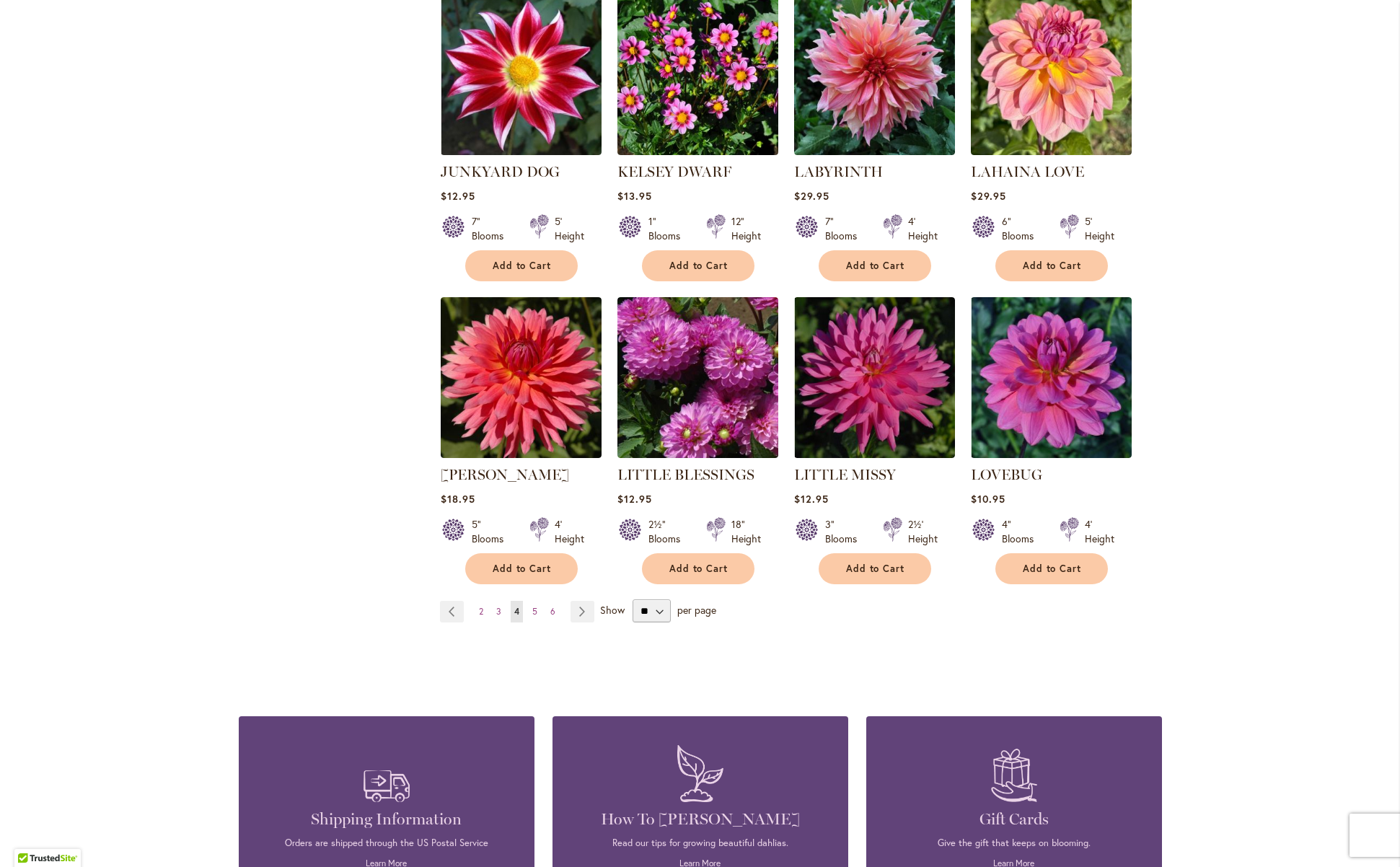
scroll to position [1097, 0]
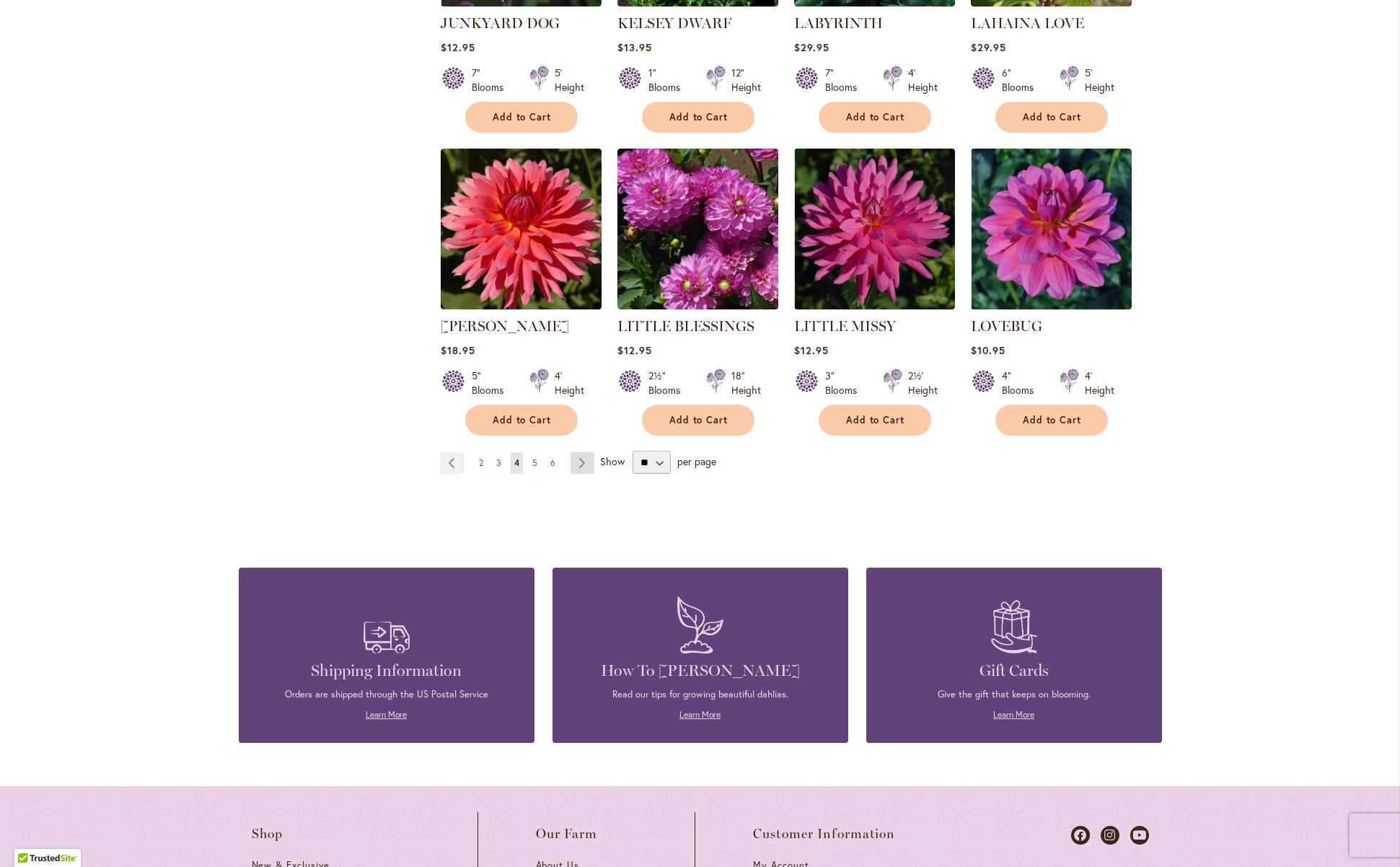
click at [570, 457] on link "Page Next" at bounding box center [582, 463] width 24 height 21
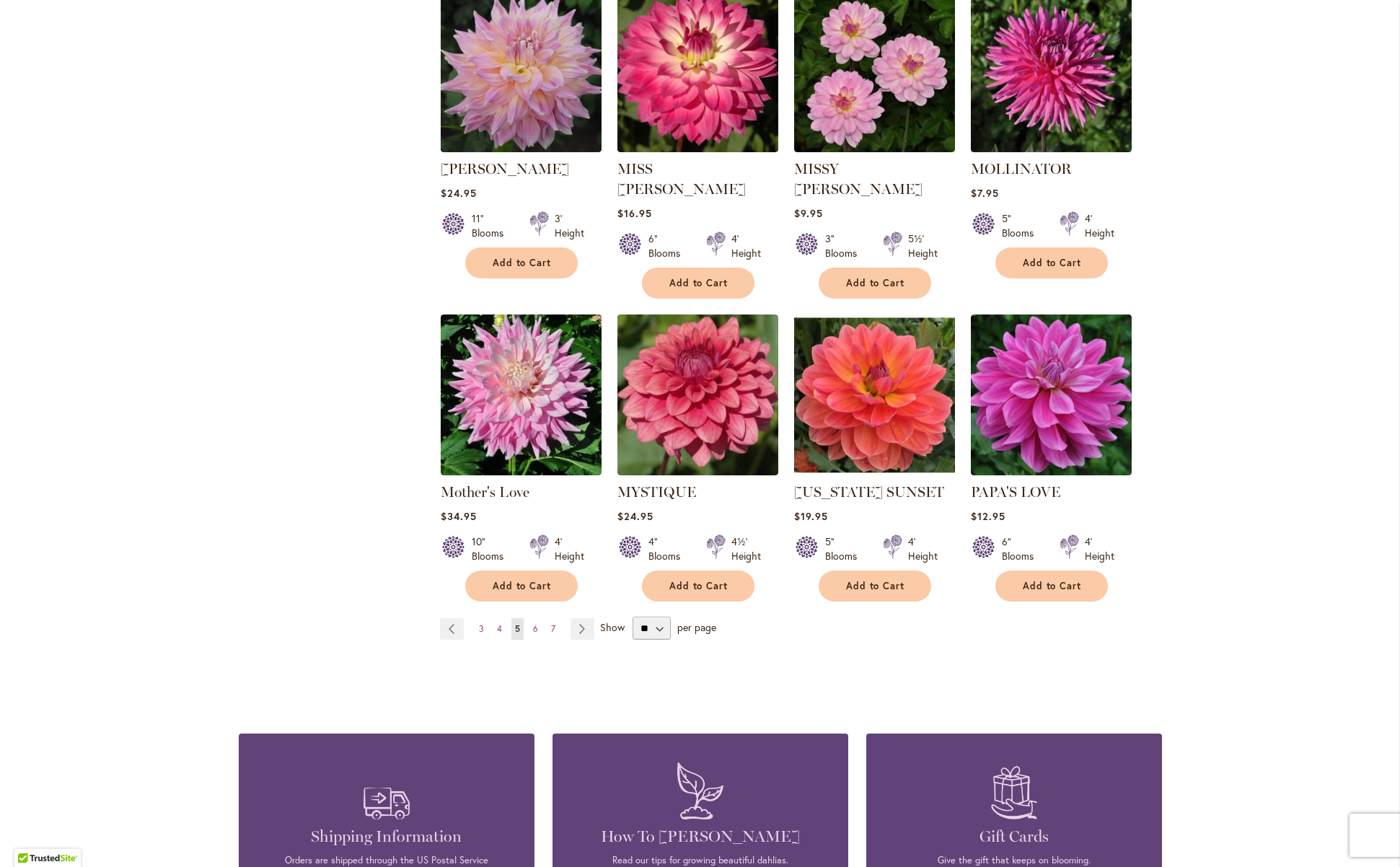
scroll to position [972, 0]
click at [577, 618] on link "Page Next" at bounding box center [582, 628] width 24 height 21
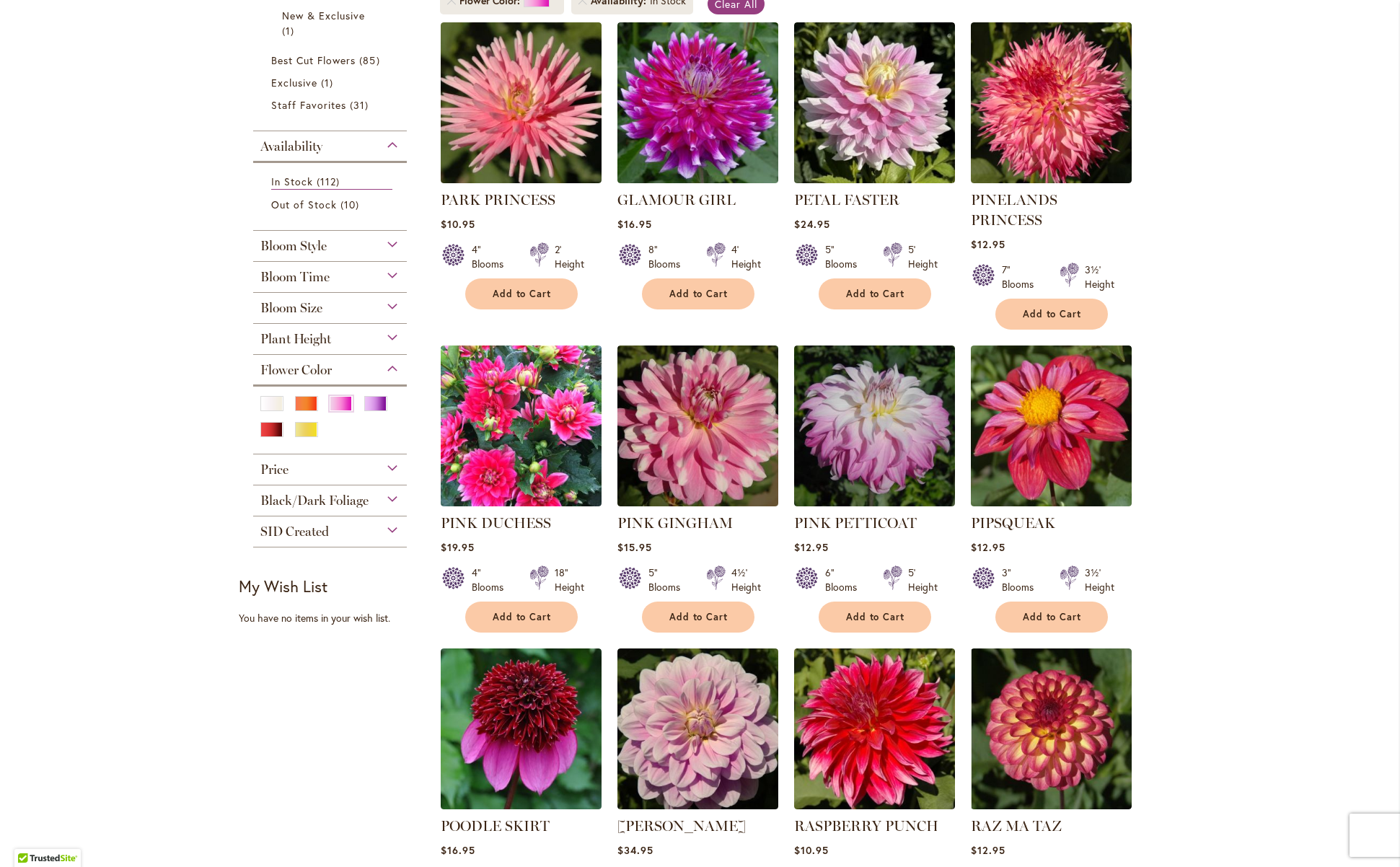
scroll to position [397, 0]
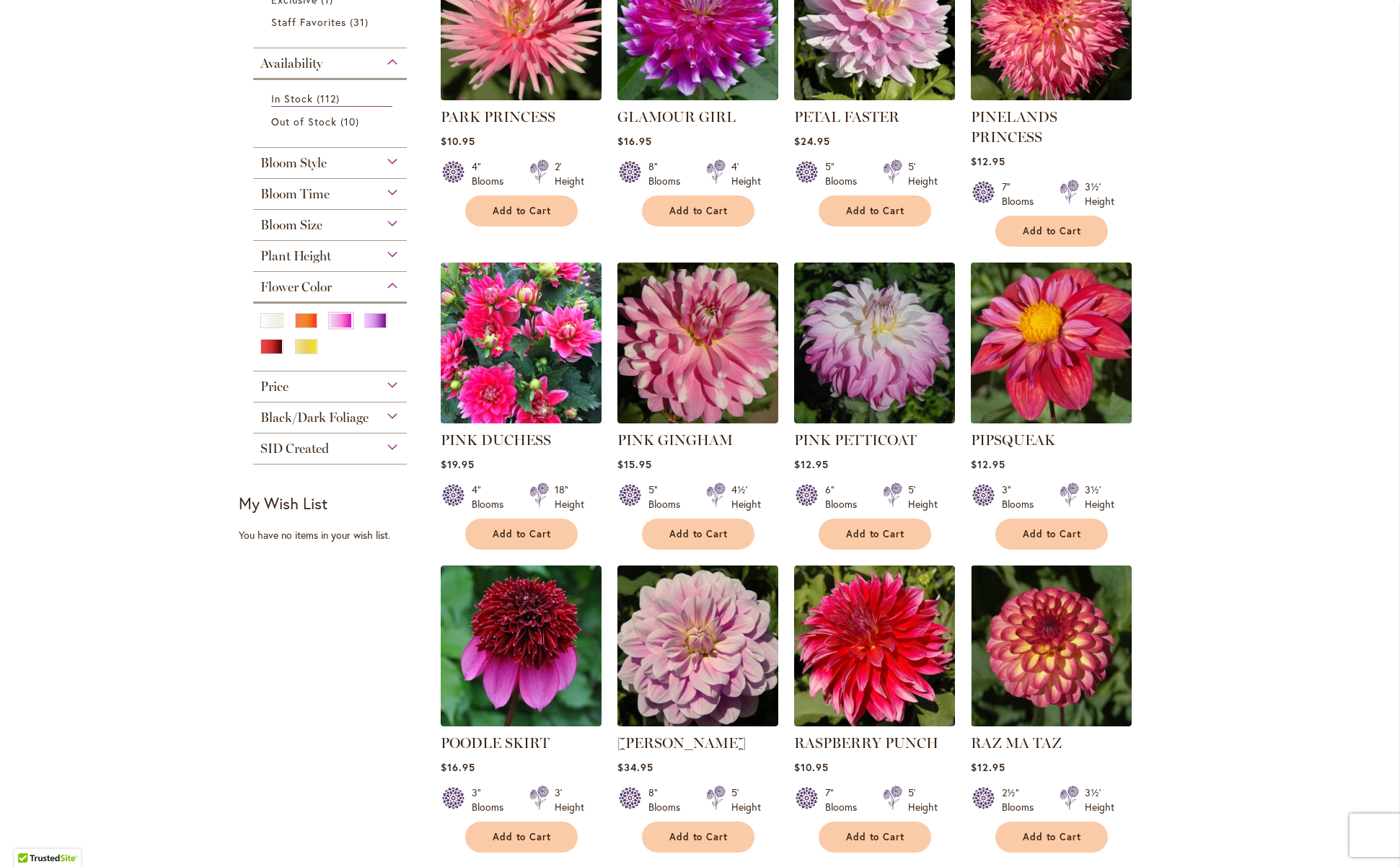
click at [1061, 389] on img at bounding box center [1050, 343] width 169 height 169
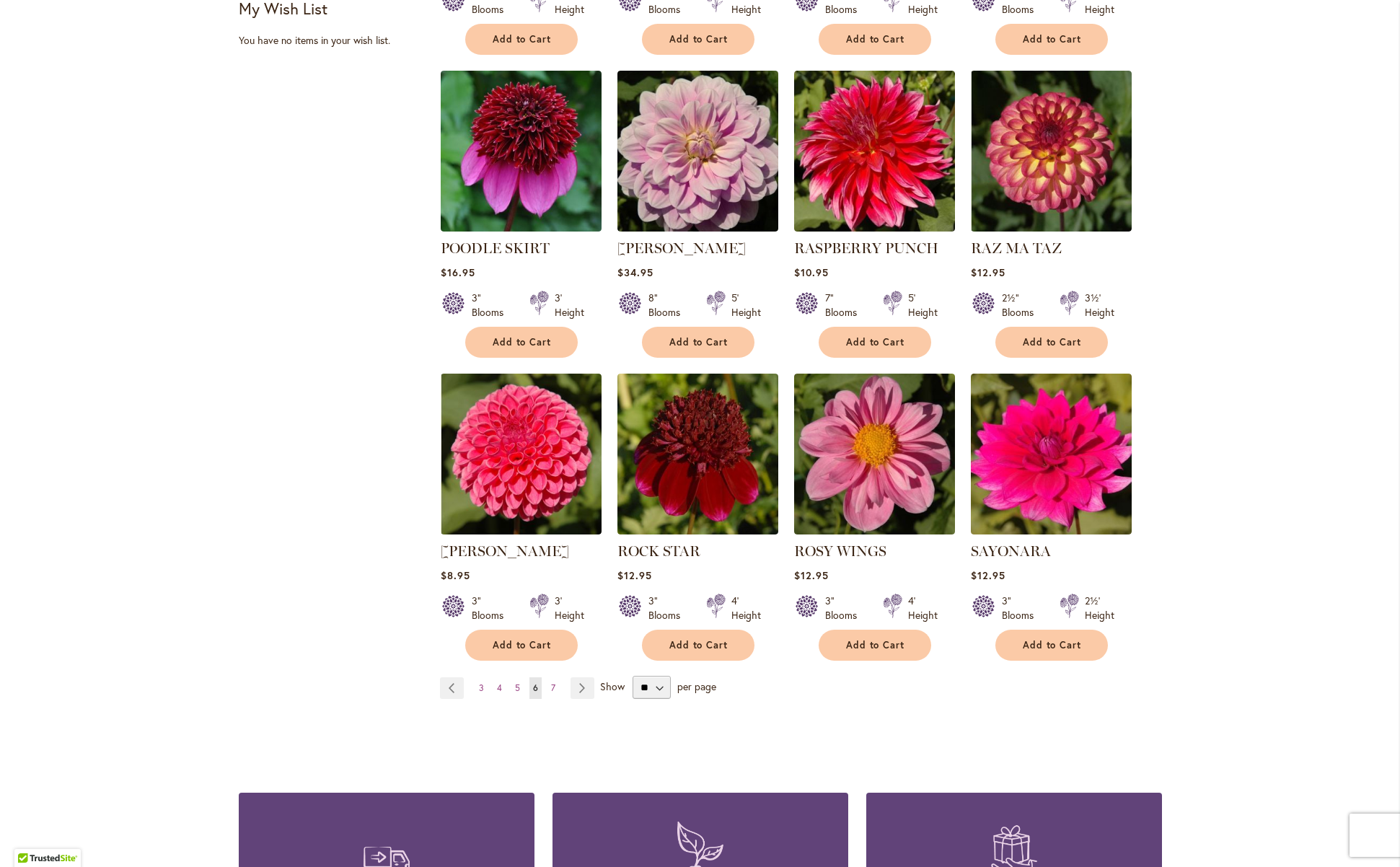
scroll to position [892, 0]
click at [575, 678] on link "Page Next" at bounding box center [582, 688] width 24 height 21
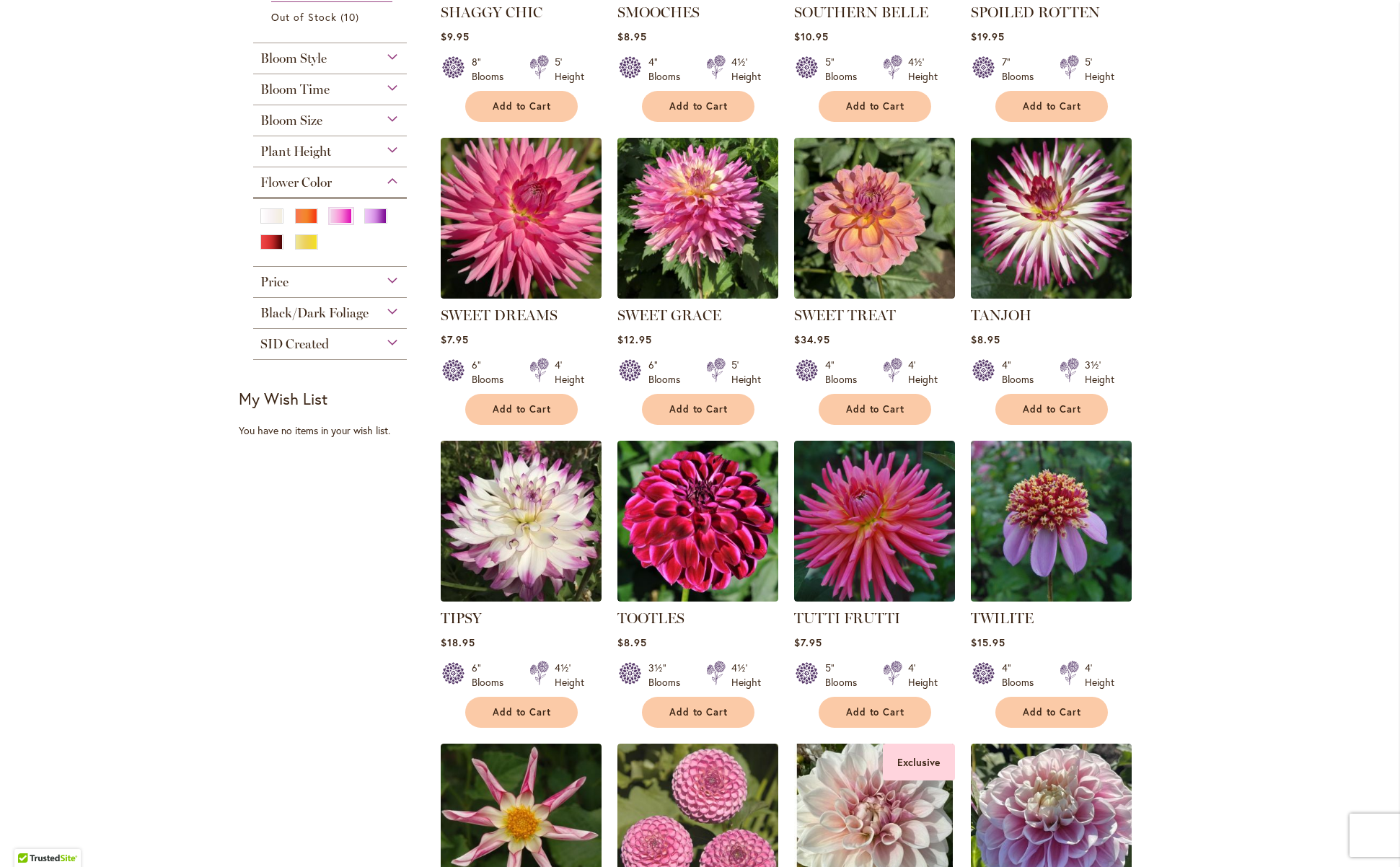
scroll to position [542, 0]
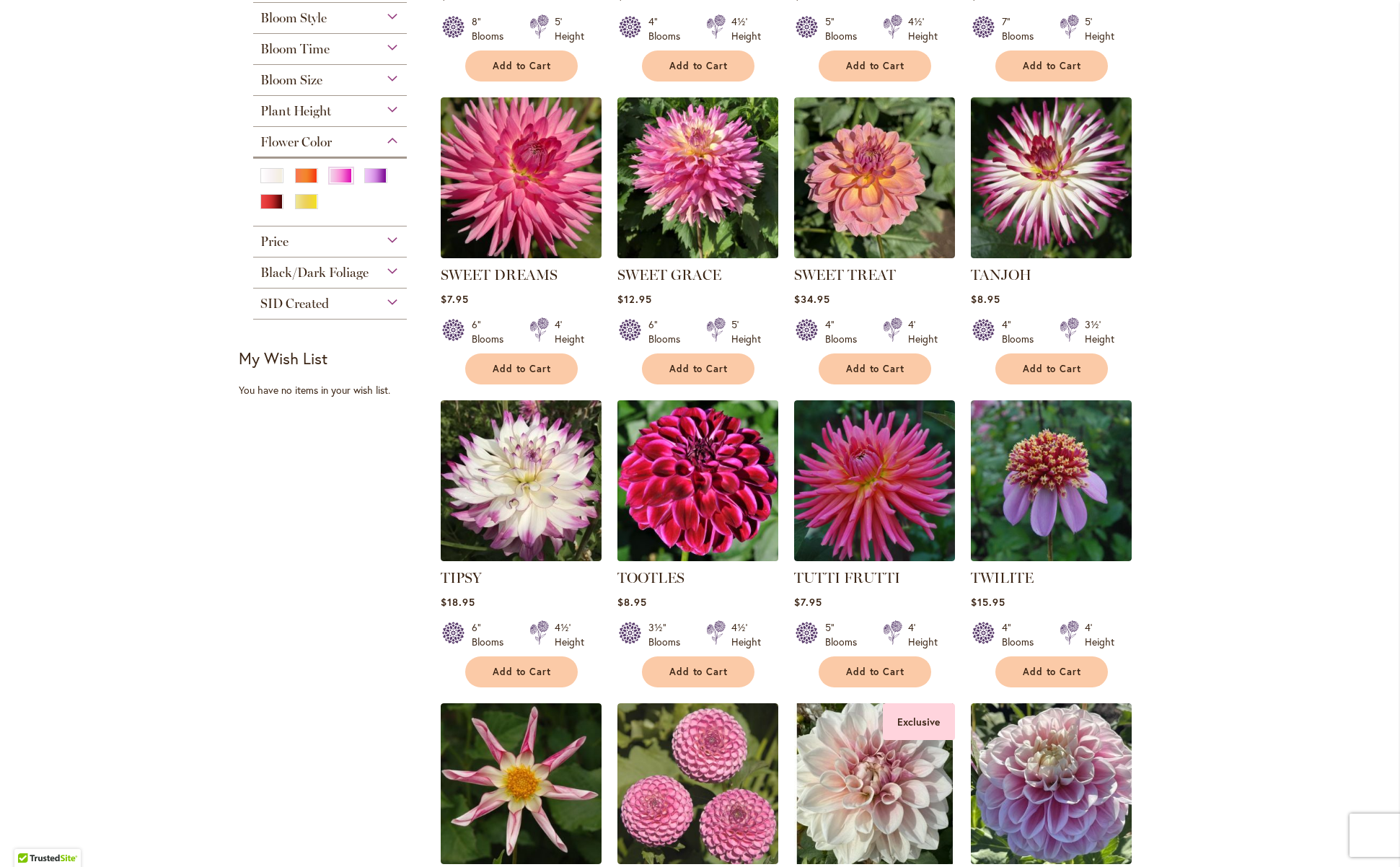
click at [714, 545] on img at bounding box center [697, 480] width 169 height 169
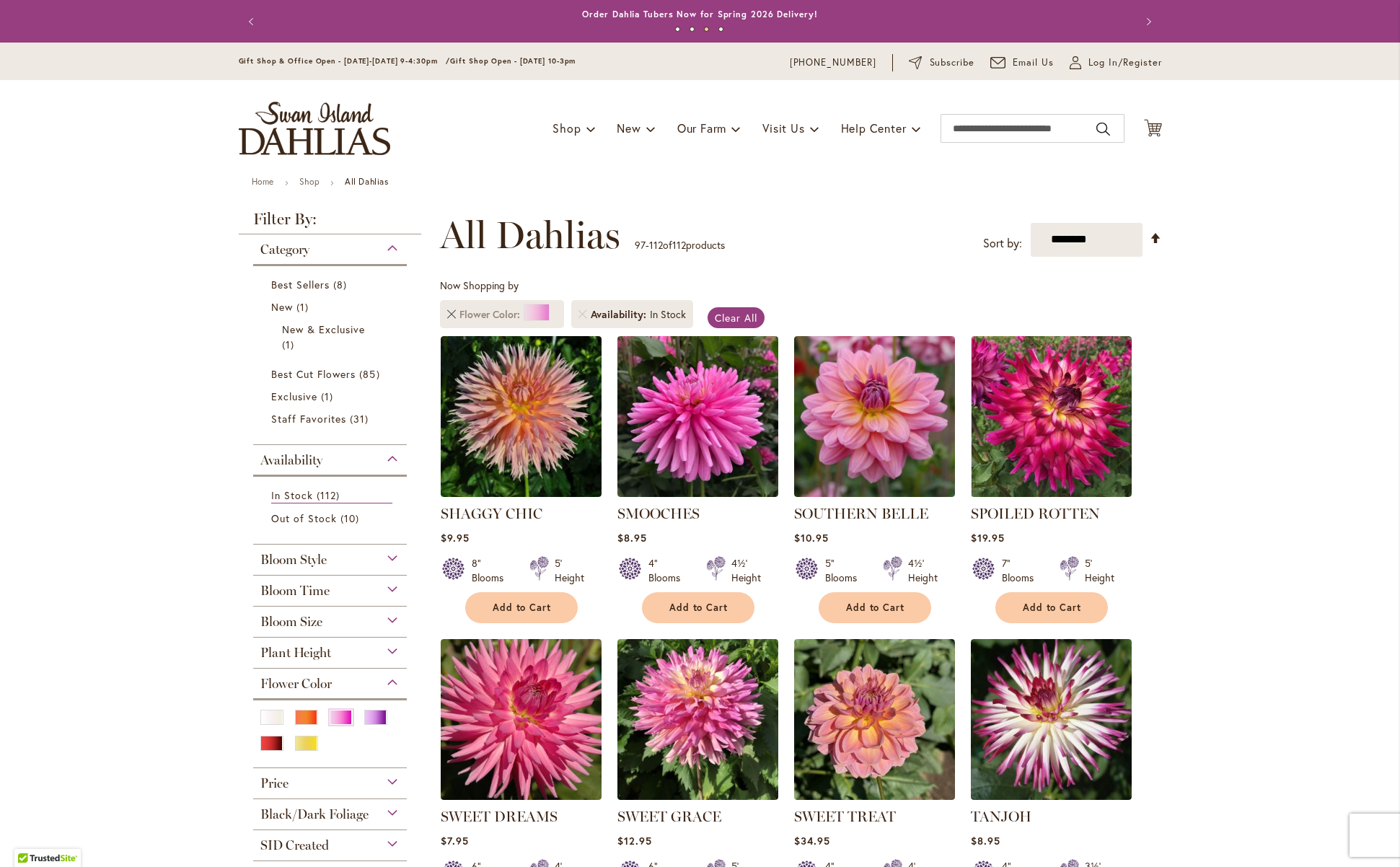
click at [448, 313] on link "Remove Flower Color Pink" at bounding box center [450, 314] width 8 height 8
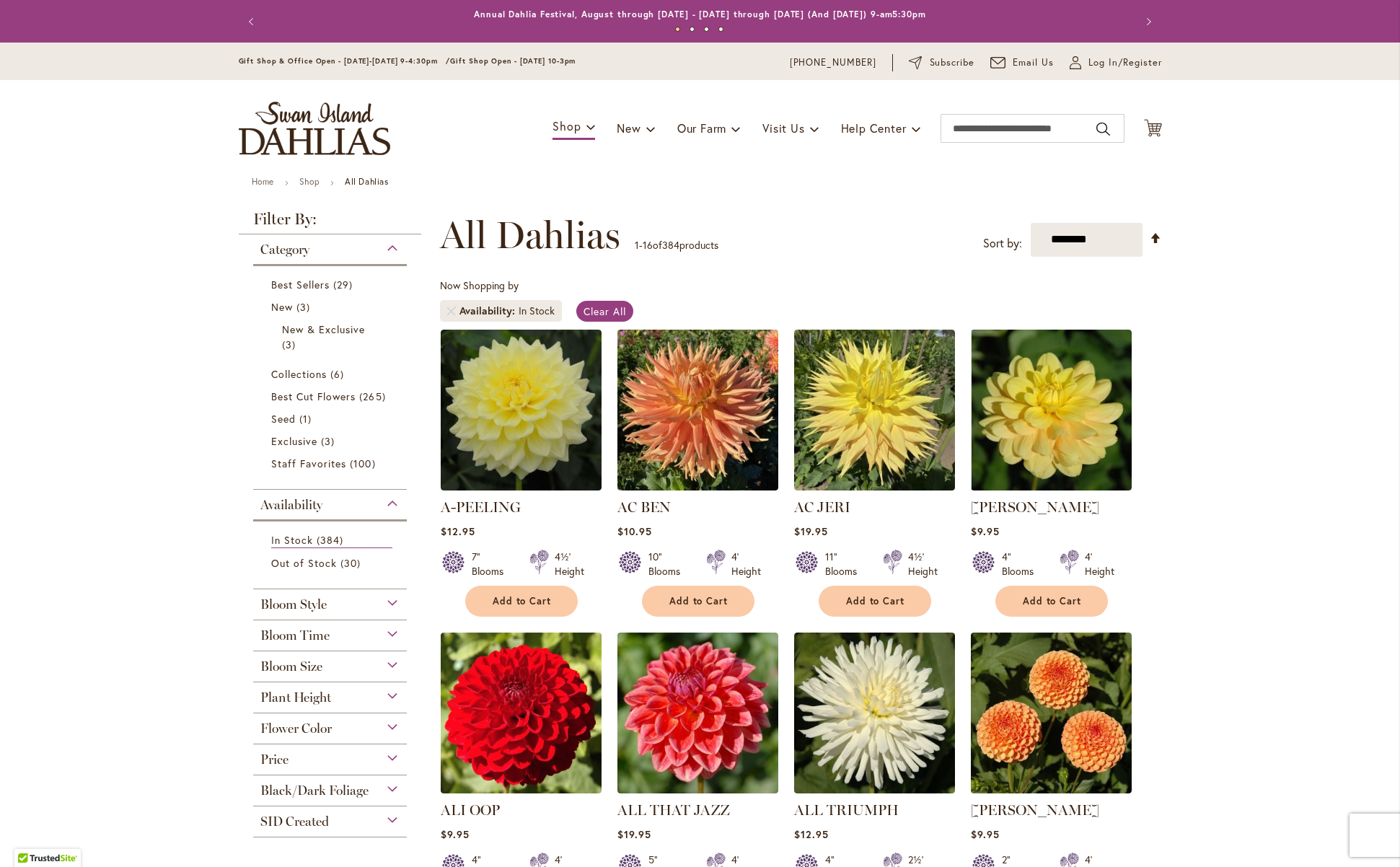
click at [342, 727] on div "Flower Color" at bounding box center [329, 725] width 154 height 23
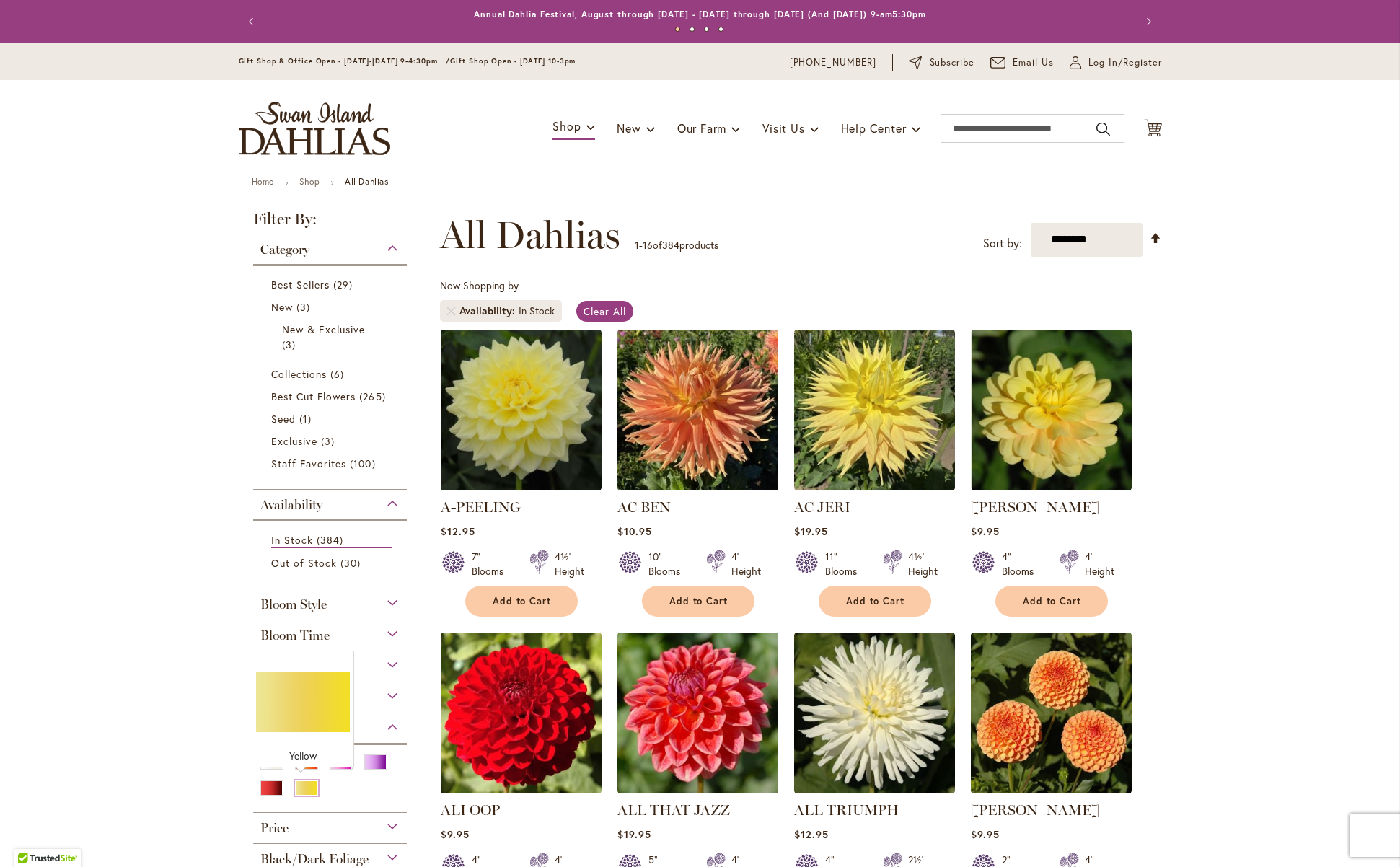
click at [296, 784] on div "Yellow" at bounding box center [306, 788] width 23 height 15
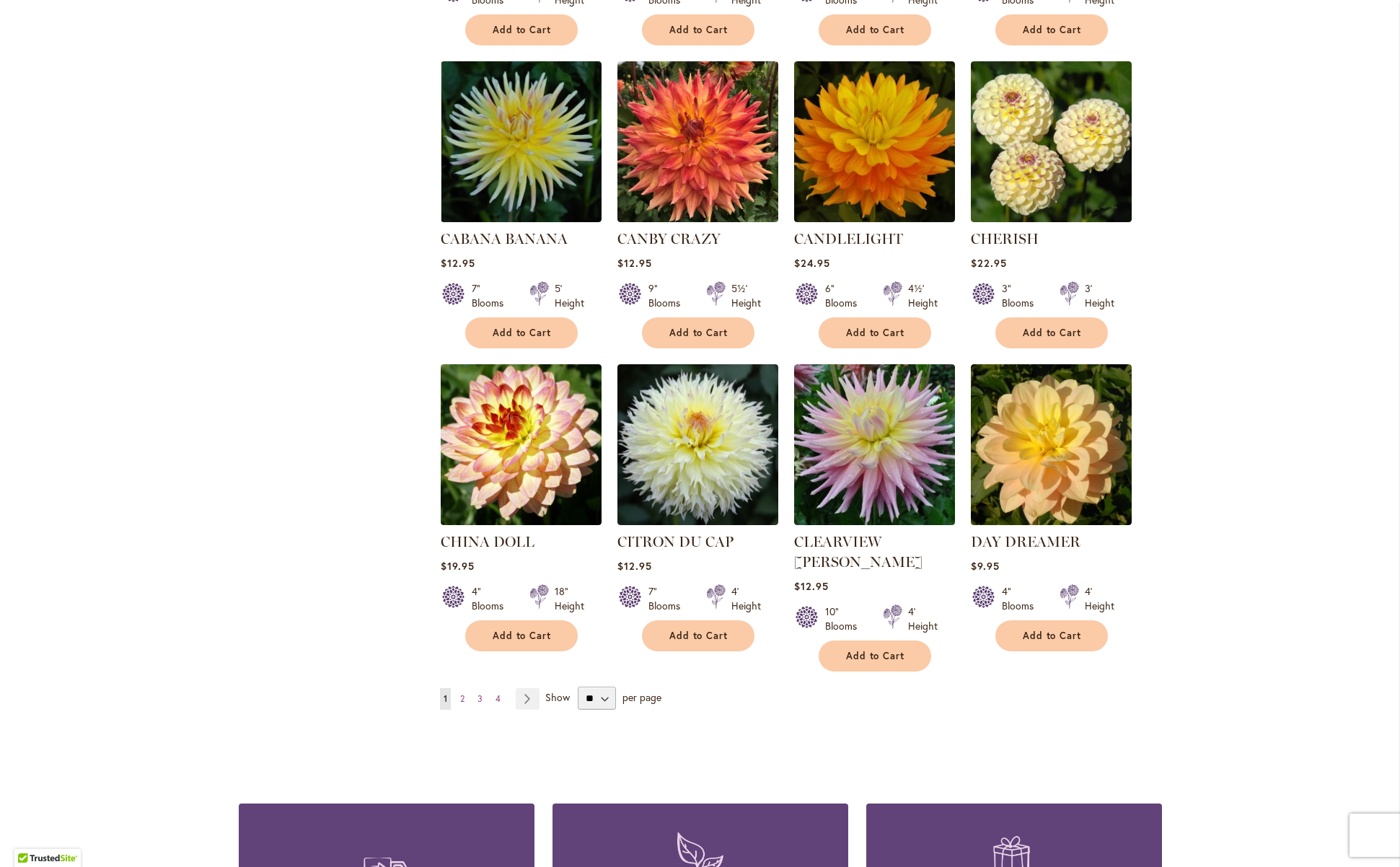
scroll to position [883, 0]
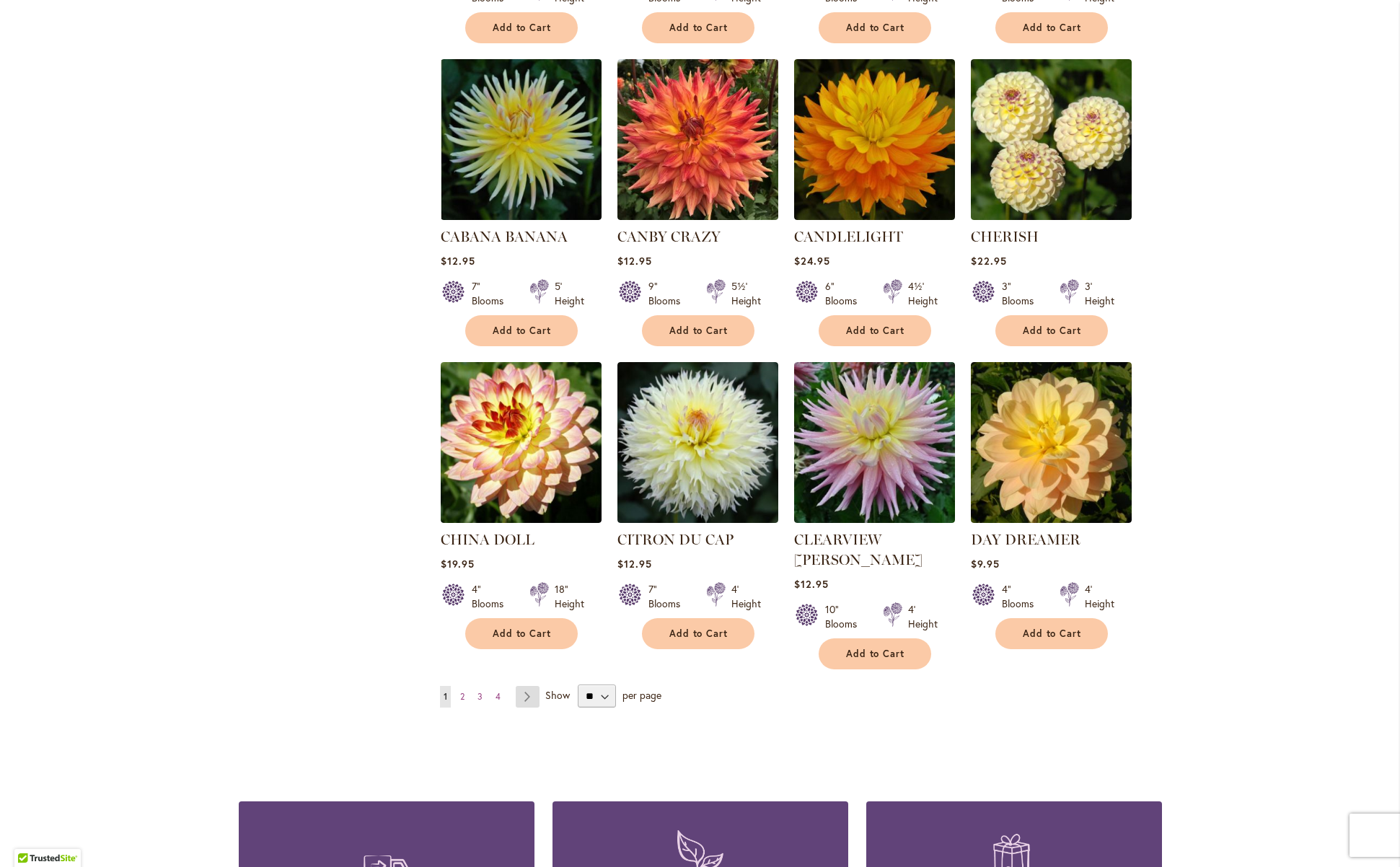
click at [518, 686] on link "Page Next" at bounding box center [528, 696] width 24 height 21
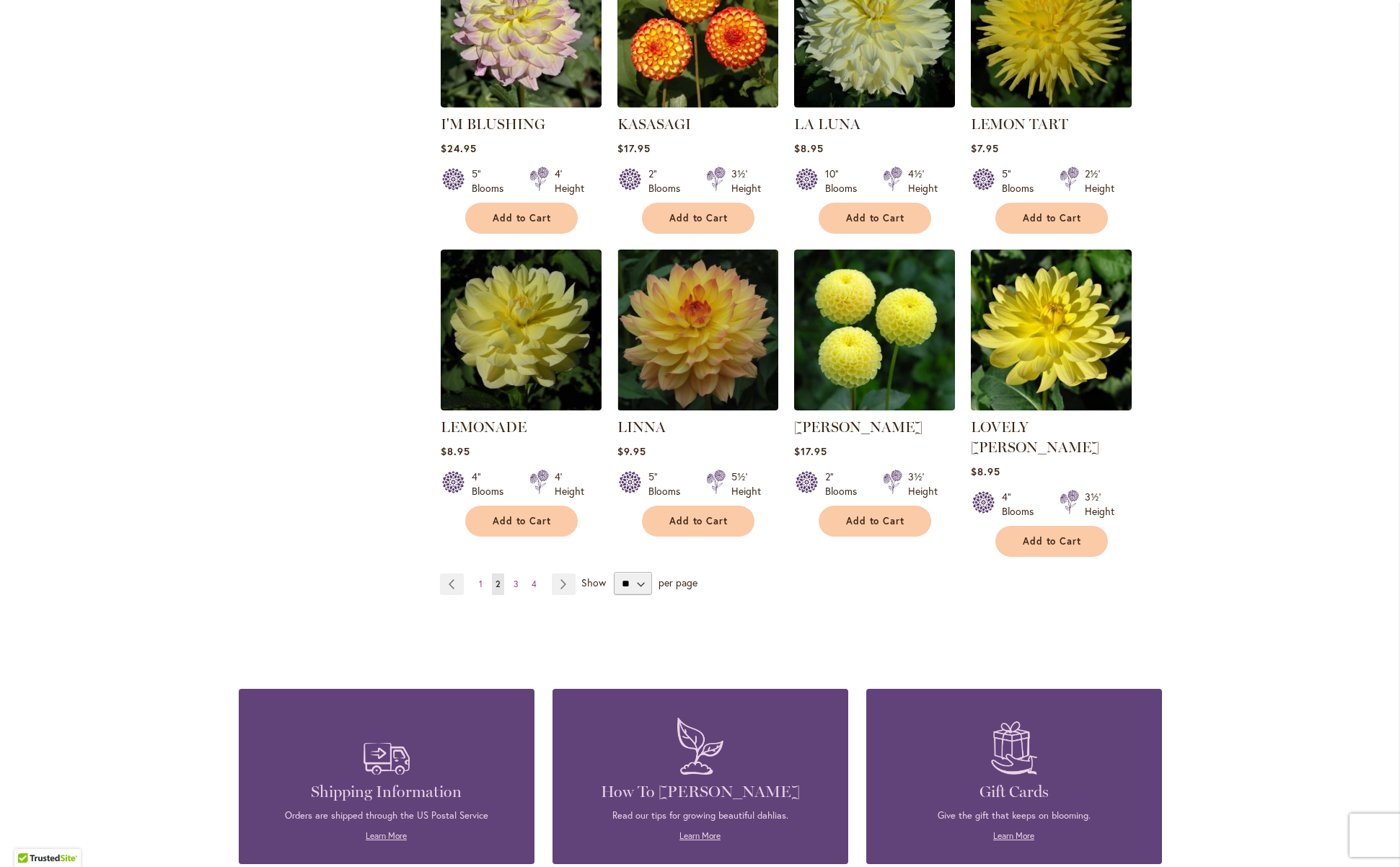
scroll to position [1045, 0]
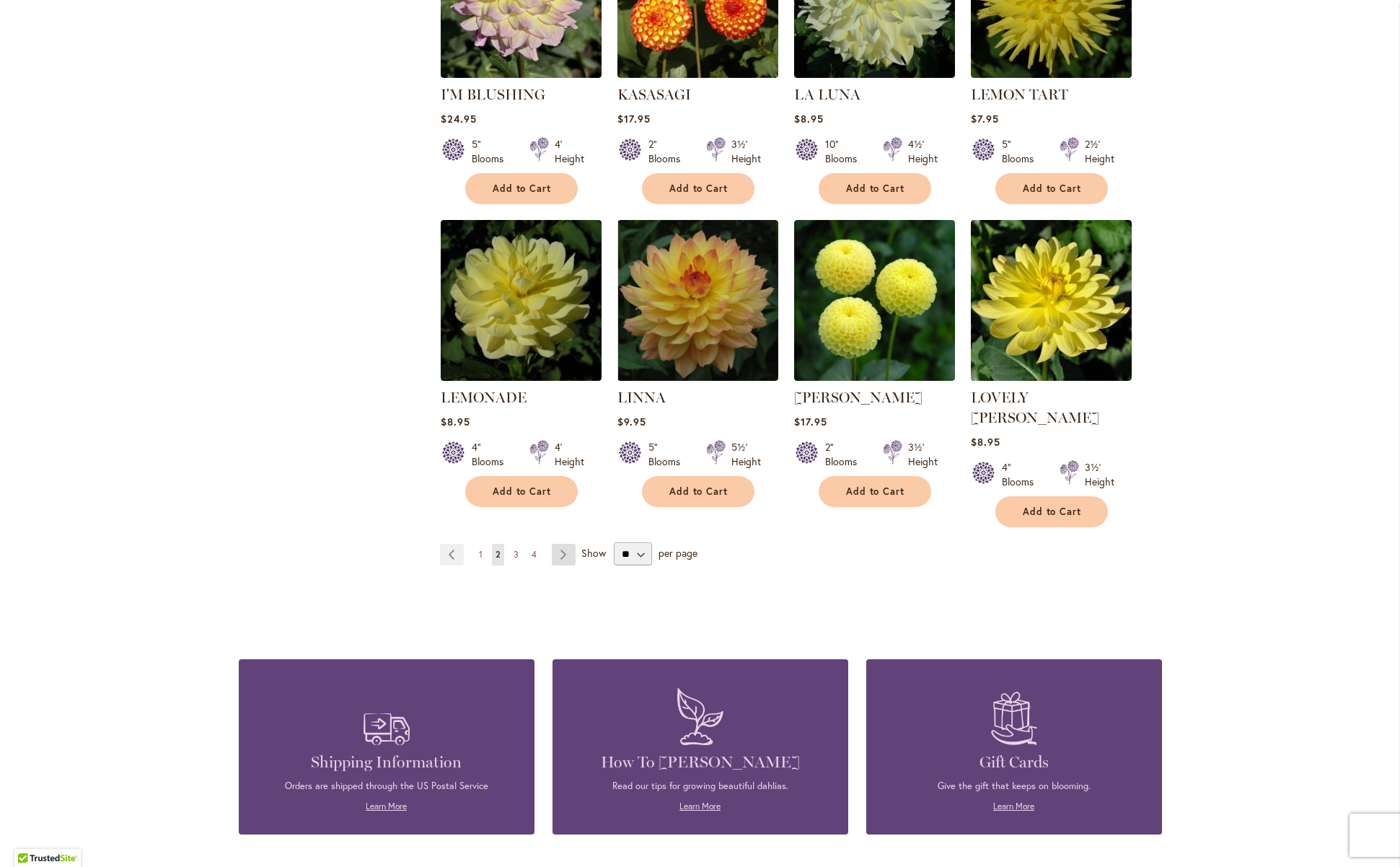
click at [552, 544] on link "Page Next" at bounding box center [564, 554] width 24 height 21
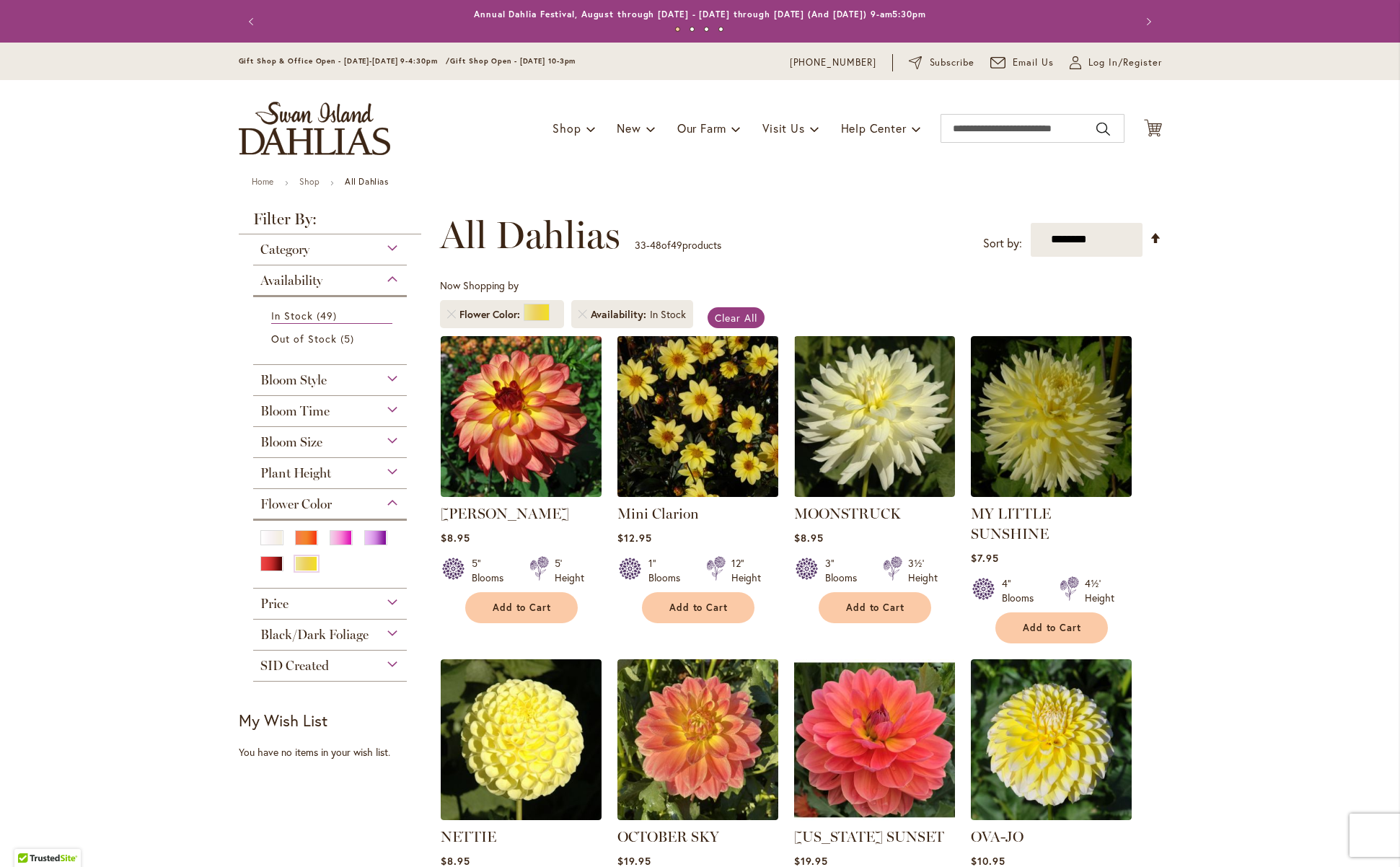
click at [712, 466] on img at bounding box center [697, 415] width 169 height 169
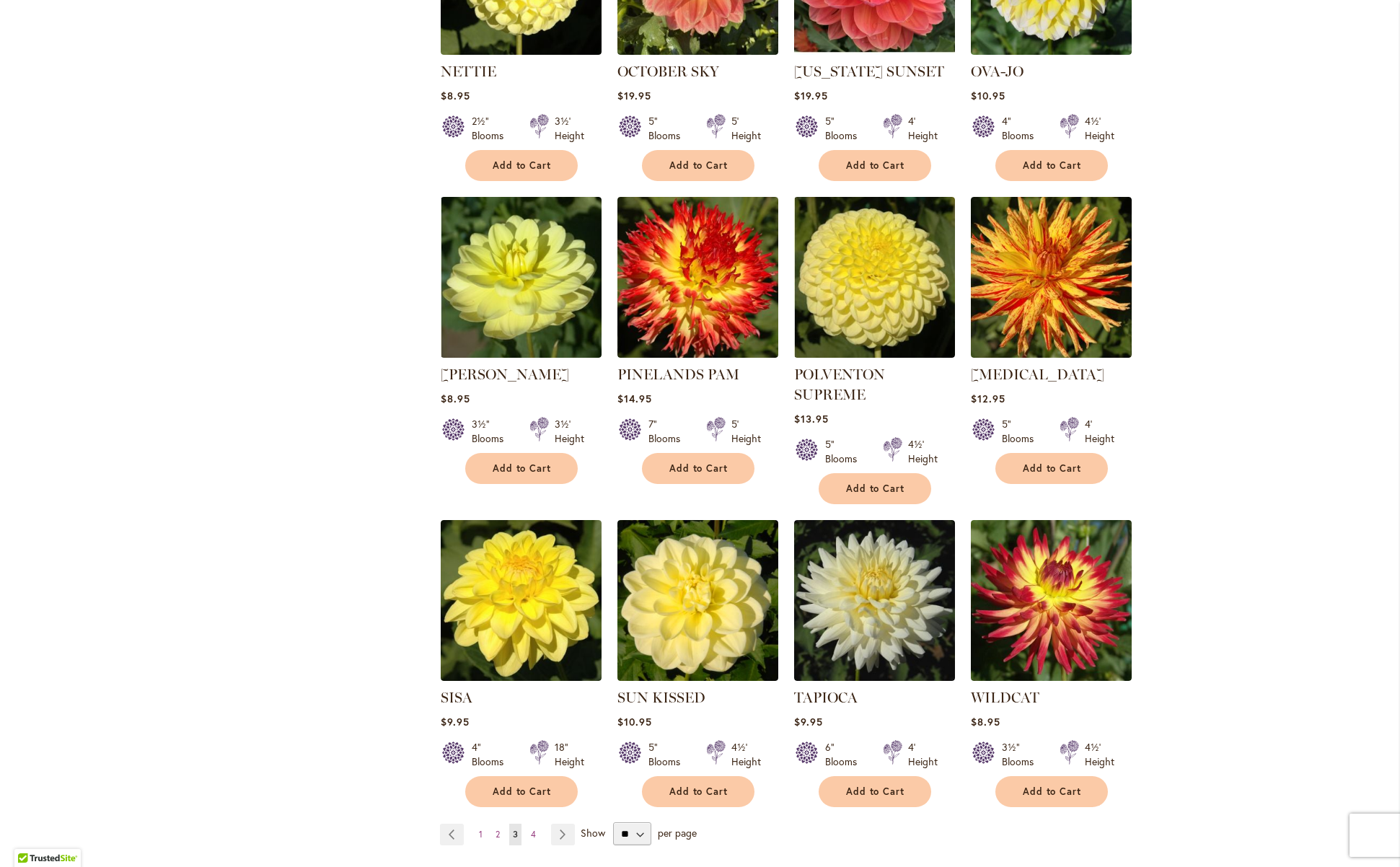
scroll to position [847, 0]
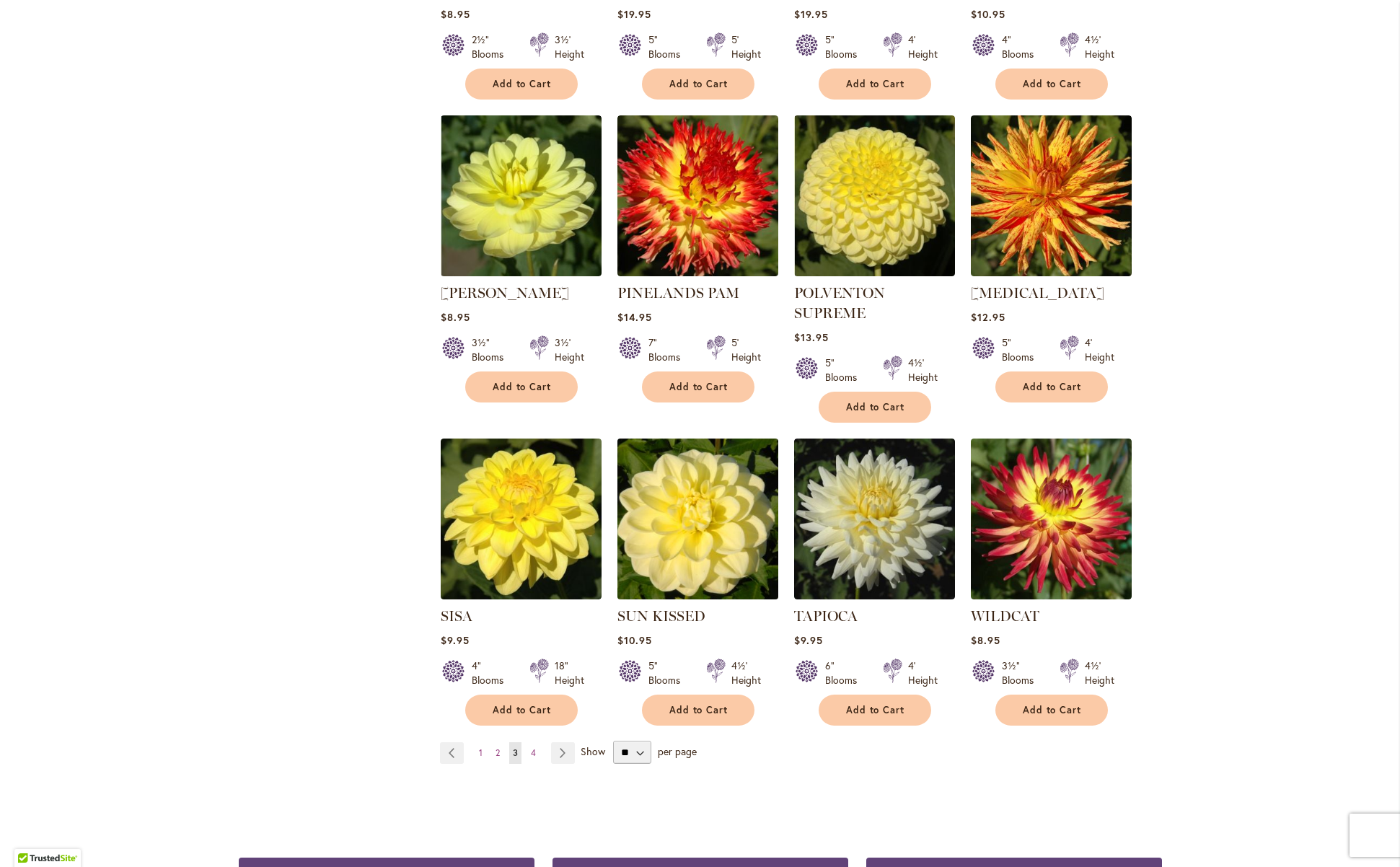
click at [734, 552] on img at bounding box center [697, 518] width 169 height 169
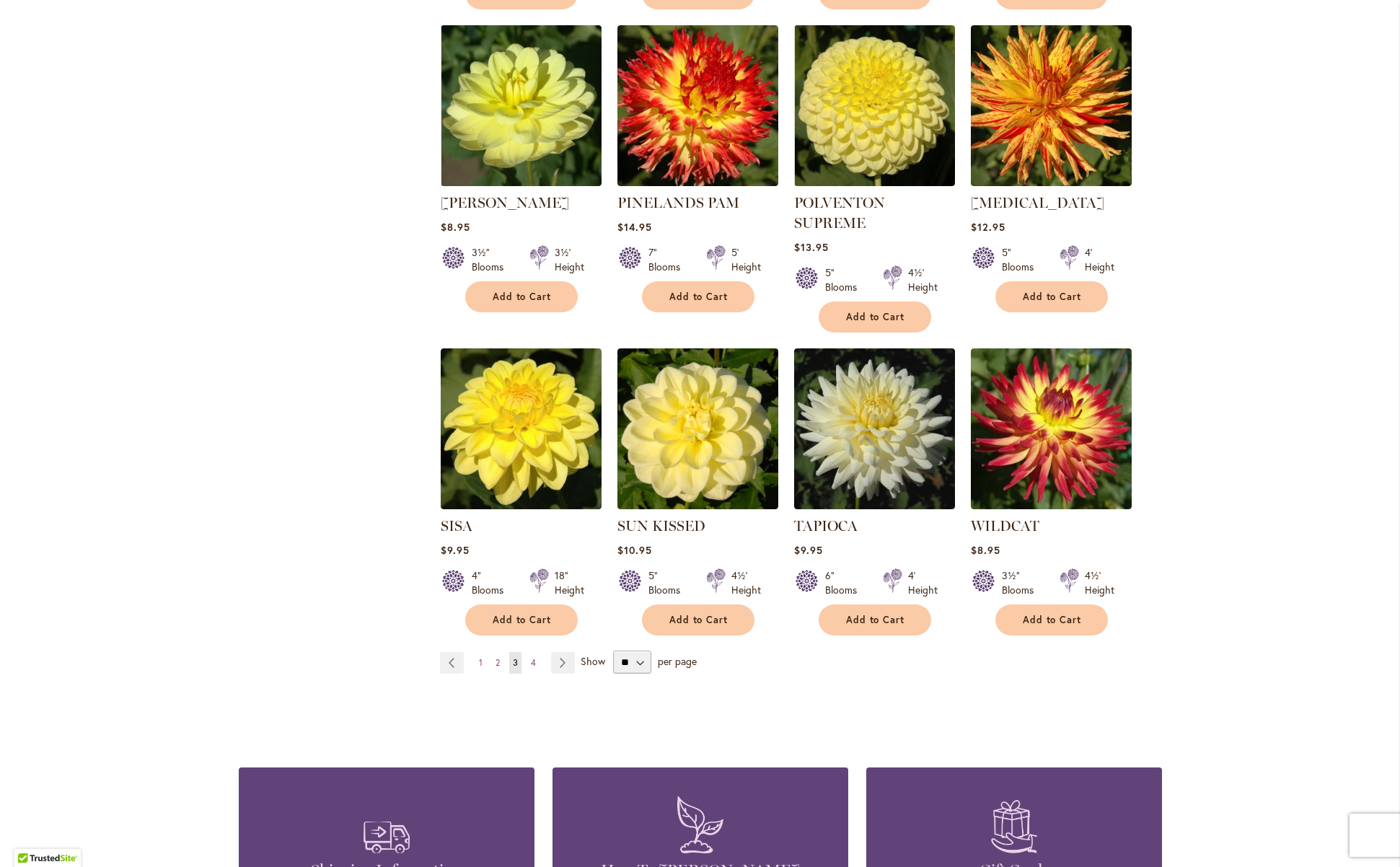
scroll to position [938, 0]
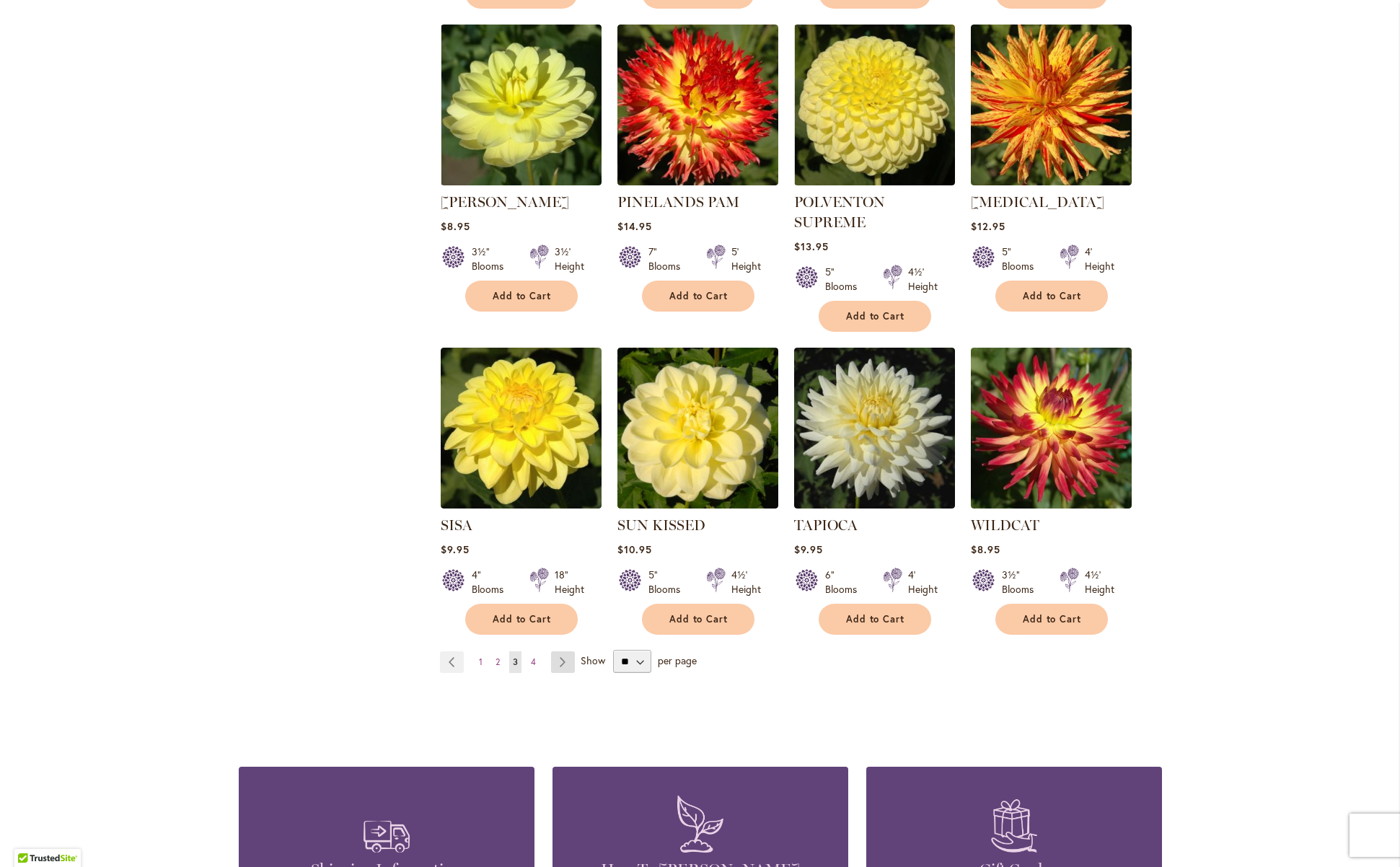
click at [559, 652] on link "Page Next" at bounding box center [563, 662] width 24 height 21
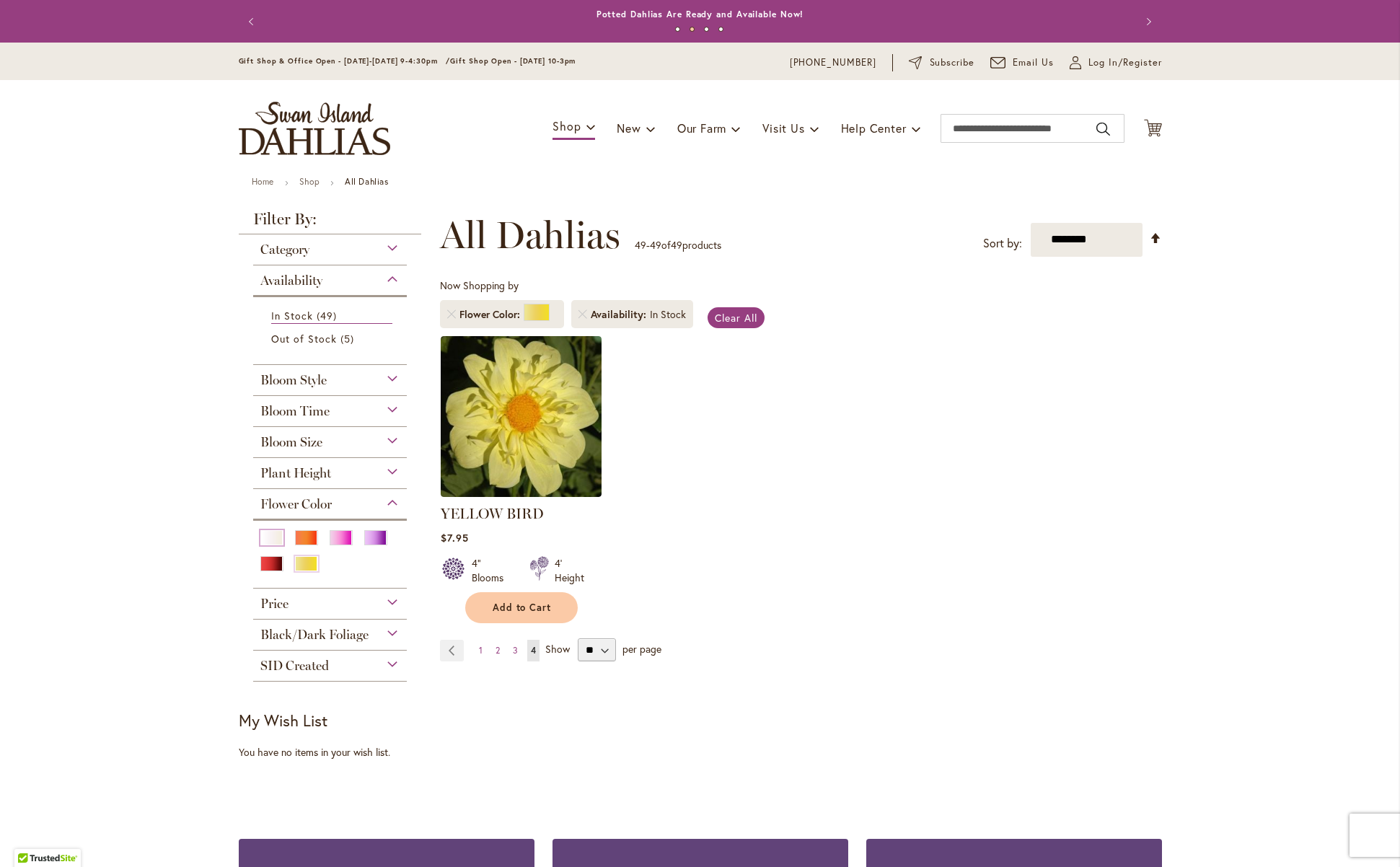
click at [267, 534] on div "White/Cream" at bounding box center [271, 537] width 23 height 15
click at [268, 534] on div "White/Cream" at bounding box center [271, 537] width 23 height 15
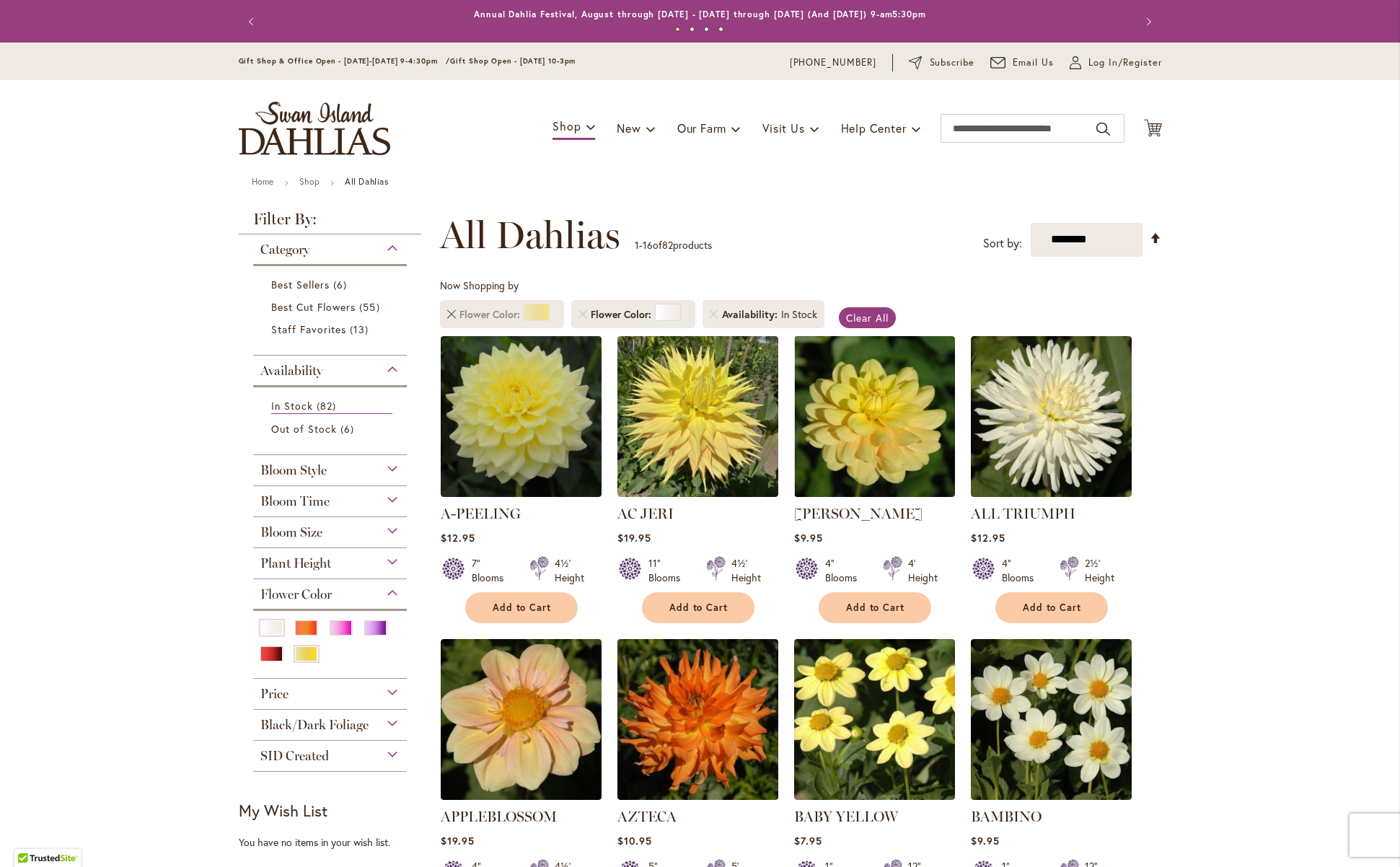
click at [447, 313] on link "Remove Flower Color Yellow" at bounding box center [450, 314] width 8 height 8
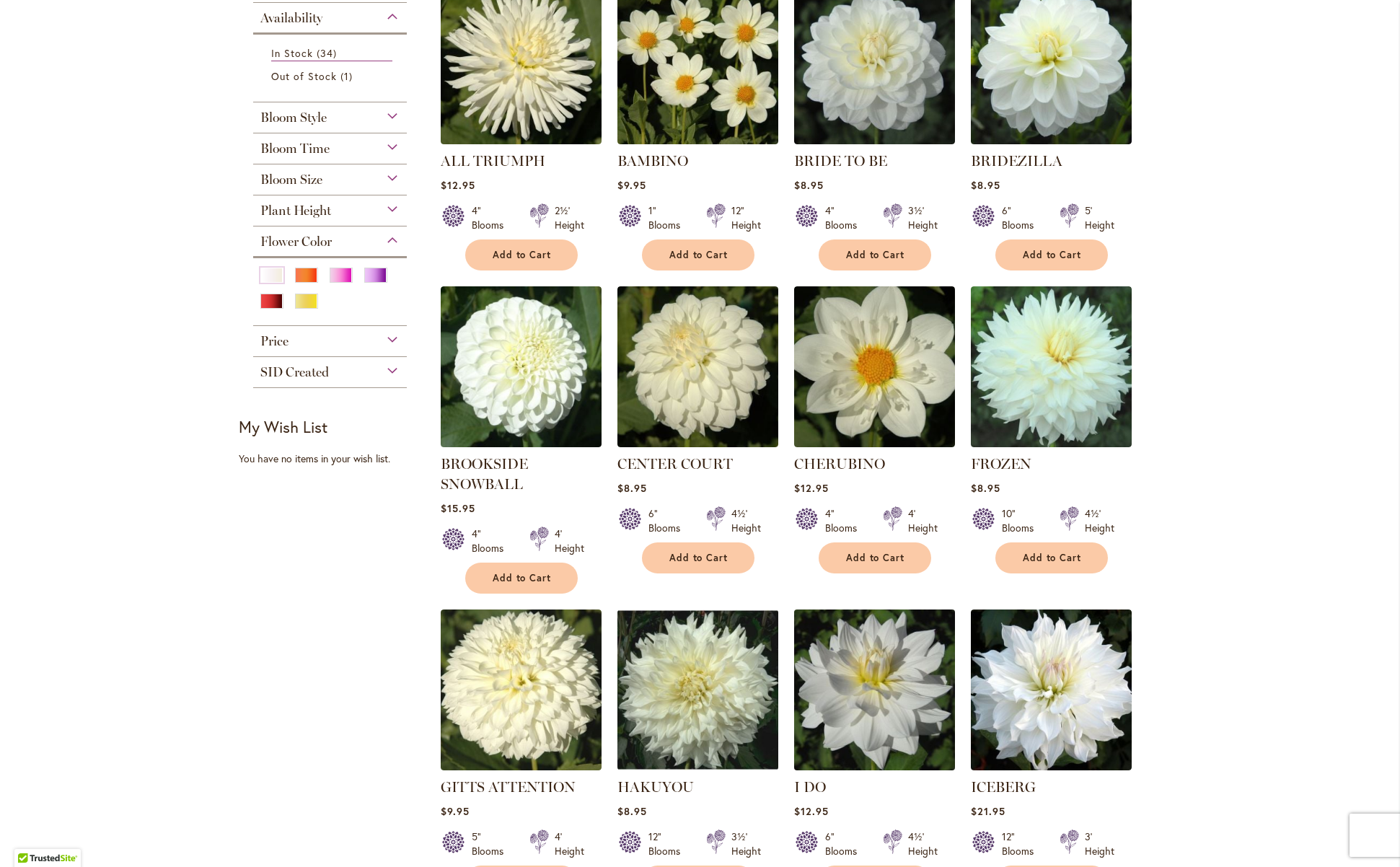
scroll to position [49, 0]
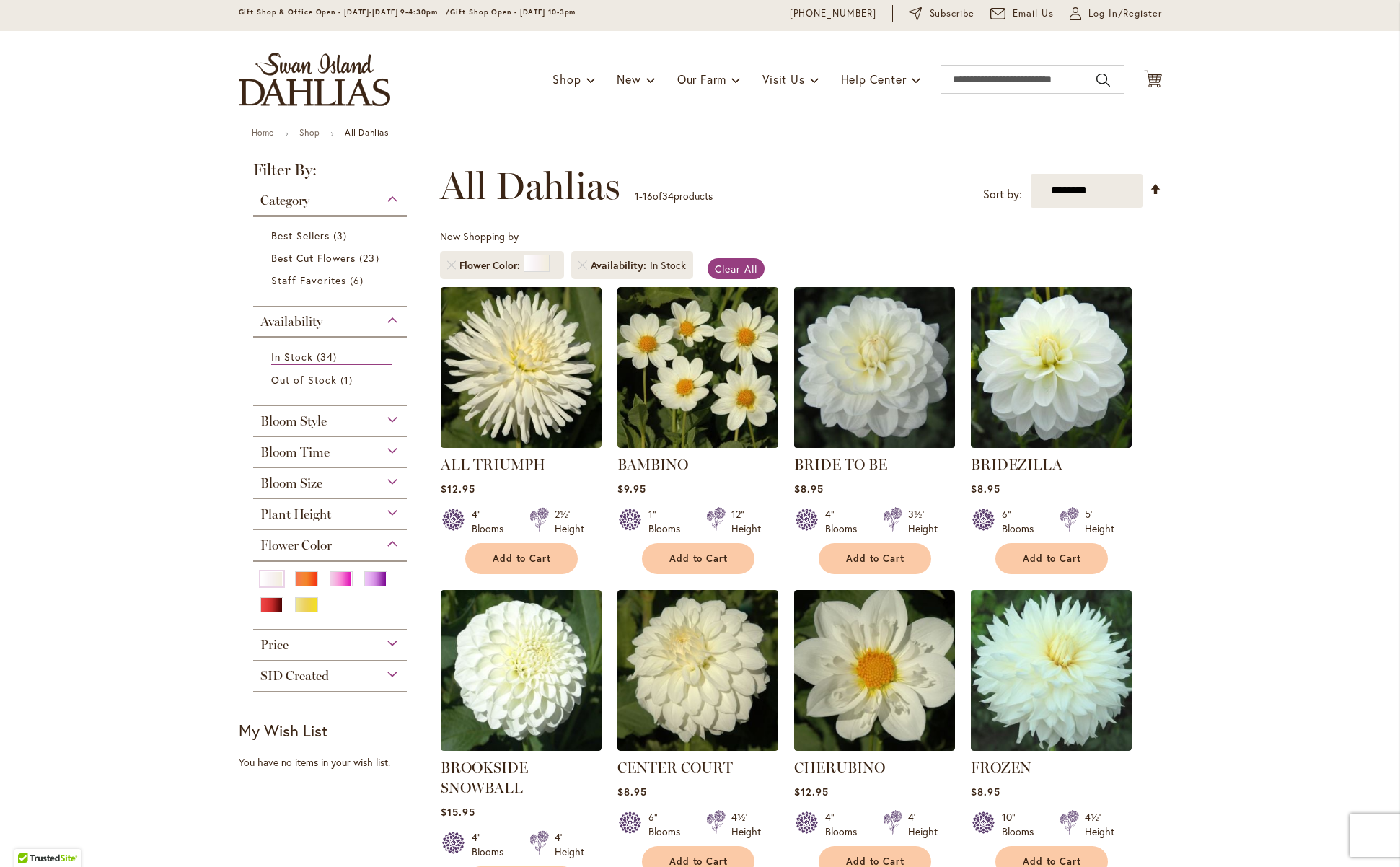
click at [892, 387] on img at bounding box center [874, 367] width 169 height 169
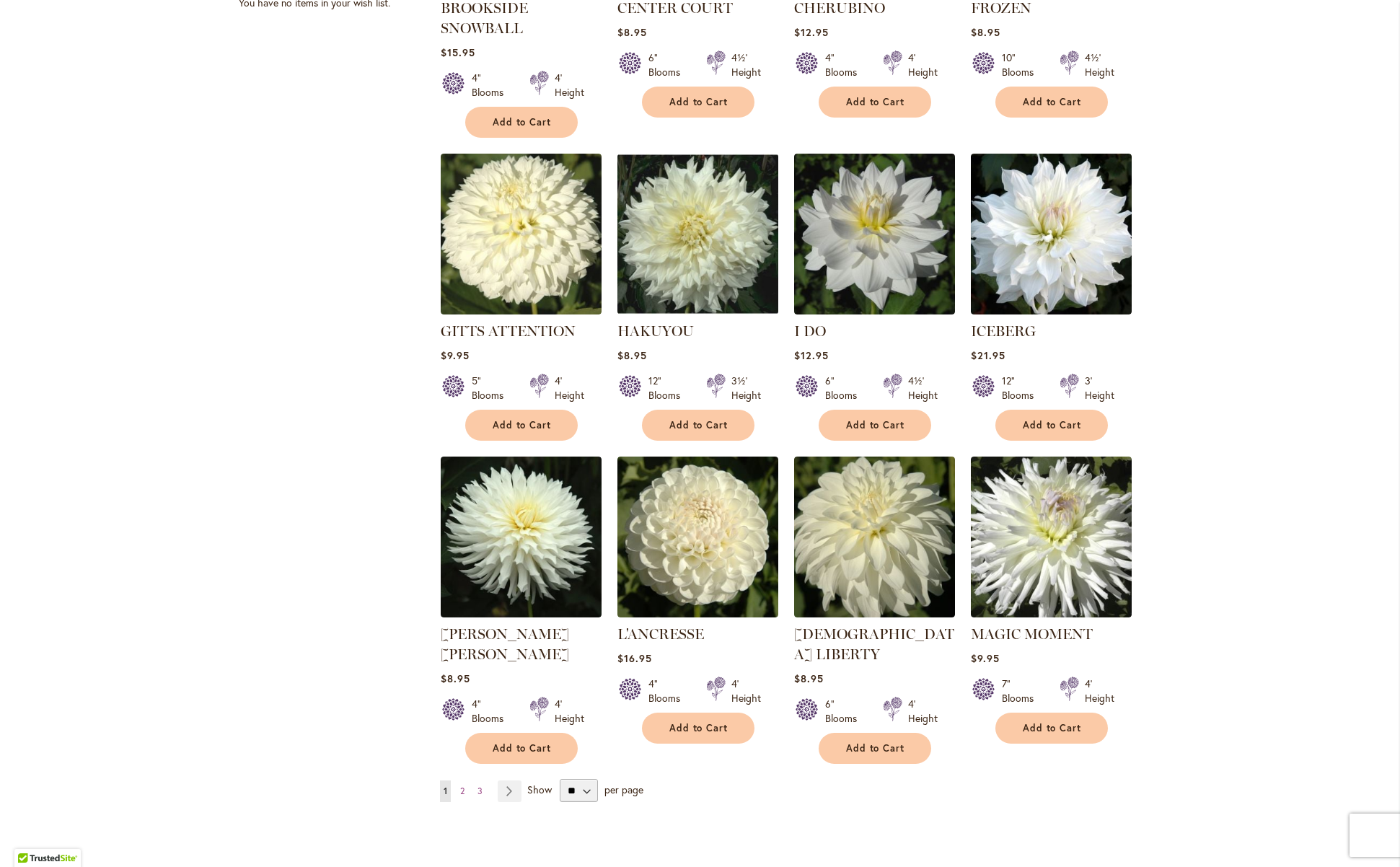
scroll to position [880, 0]
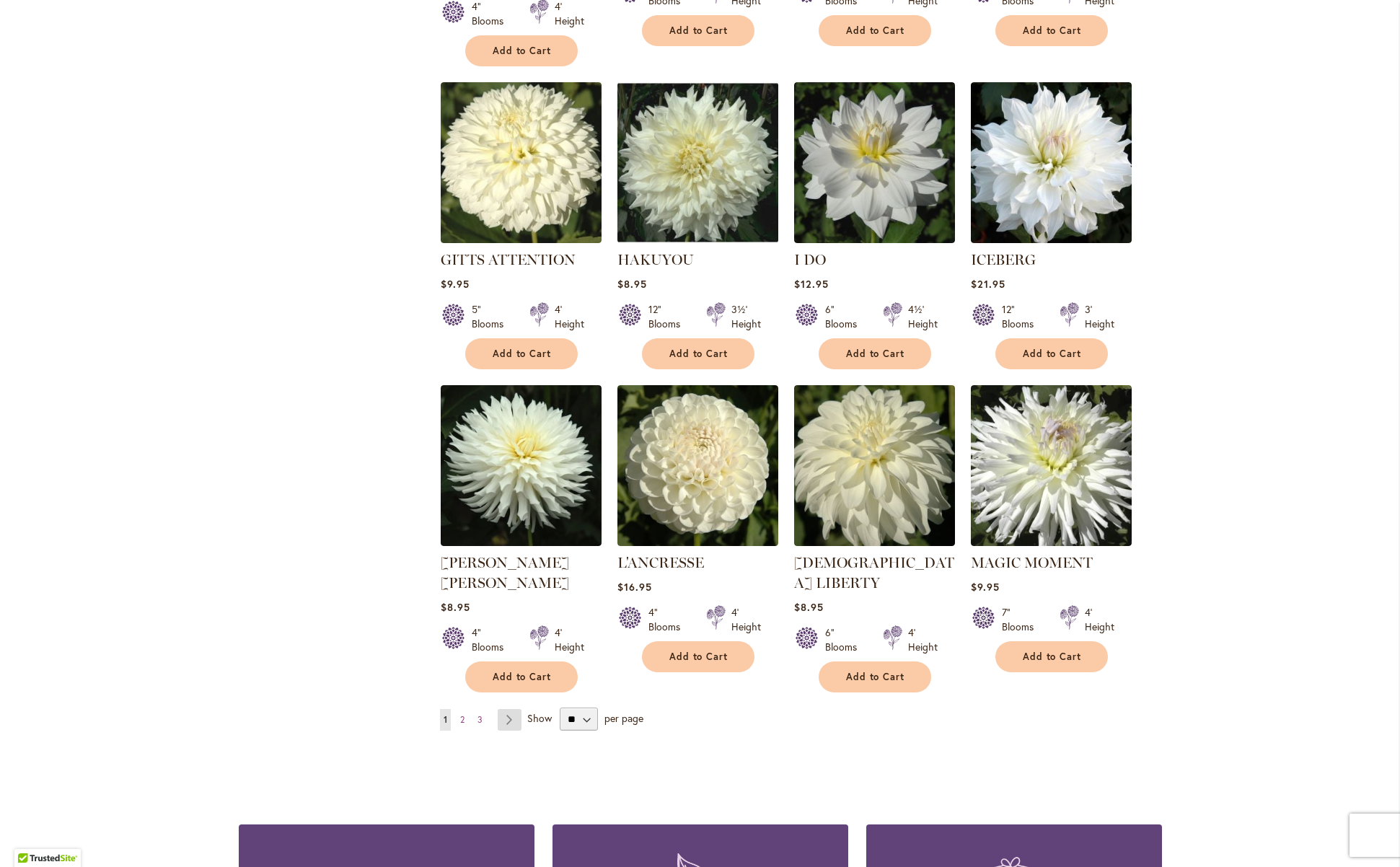
click at [500, 709] on link "Page Next" at bounding box center [509, 719] width 24 height 21
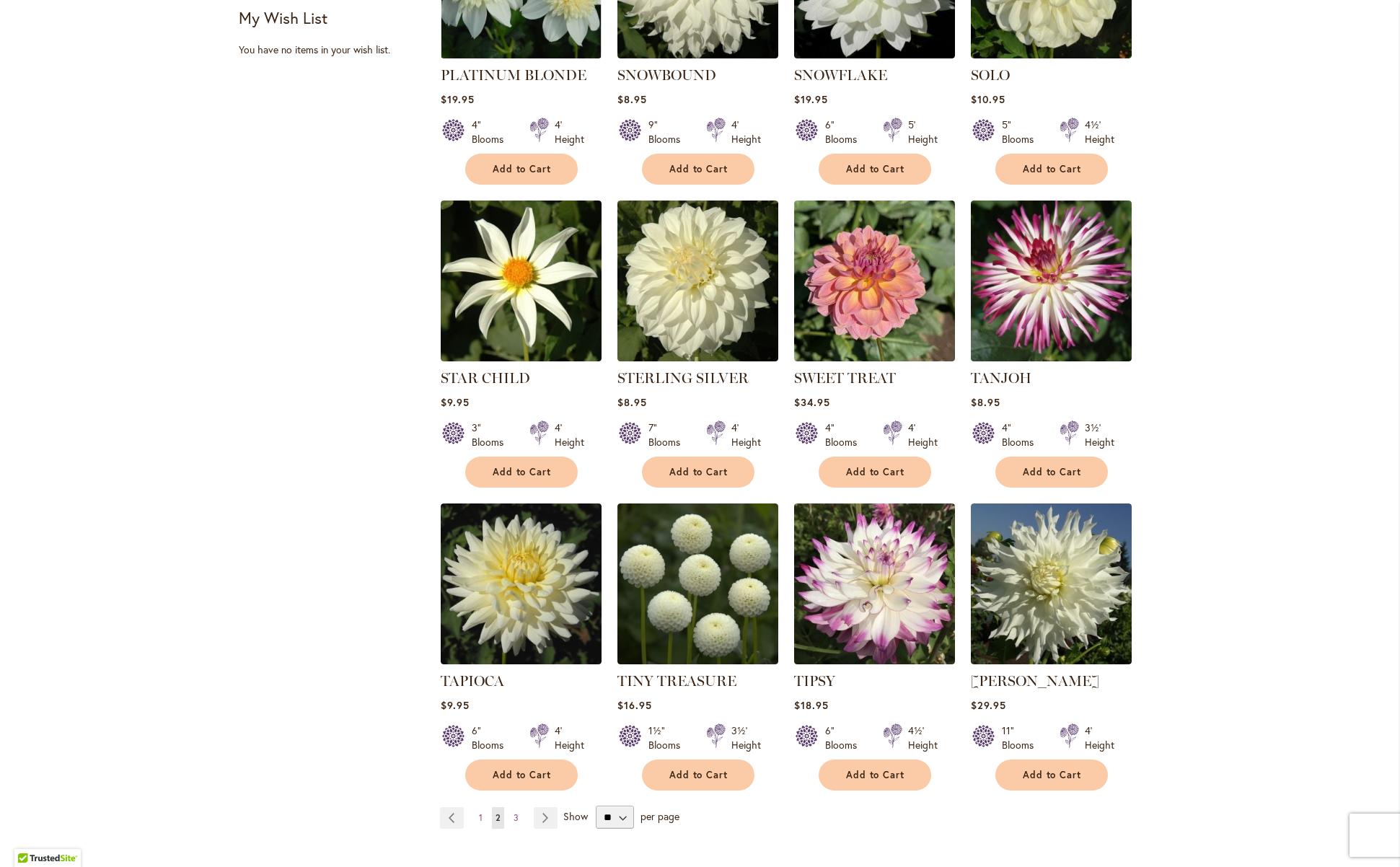
scroll to position [786, 0]
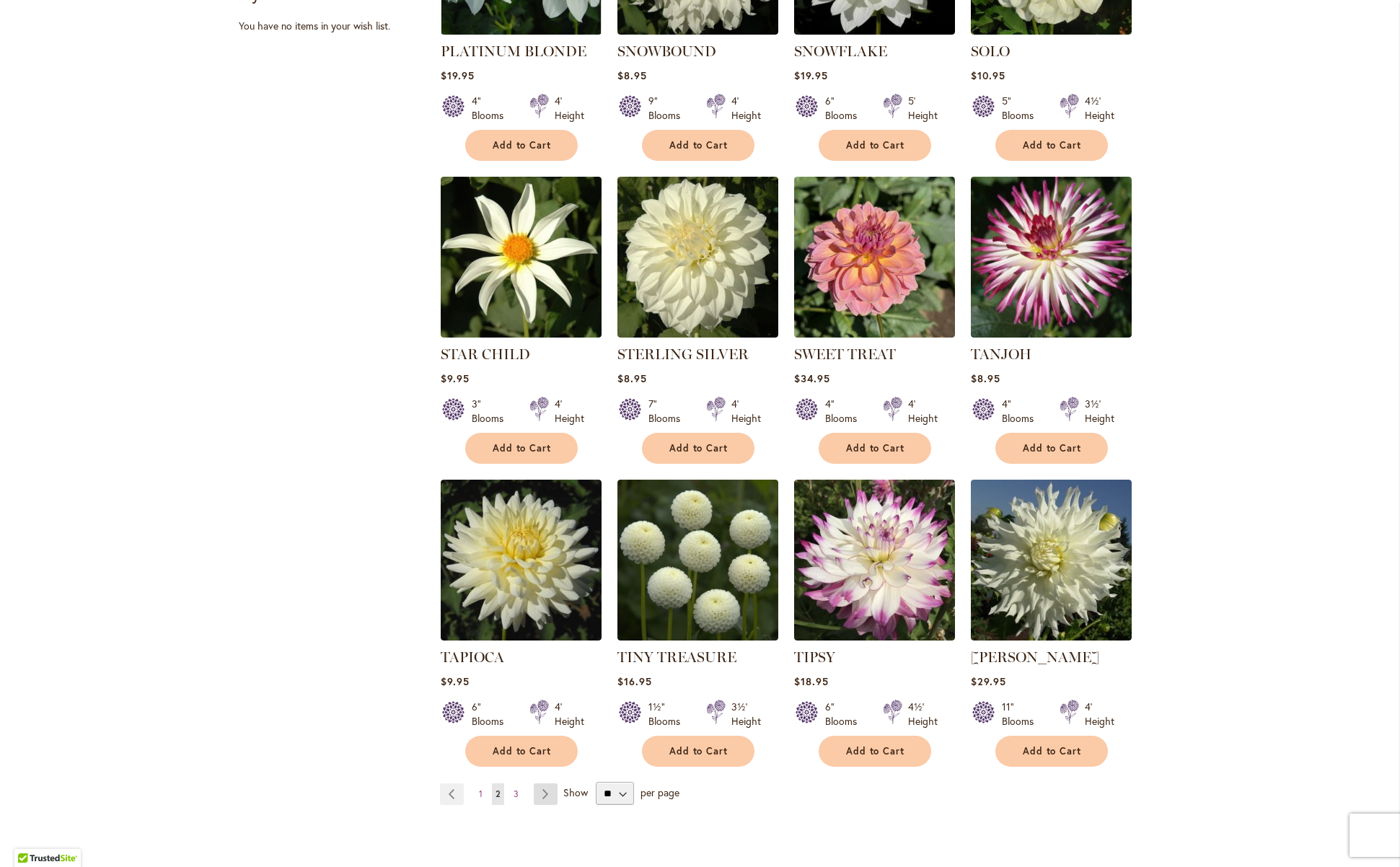
click at [533, 784] on link "Page Next" at bounding box center [545, 794] width 24 height 21
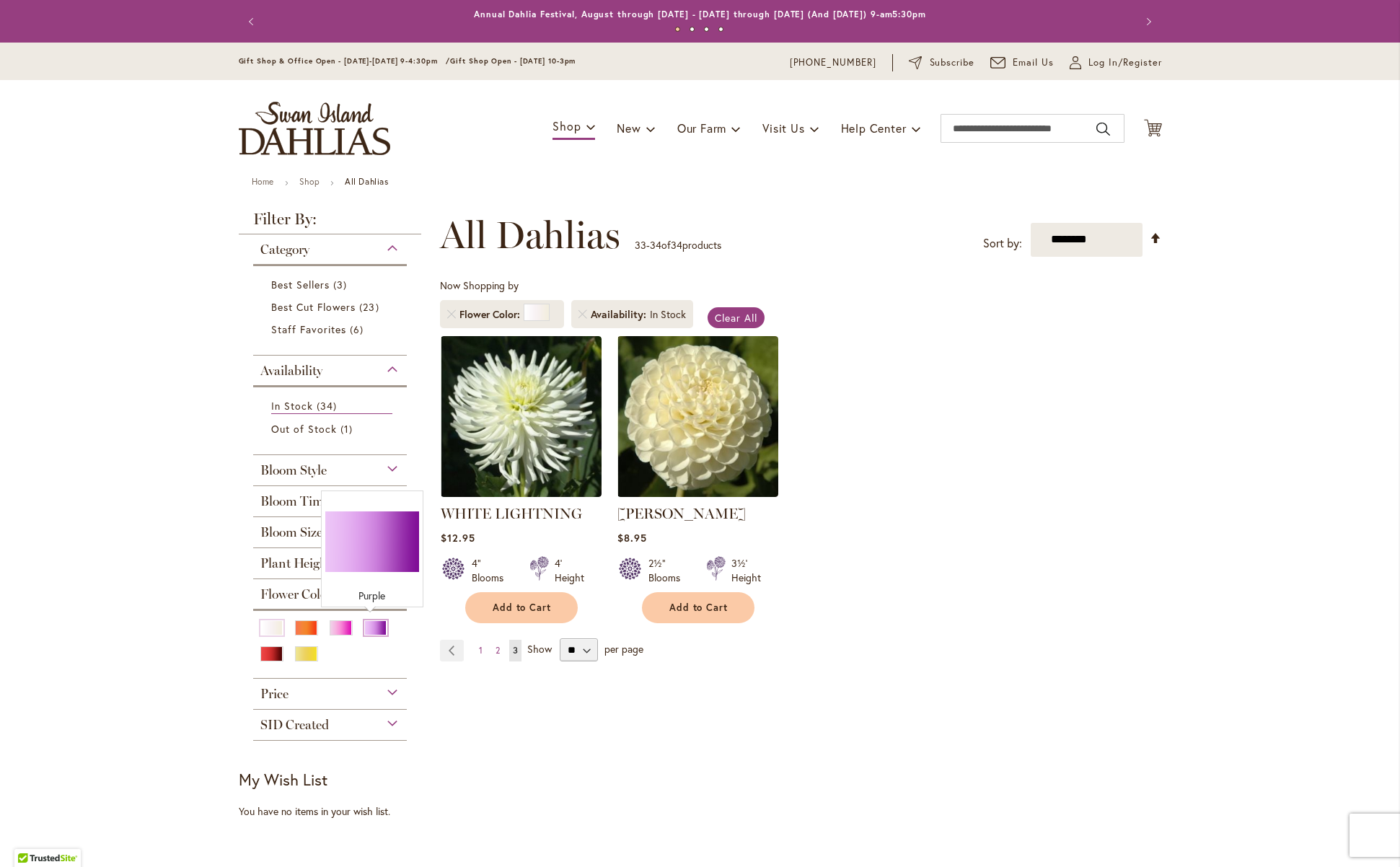
click at [367, 628] on div "Purple" at bounding box center [376, 628] width 23 height 15
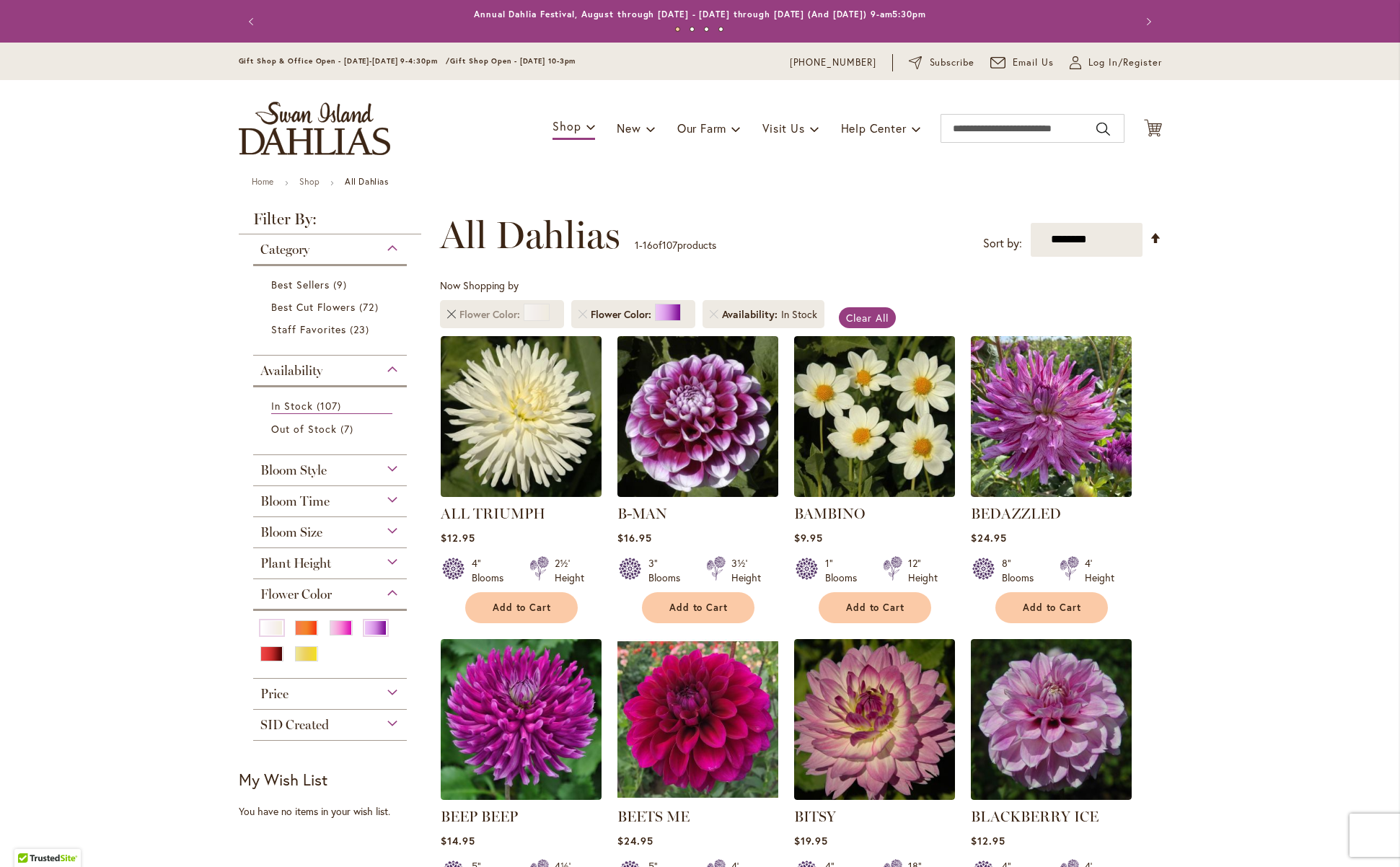
click at [448, 310] on link "Remove Flower Color White/Cream" at bounding box center [450, 314] width 8 height 8
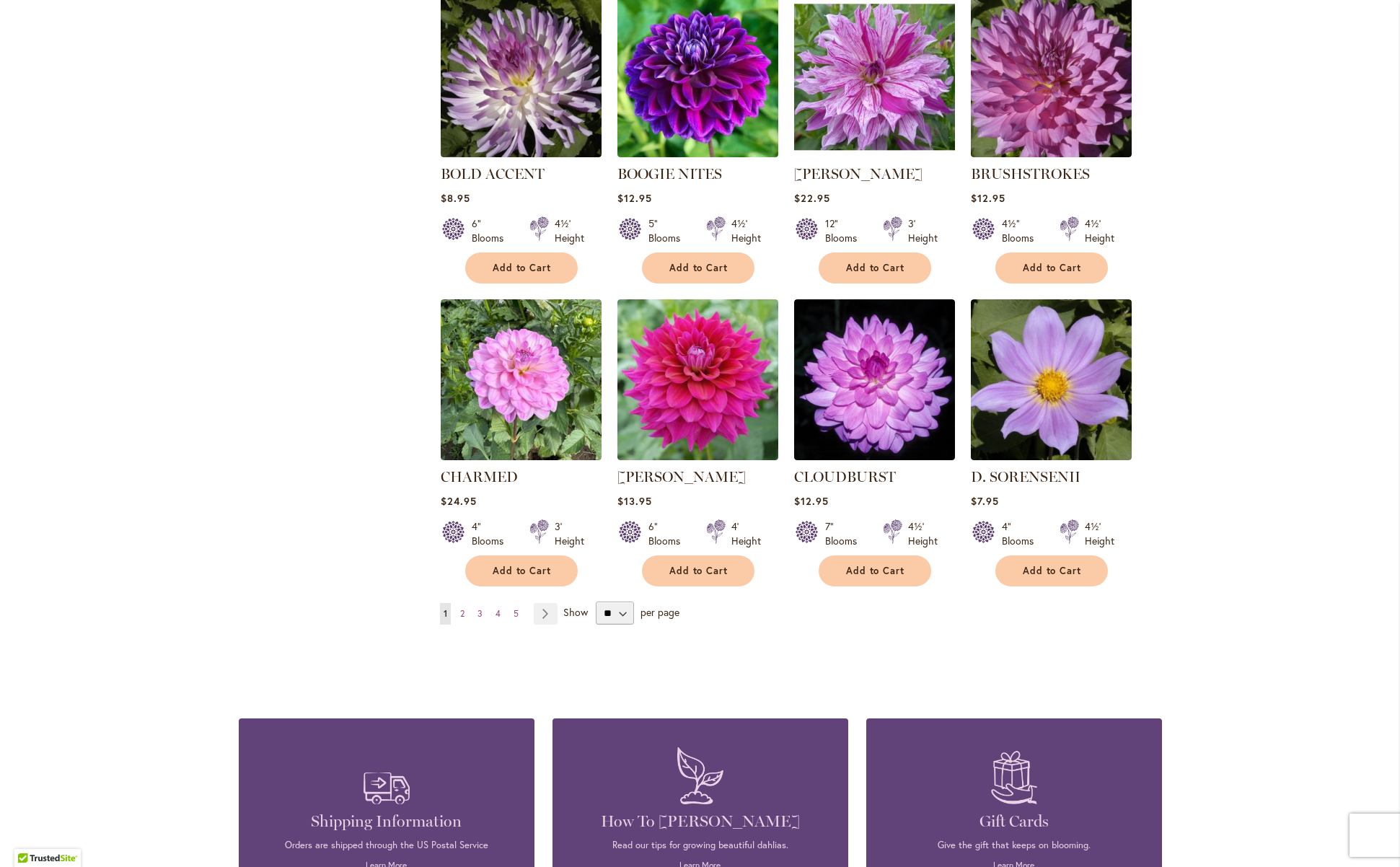
scroll to position [961, 0]
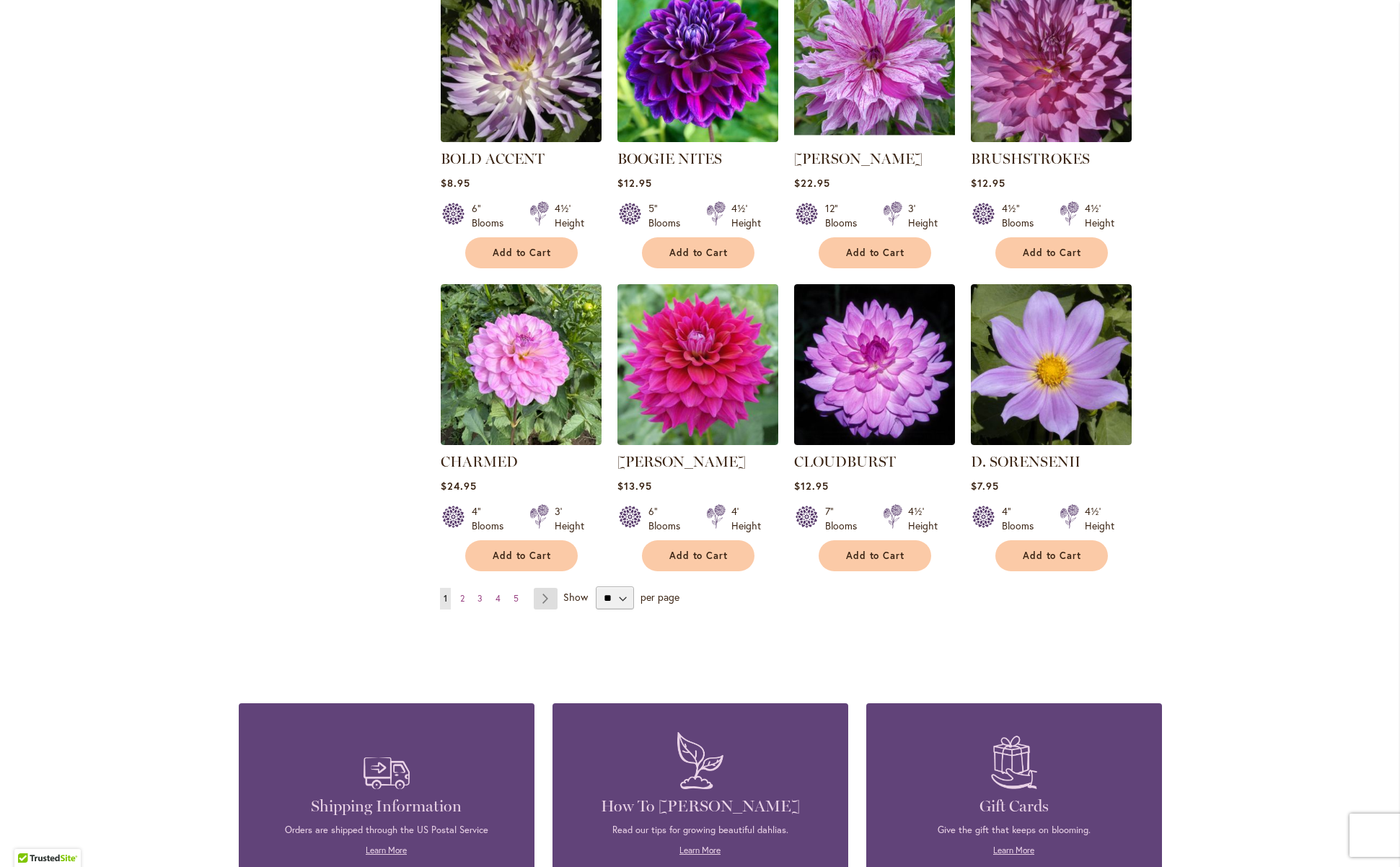
click at [539, 599] on link "Page Next" at bounding box center [545, 598] width 24 height 21
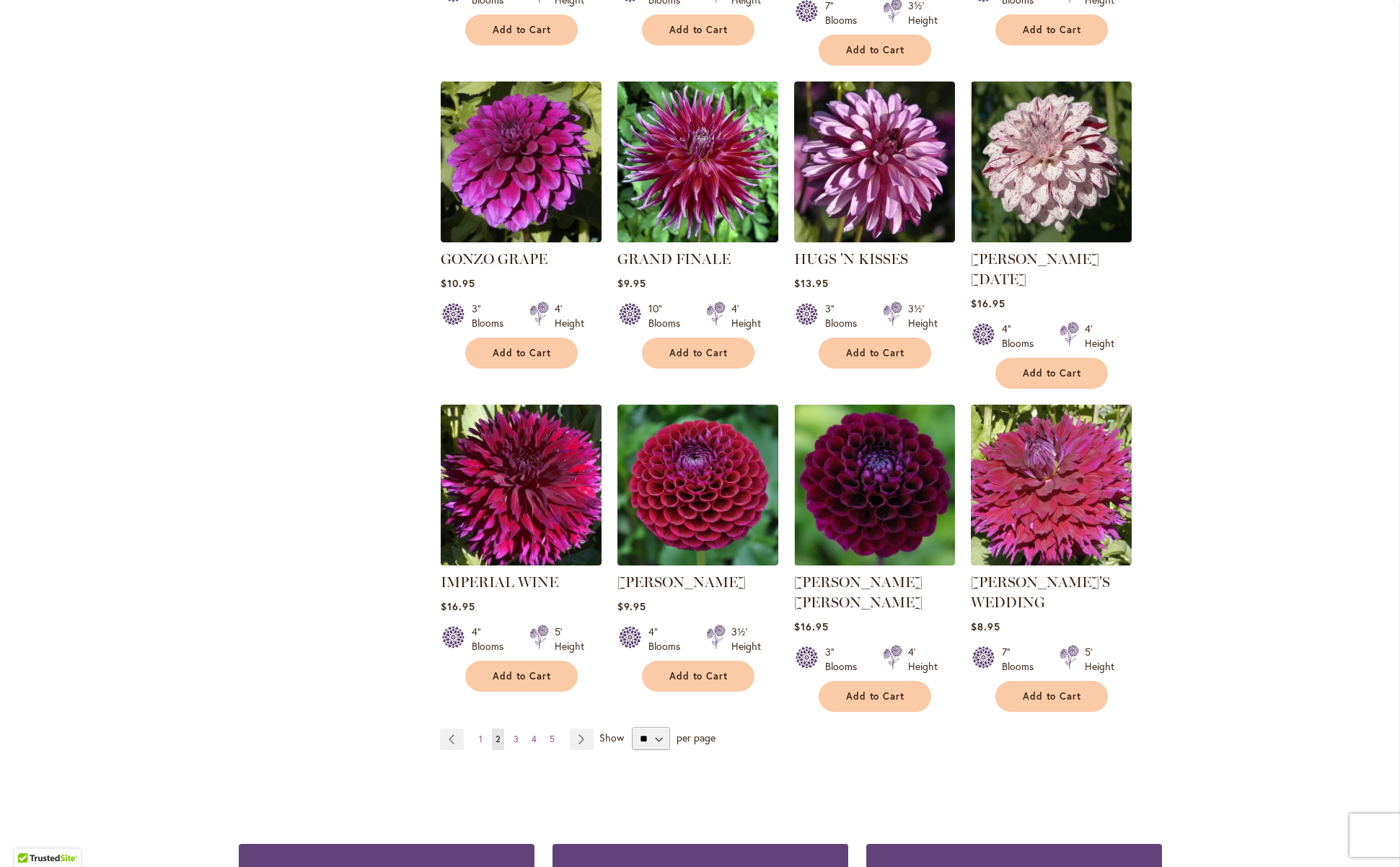
scroll to position [962, 0]
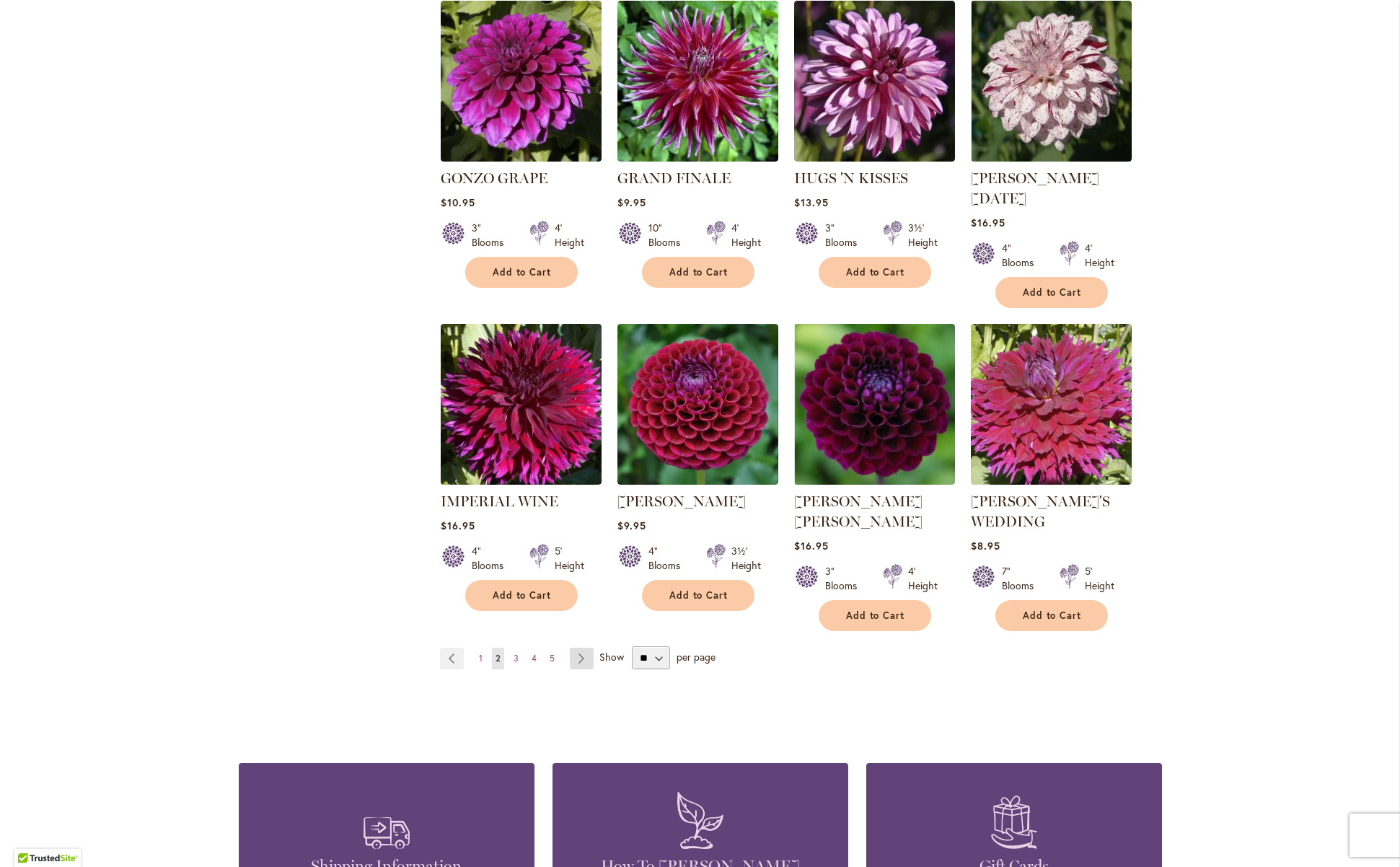
click at [573, 648] on link "Page Next" at bounding box center [581, 658] width 24 height 21
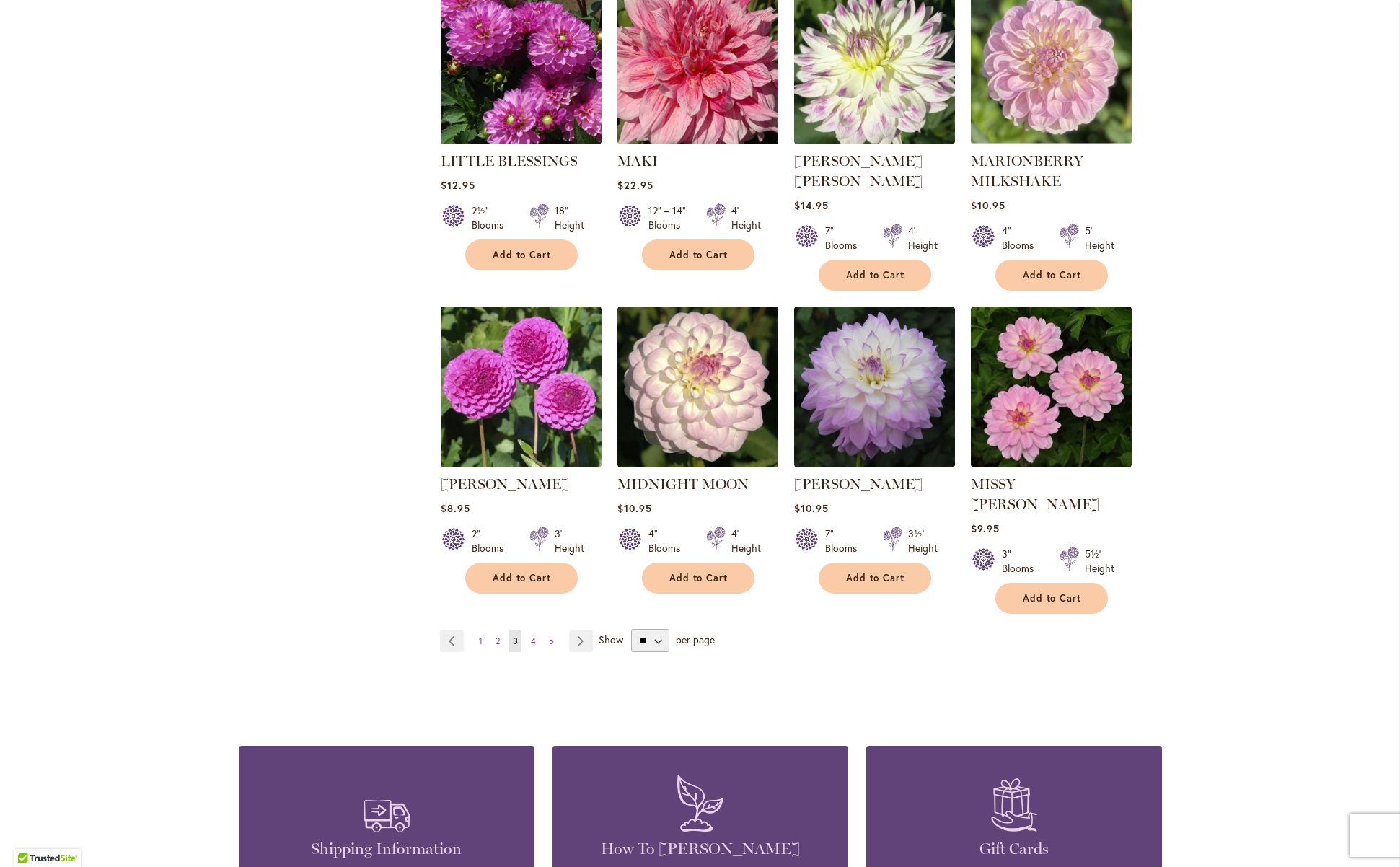
scroll to position [1126, 0]
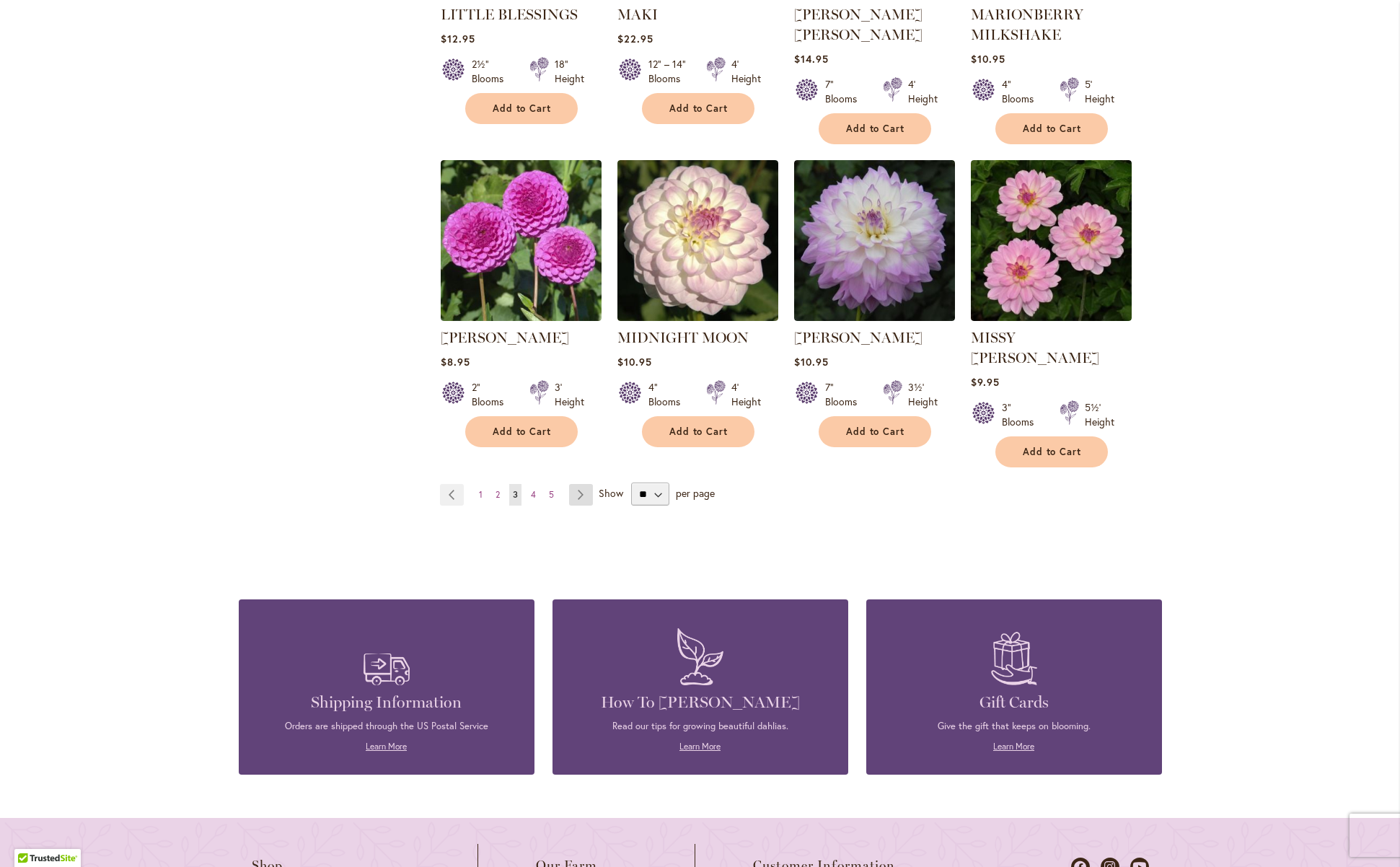
click at [576, 484] on link "Page Next" at bounding box center [581, 494] width 24 height 21
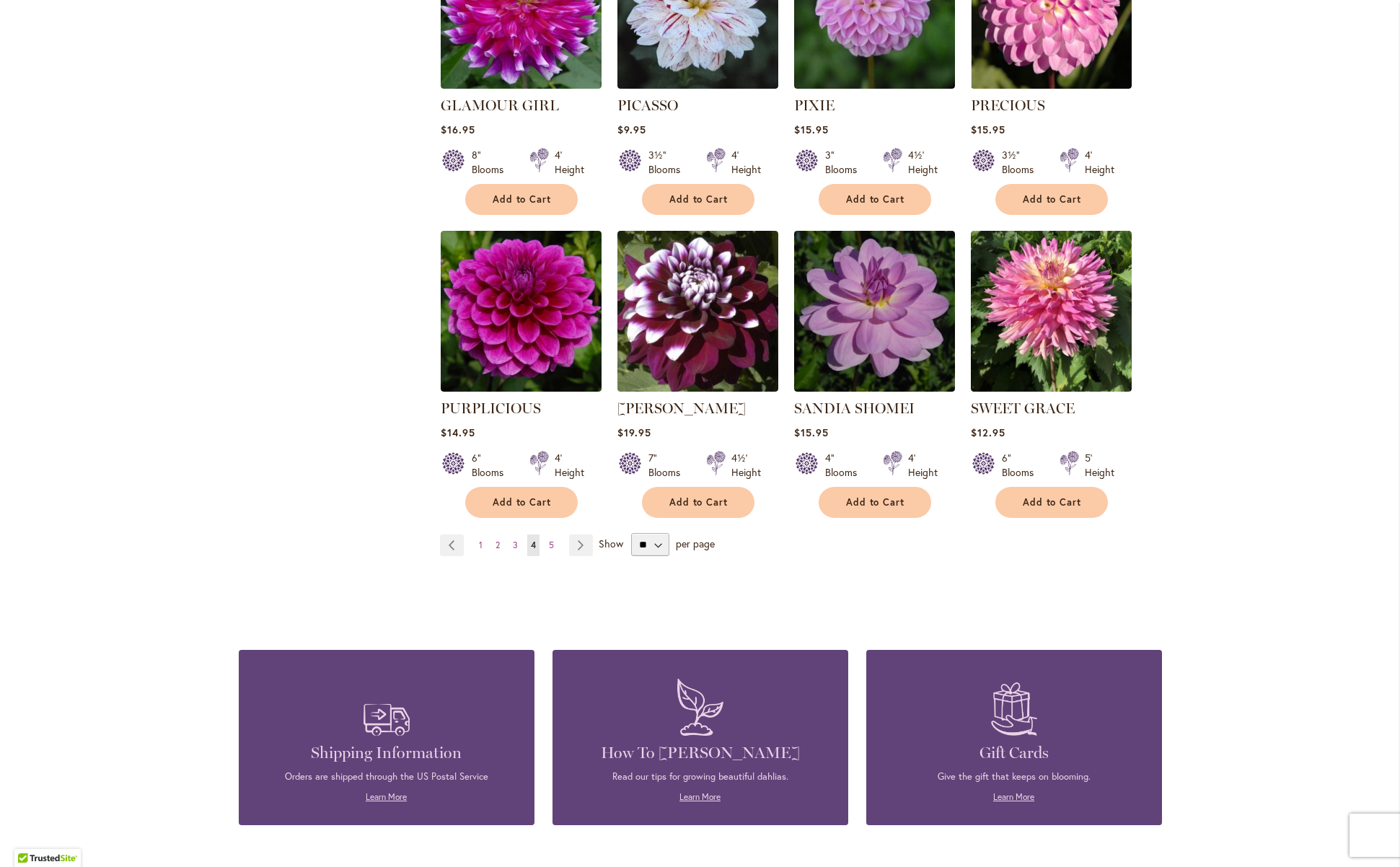
scroll to position [1038, 0]
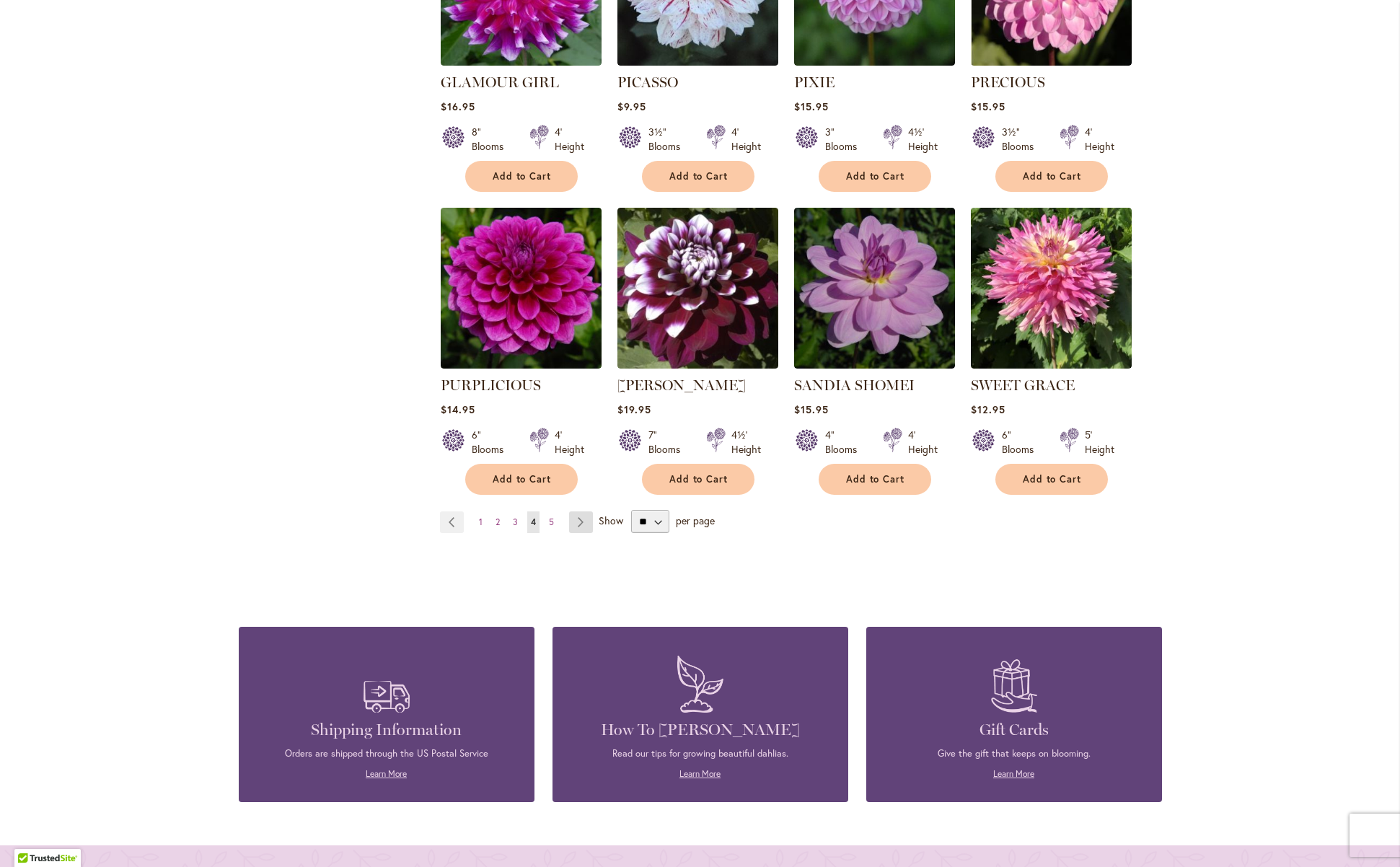
click at [577, 518] on link "Page Next" at bounding box center [581, 522] width 24 height 21
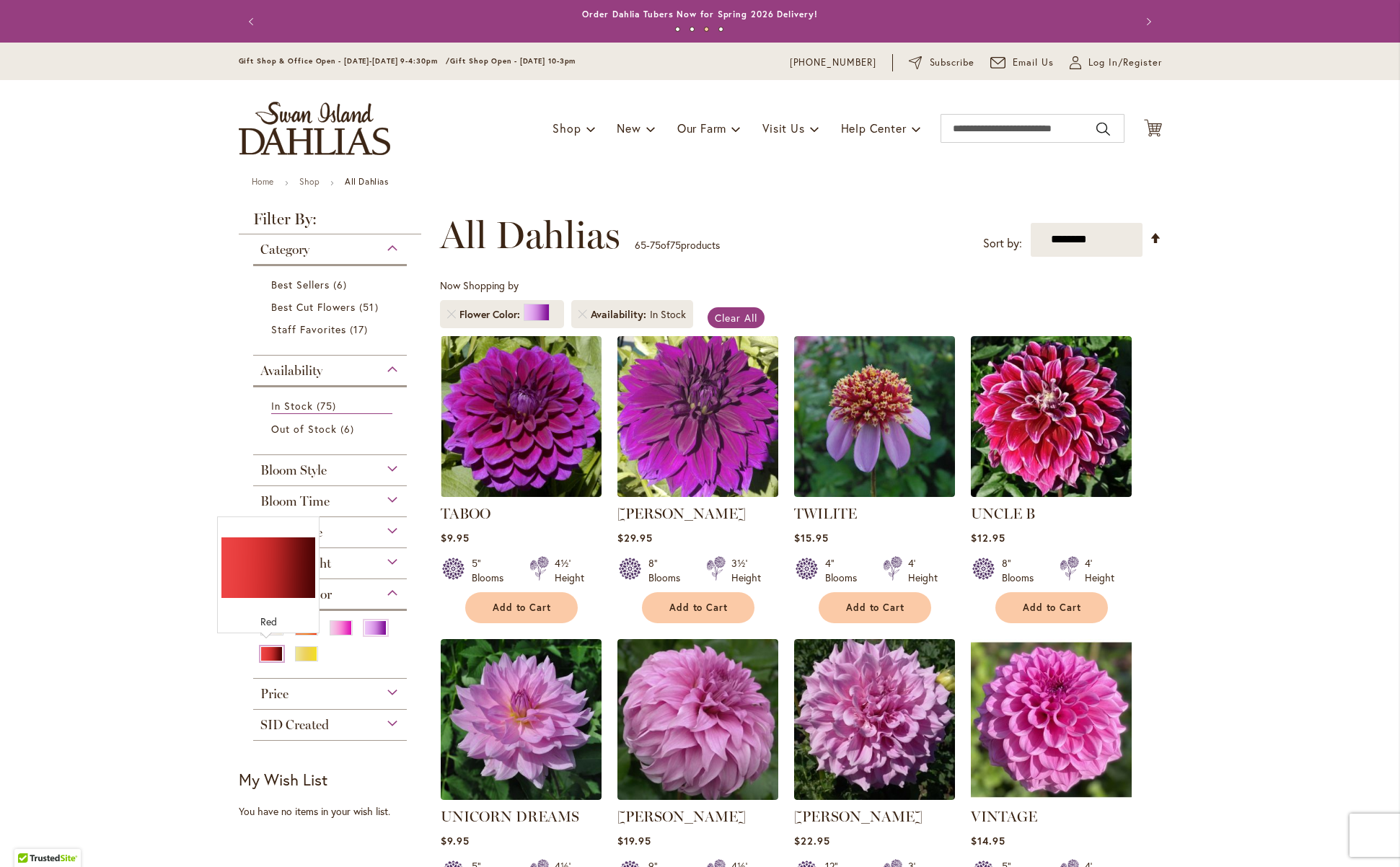
click at [269, 651] on div "Red" at bounding box center [271, 654] width 23 height 15
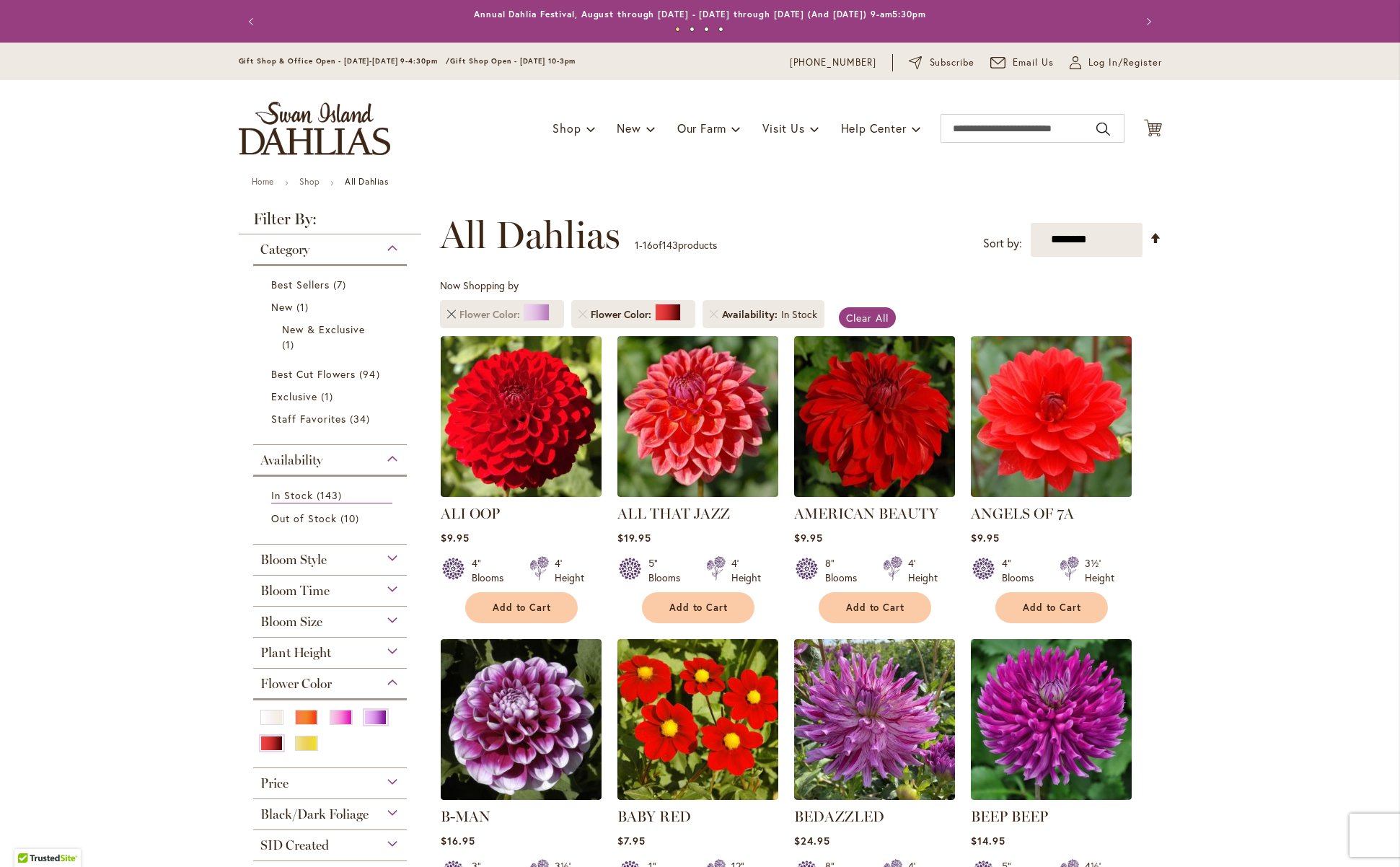
click at [447, 313] on link "Remove Flower Color Purple" at bounding box center [450, 314] width 8 height 8
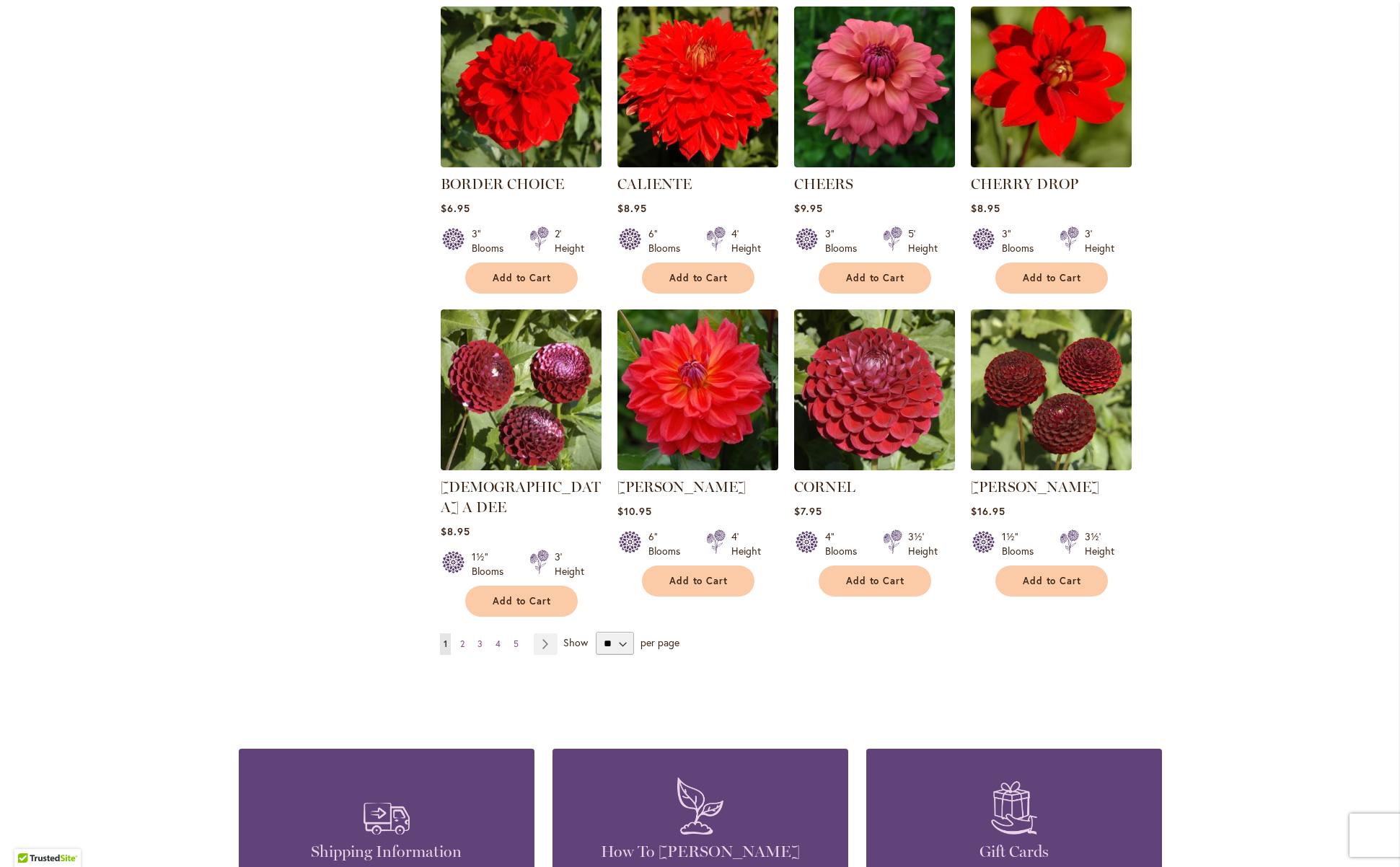
scroll to position [948, 0]
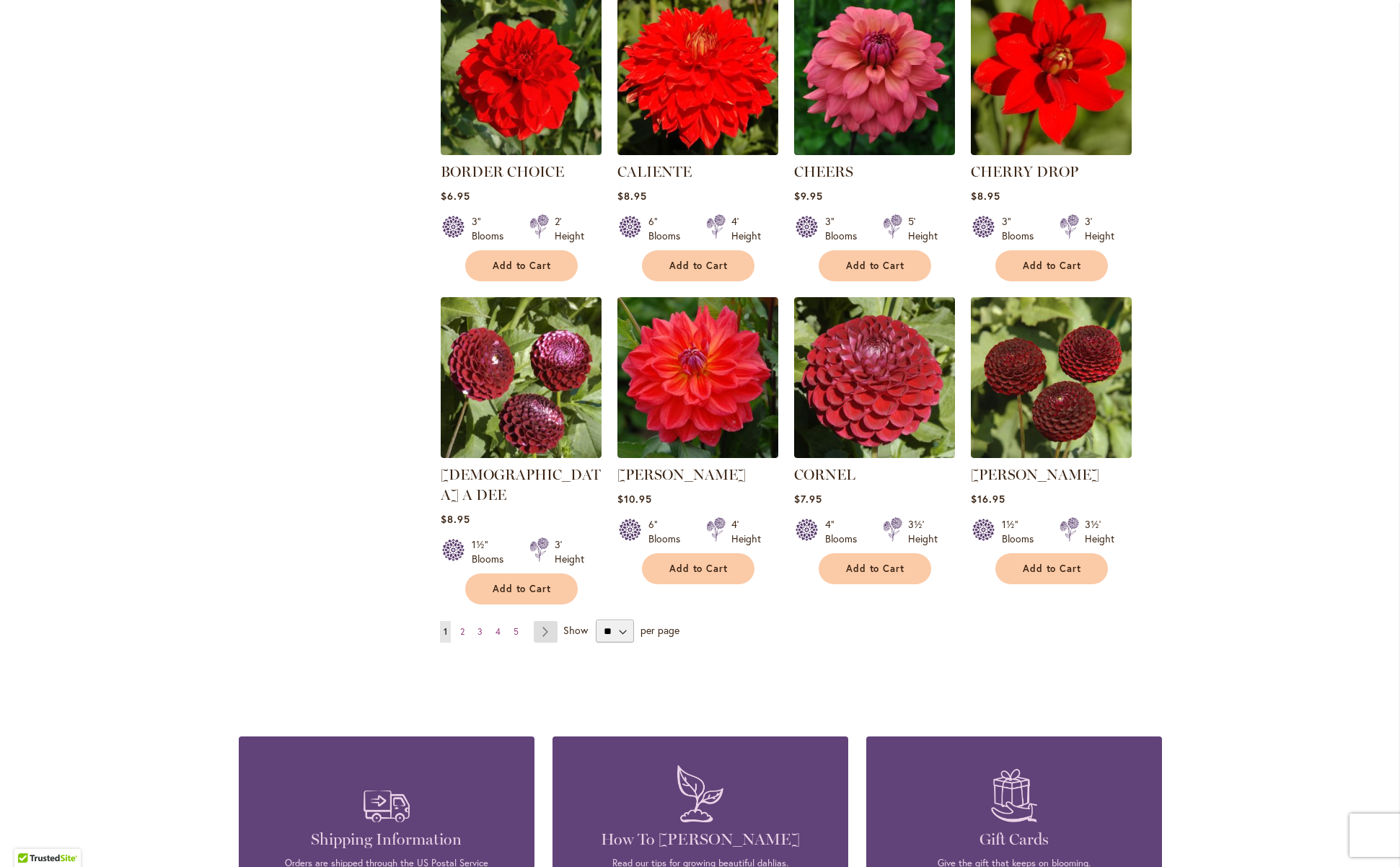
click at [536, 621] on link "Page Next" at bounding box center [545, 632] width 24 height 21
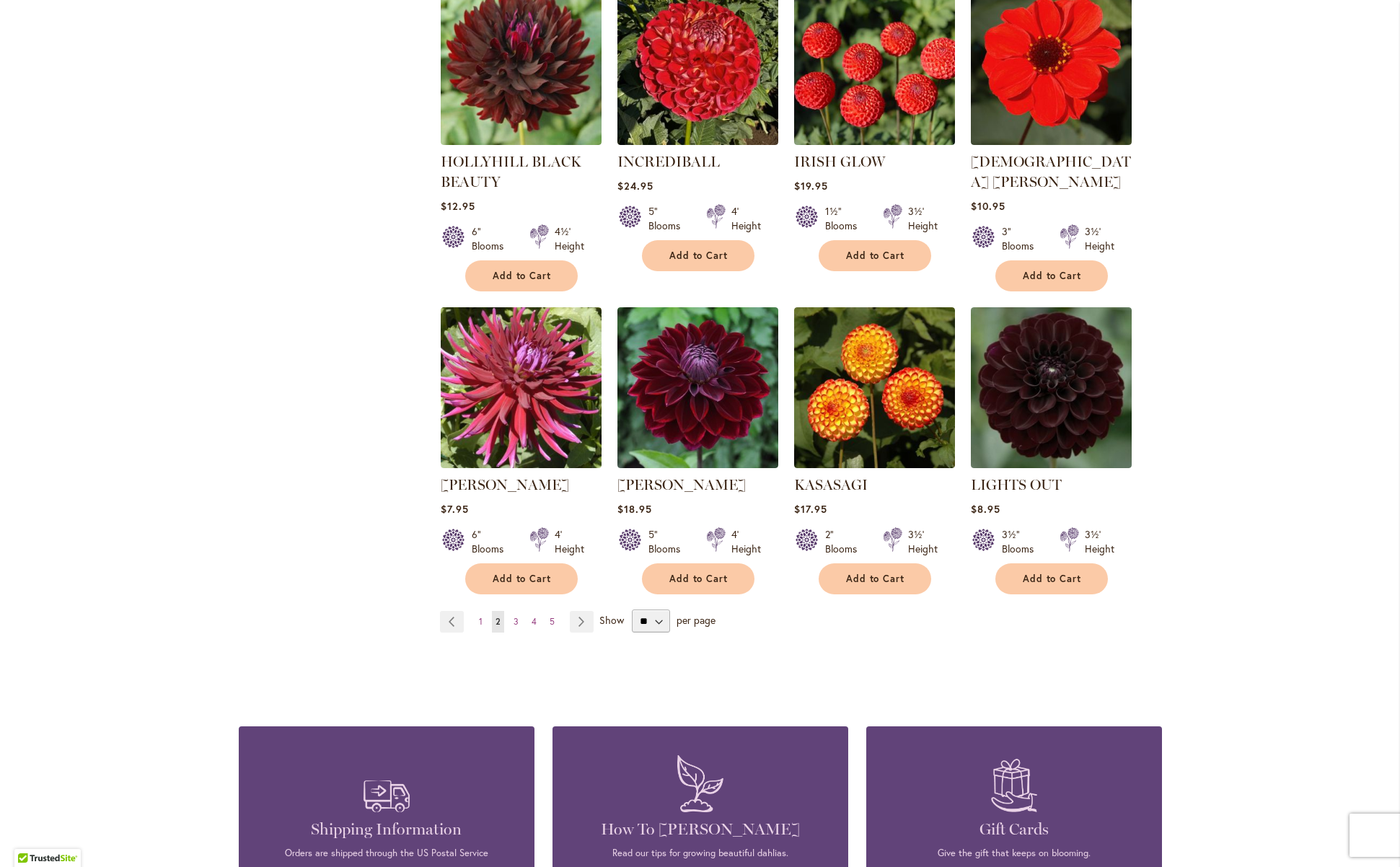
scroll to position [1070, 0]
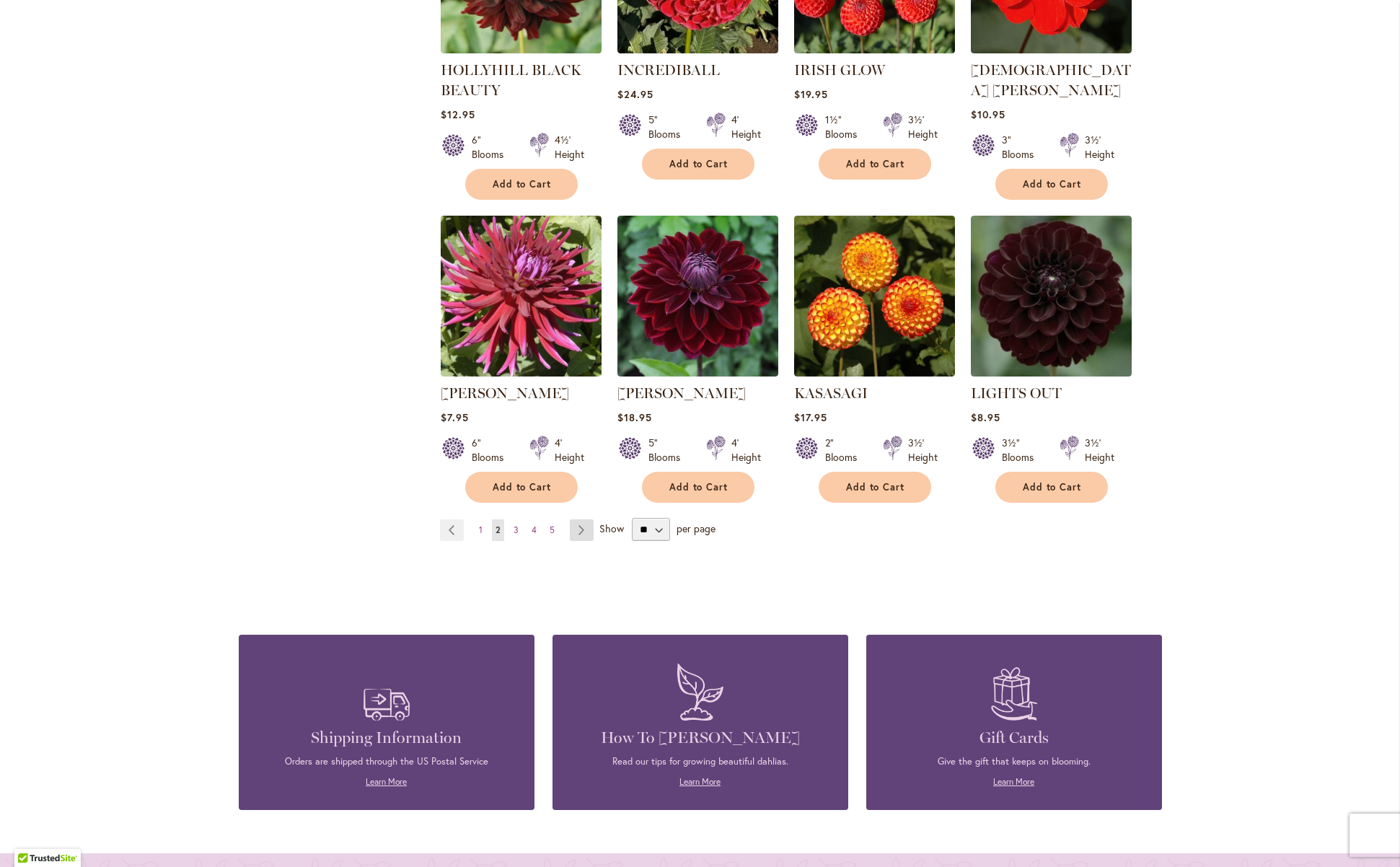
click at [572, 520] on link "Page Next" at bounding box center [581, 530] width 24 height 21
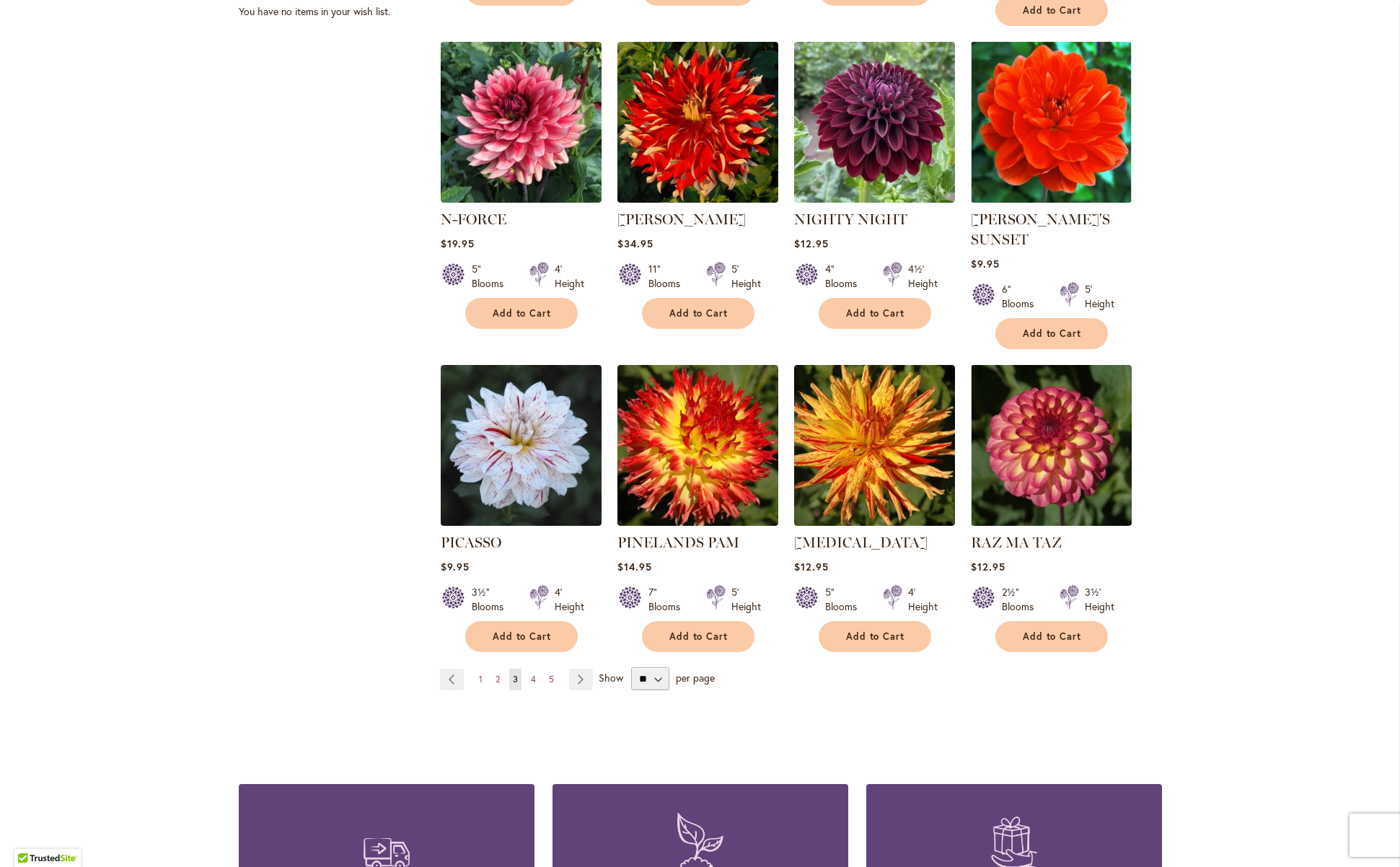
scroll to position [1045, 0]
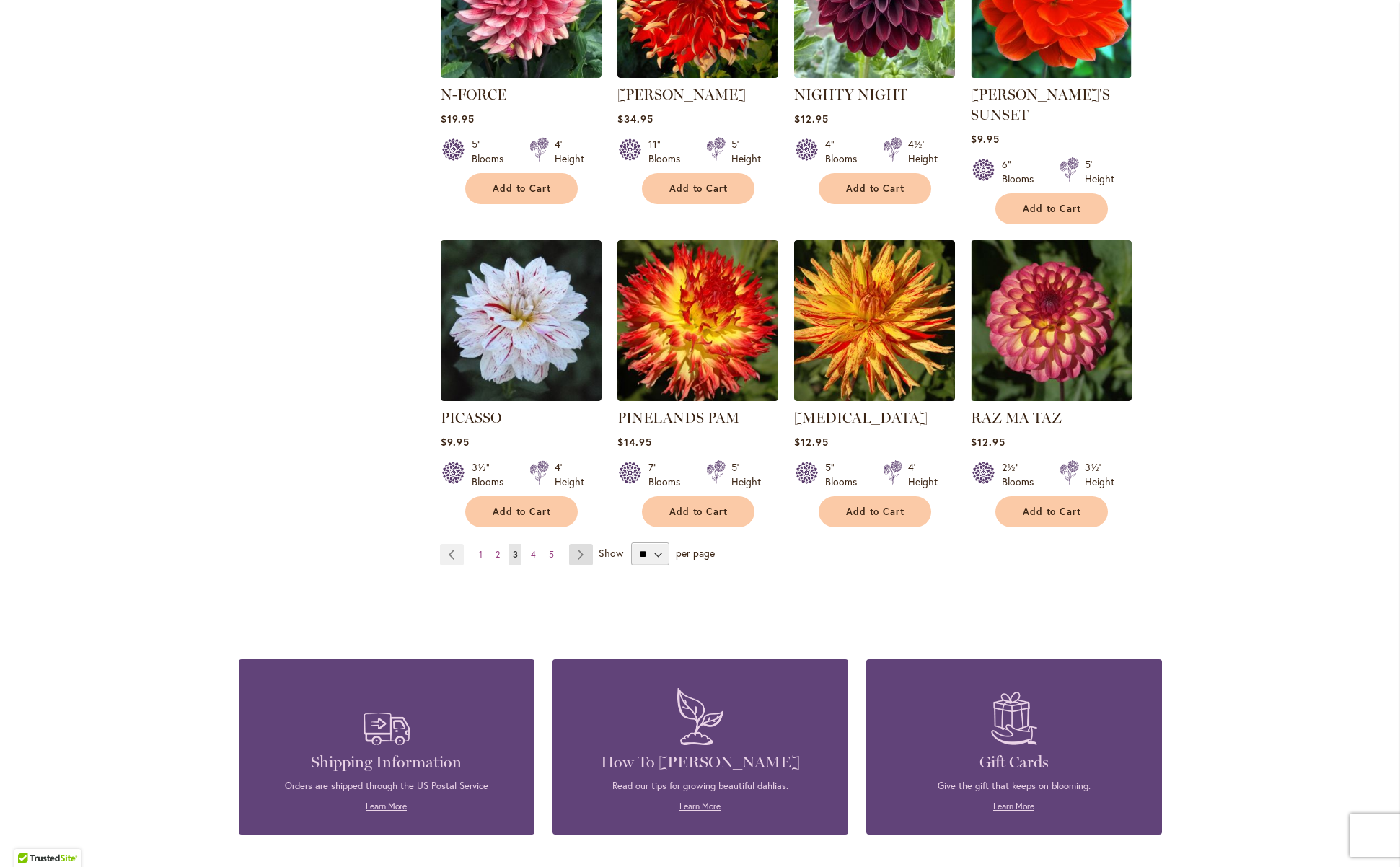
click at [576, 544] on link "Page Next" at bounding box center [581, 554] width 24 height 21
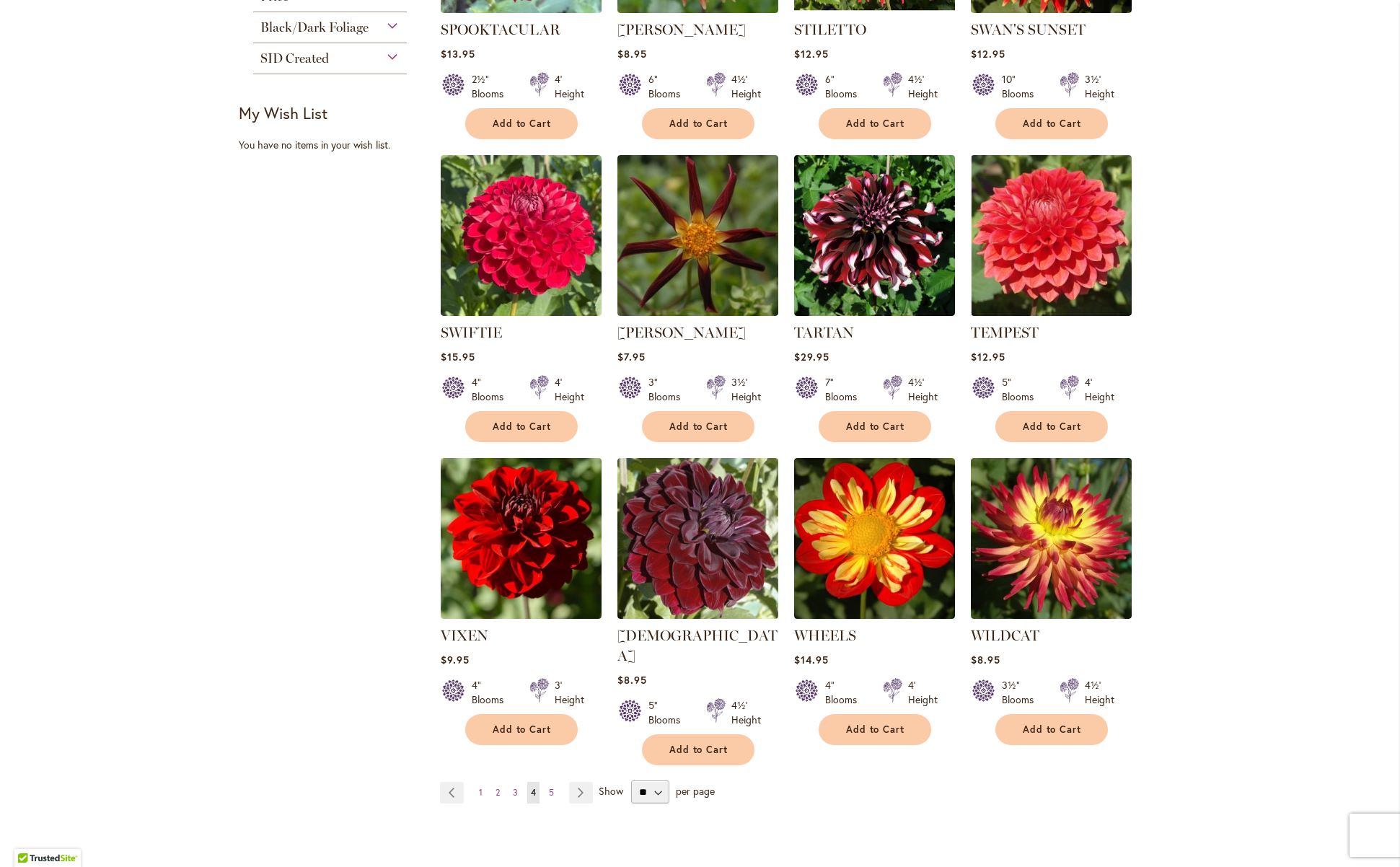
scroll to position [808, 0]
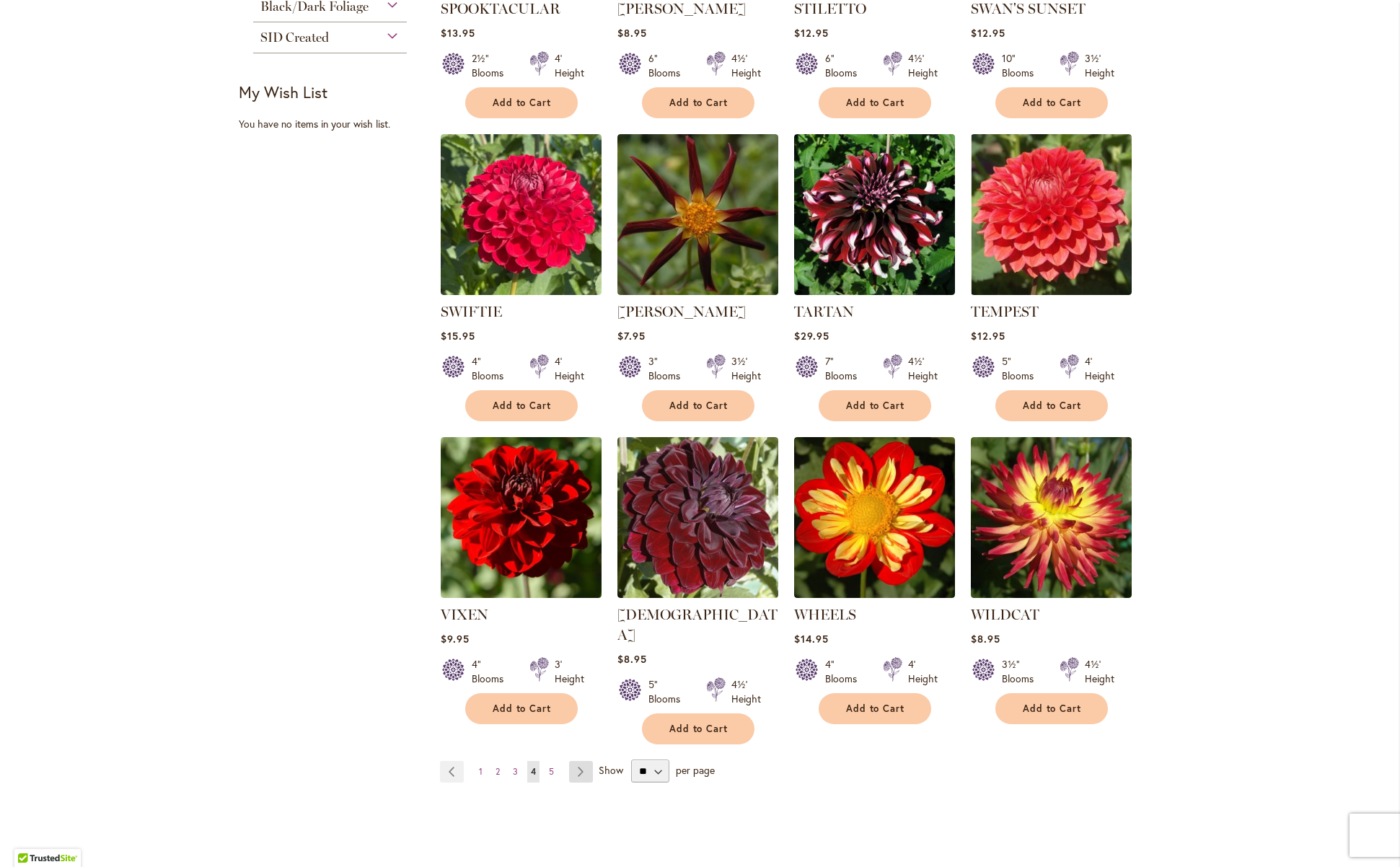
click at [569, 761] on link "Page Next" at bounding box center [581, 771] width 24 height 21
